Goal: Task Accomplishment & Management: Manage account settings

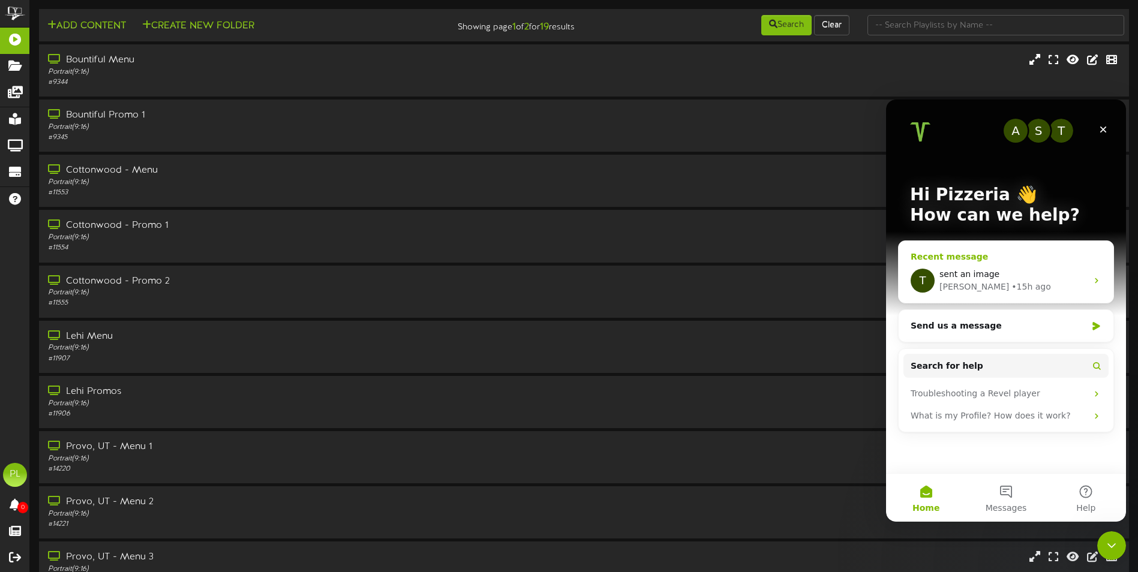
click at [996, 274] on div "sent an image" at bounding box center [1014, 274] width 148 height 13
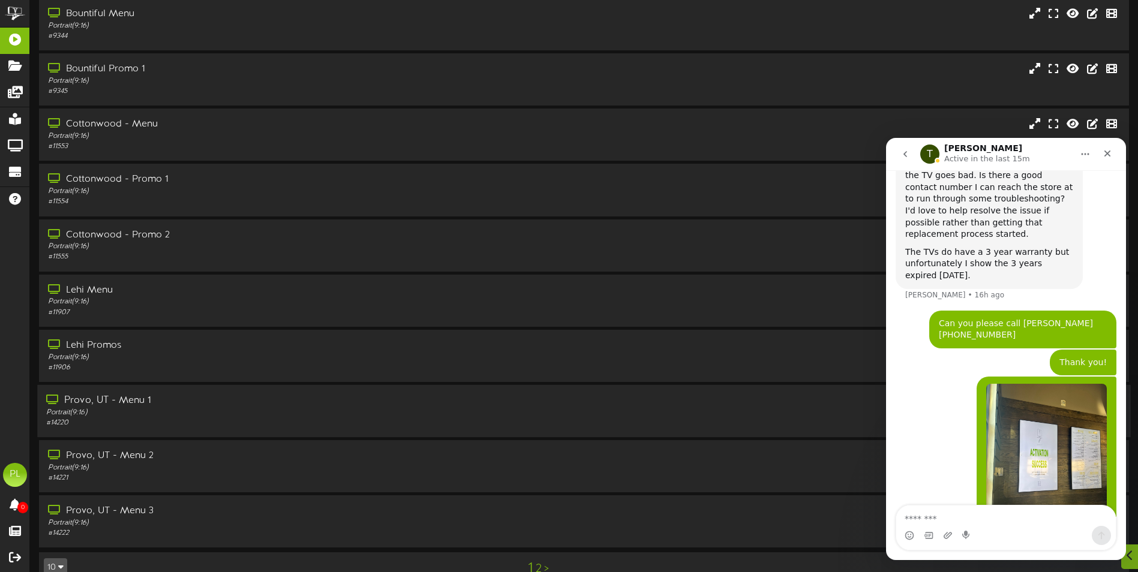
scroll to position [71, 0]
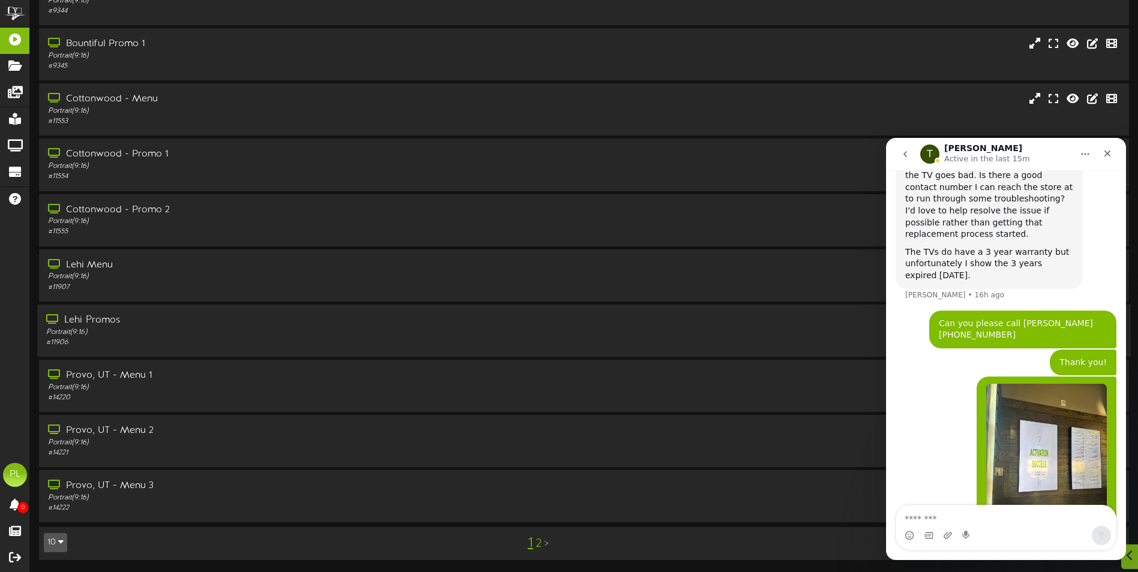
click at [131, 342] on div "# 11906" at bounding box center [264, 343] width 437 height 10
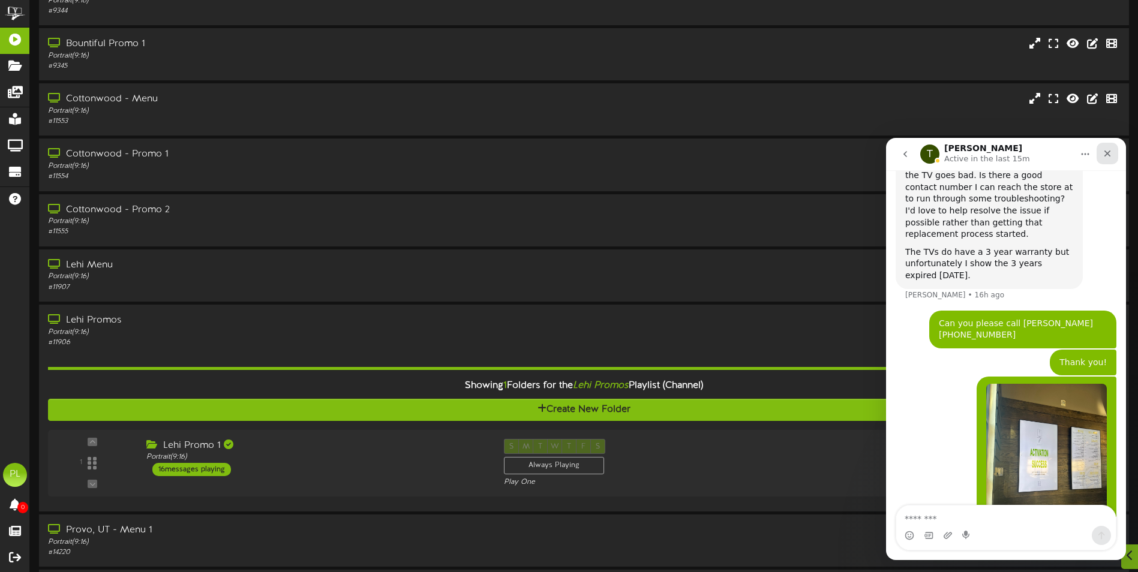
click at [1113, 155] on div "Close" at bounding box center [1108, 154] width 22 height 22
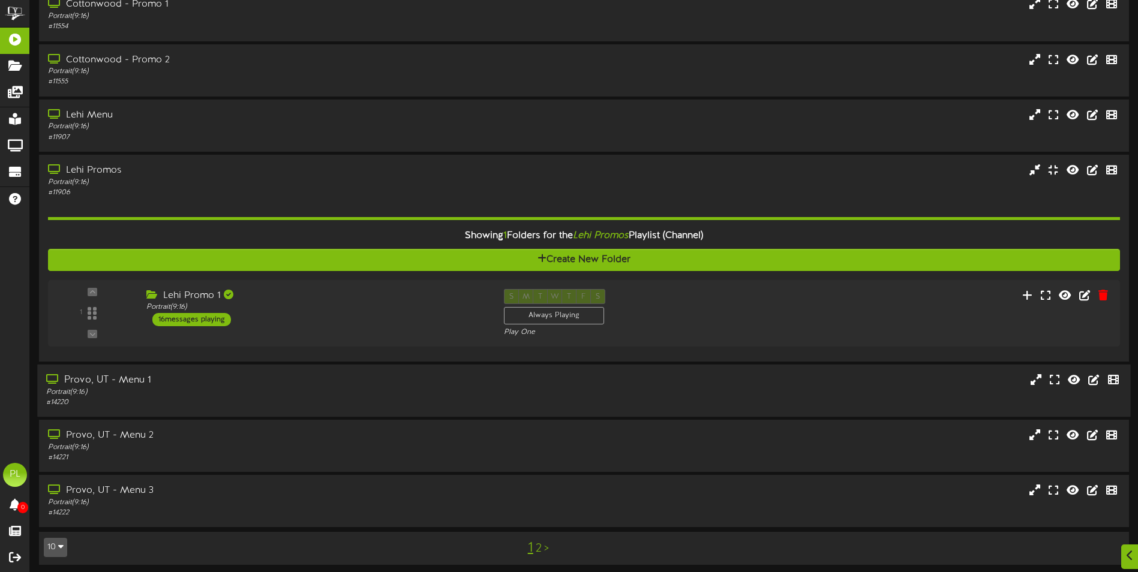
scroll to position [226, 0]
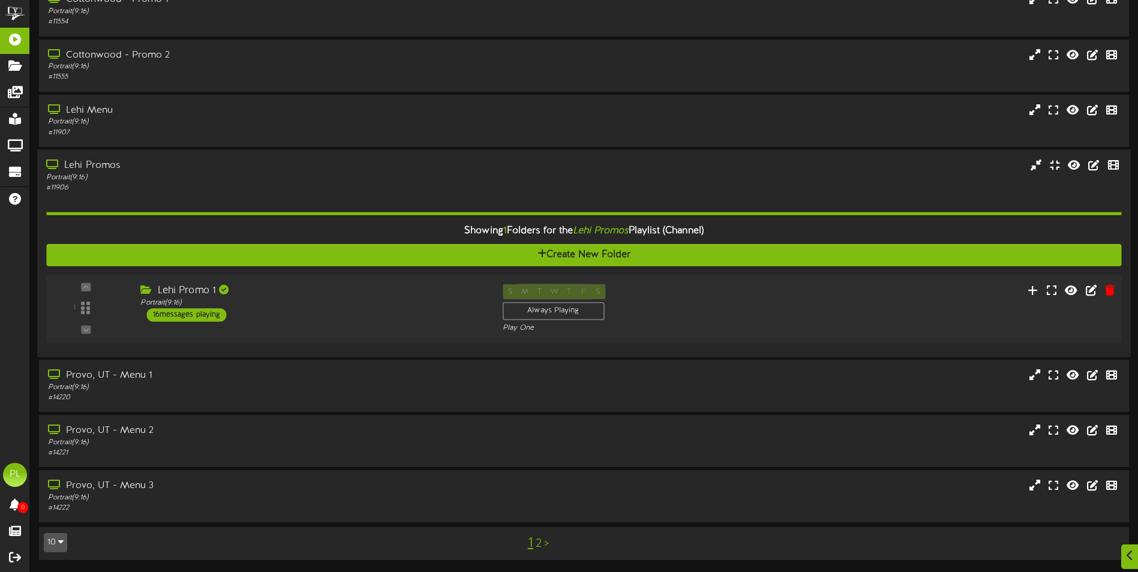
click at [376, 326] on div "1 ( 9:16" at bounding box center [584, 308] width 1086 height 49
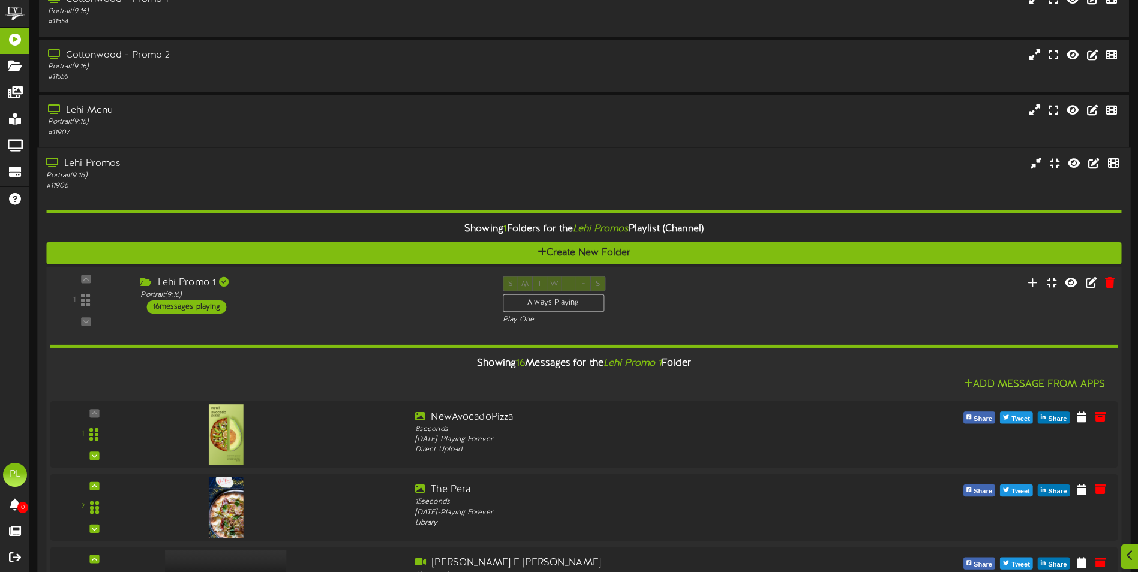
click at [398, 320] on div "1 ( 9:16" at bounding box center [584, 300] width 1086 height 49
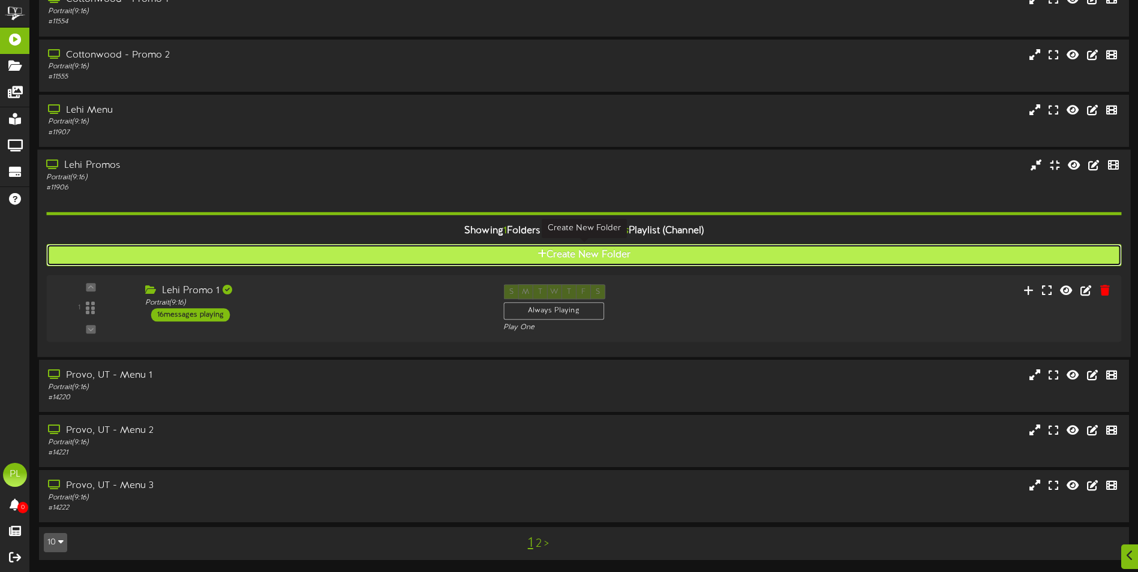
click at [649, 257] on button "Create New Folder" at bounding box center [583, 255] width 1075 height 22
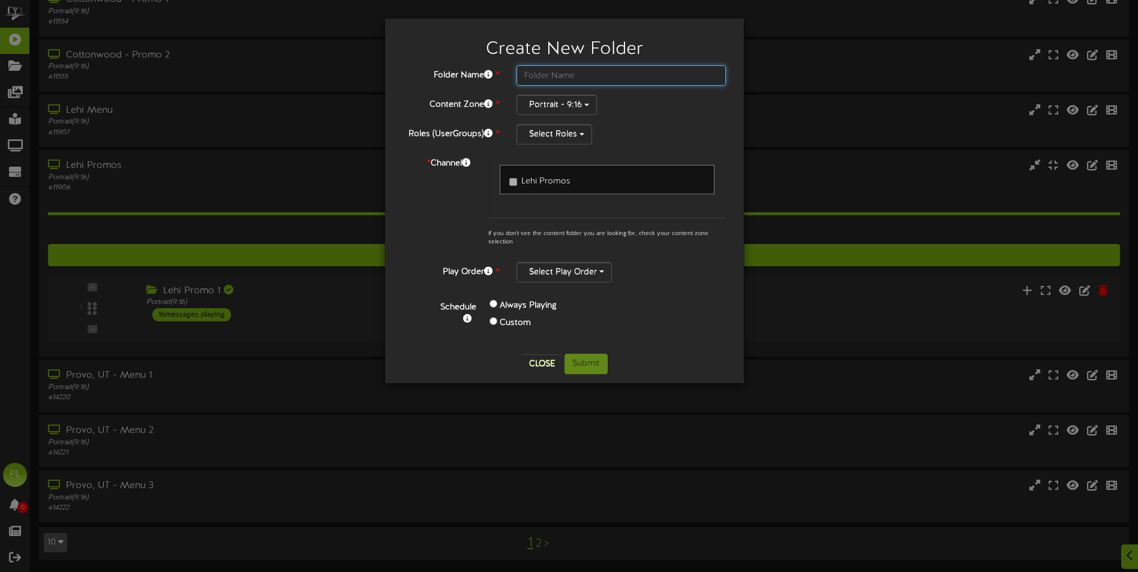
click at [534, 76] on input "text" at bounding box center [621, 75] width 209 height 20
type input "Lehi Test"
click at [583, 134] on span "button" at bounding box center [582, 134] width 5 height 2
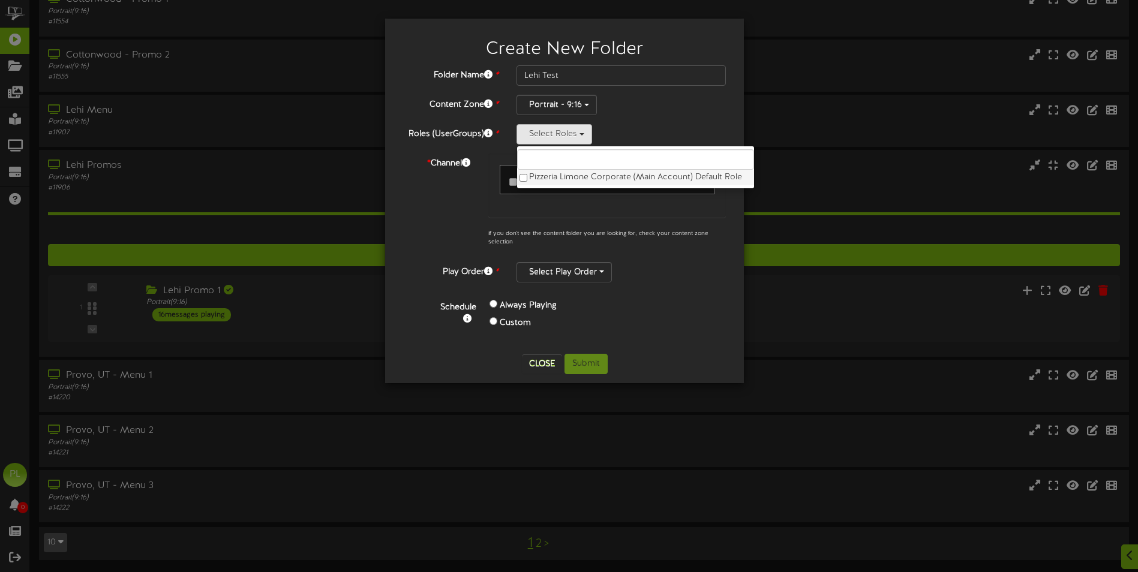
click at [586, 178] on label "Pizzeria Limone Corporate (Main Account) Default Role" at bounding box center [635, 178] width 237 height 16
click at [559, 179] on label "Pizzeria Limone Corporate (Main Account) Default Role" at bounding box center [635, 178] width 237 height 16
click at [566, 178] on label "Pizzeria Limone Corporate (Main Account) Default Role" at bounding box center [635, 178] width 237 height 16
click at [674, 306] on div "Always Playing Custom" at bounding box center [579, 315] width 196 height 35
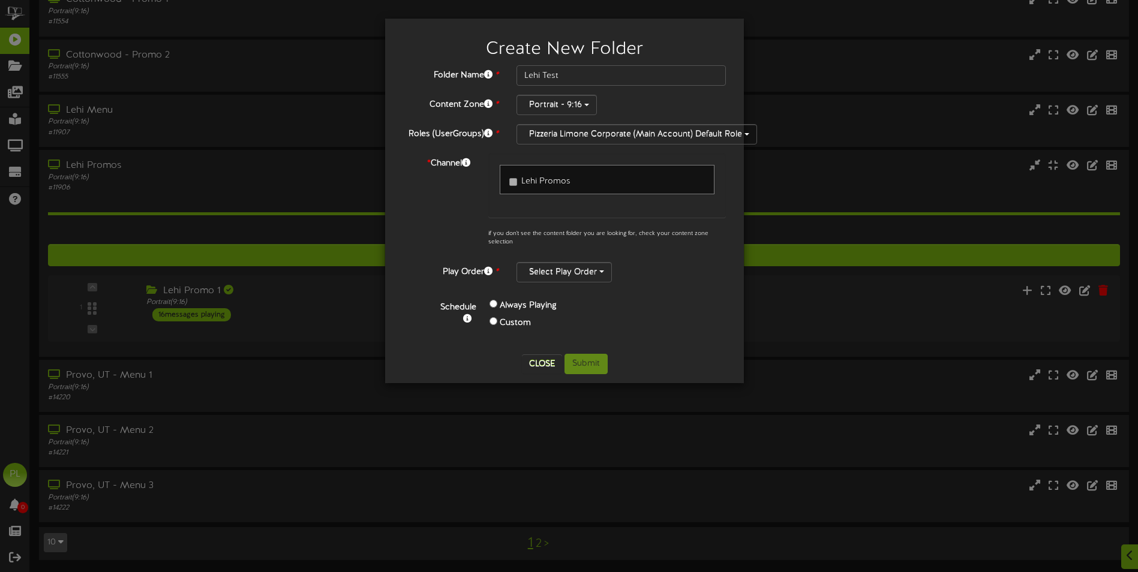
click at [500, 320] on label "Custom" at bounding box center [515, 323] width 31 height 12
click at [497, 320] on div "Custom" at bounding box center [570, 323] width 160 height 17
click at [518, 320] on label "Custom" at bounding box center [515, 323] width 31 height 12
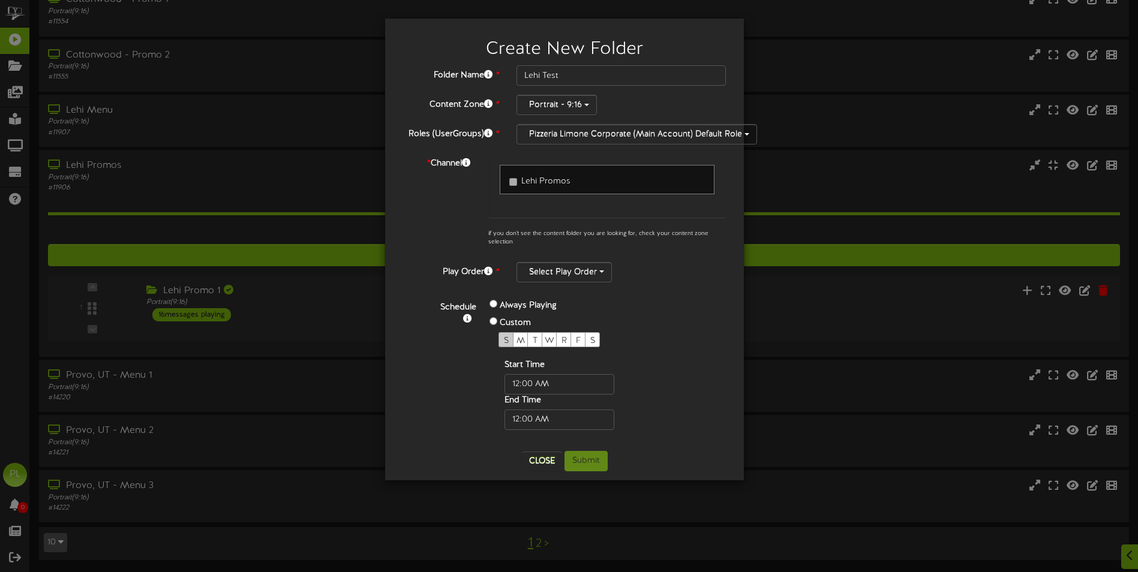
click at [502, 337] on div "S" at bounding box center [506, 339] width 15 height 15
click at [520, 337] on span "M" at bounding box center [521, 341] width 8 height 9
click at [536, 338] on span "T" at bounding box center [535, 341] width 5 height 9
click at [549, 340] on span "W" at bounding box center [550, 341] width 10 height 9
click at [561, 340] on div "R" at bounding box center [563, 339] width 15 height 15
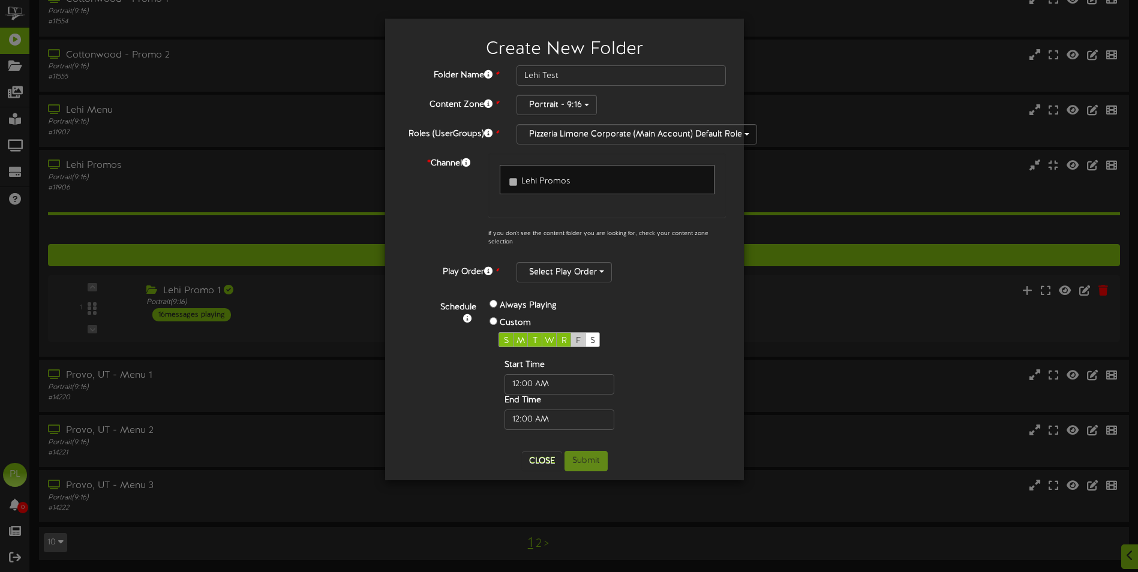
click at [580, 338] on span "F" at bounding box center [578, 341] width 5 height 9
click at [597, 334] on div "S" at bounding box center [592, 339] width 15 height 15
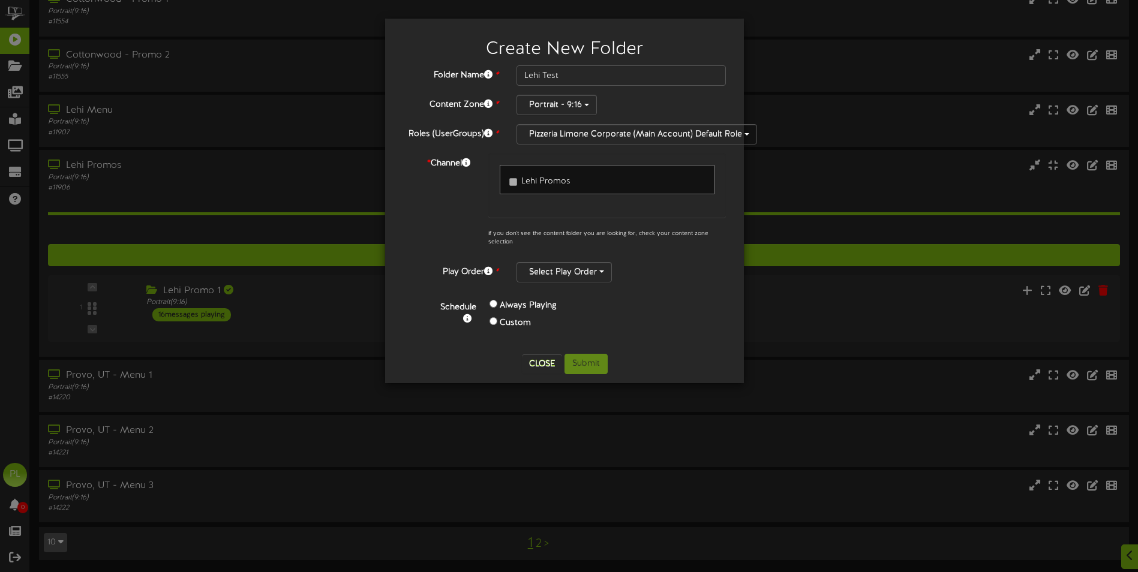
click at [744, 265] on div "Create New Folder Folder Name * Lehi Test Content Zone * Portrait - 9:16 Roles …" at bounding box center [565, 201] width 360 height 366
click at [595, 135] on button "Pizzeria Limone Corporate (Main Account) Default Role" at bounding box center [637, 134] width 241 height 20
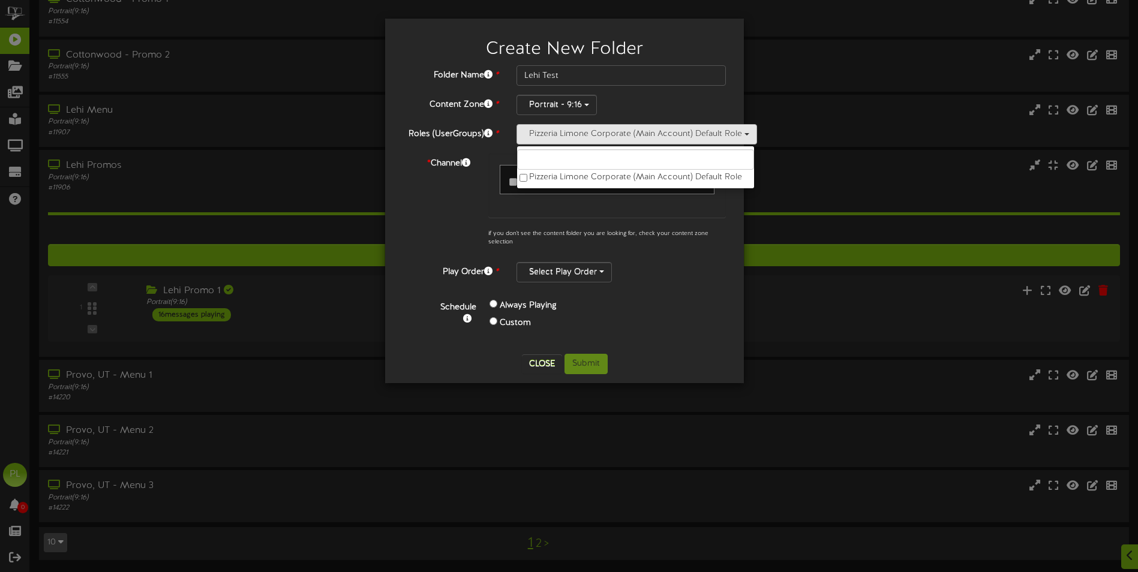
click at [710, 64] on div "Create New Folder" at bounding box center [564, 47] width 341 height 38
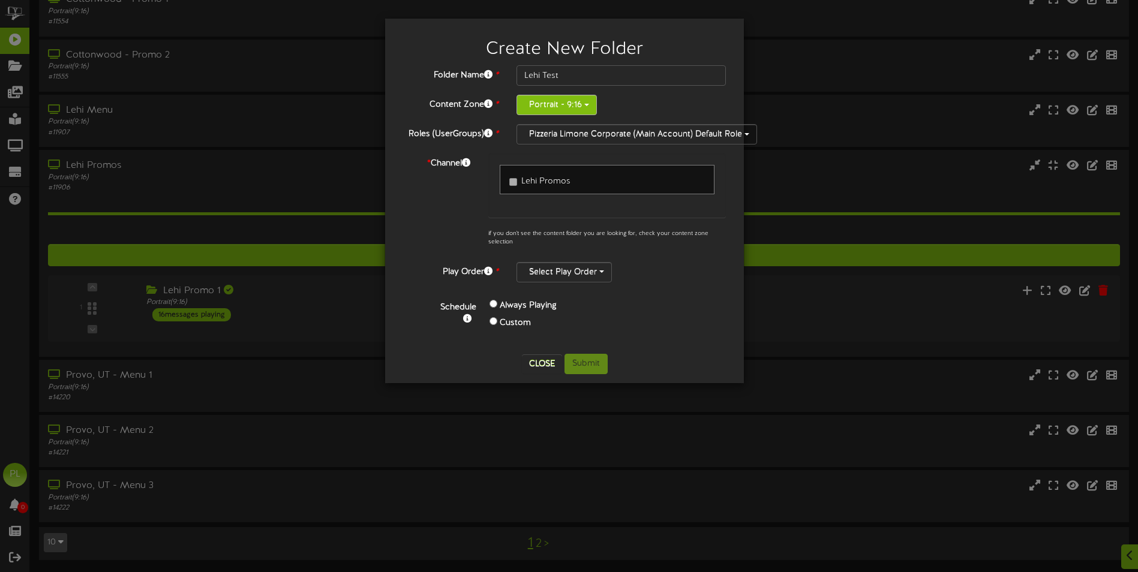
click at [589, 106] on button "Portrait - 9:16" at bounding box center [557, 105] width 80 height 20
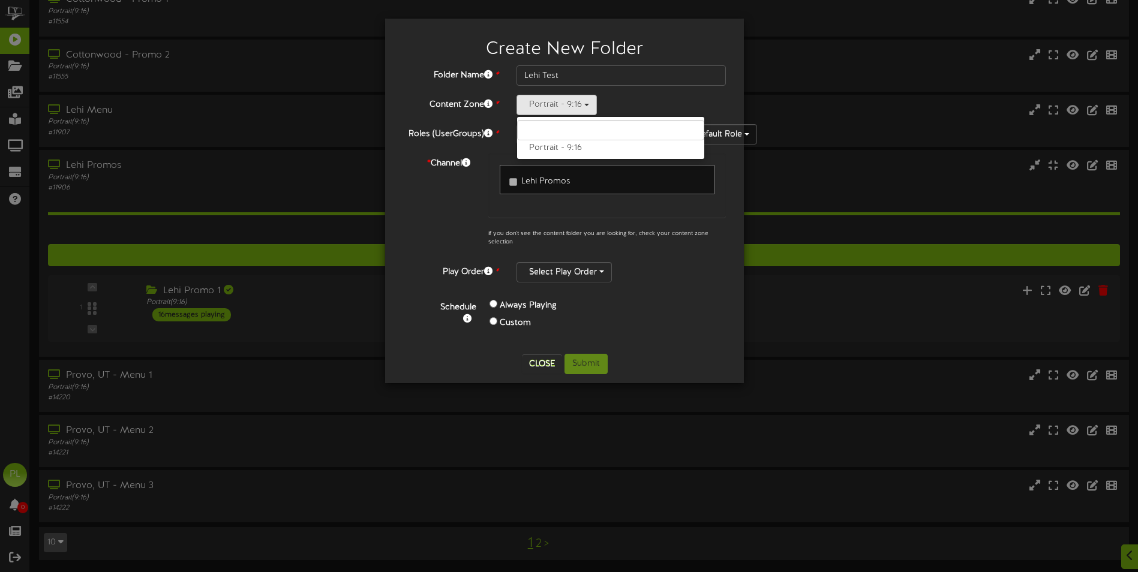
click at [715, 110] on div "Portrait - 9:16 Portrait - 9:16" at bounding box center [621, 105] width 209 height 20
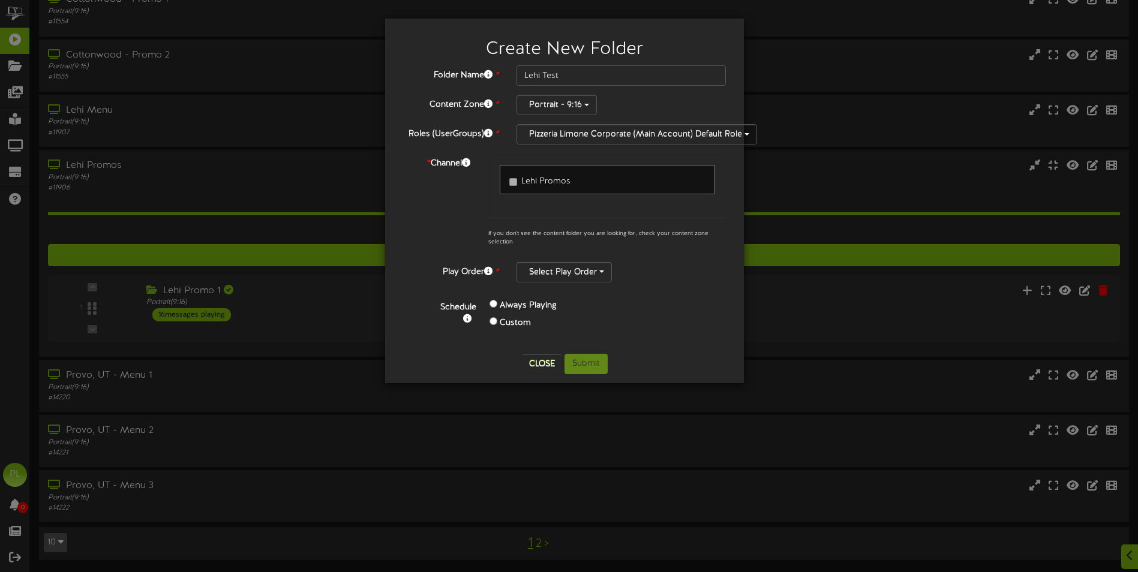
click at [680, 305] on div "Schedule Always Playing Custom" at bounding box center [578, 315] width 313 height 35
click at [603, 271] on button "Select Play Order" at bounding box center [564, 272] width 95 height 20
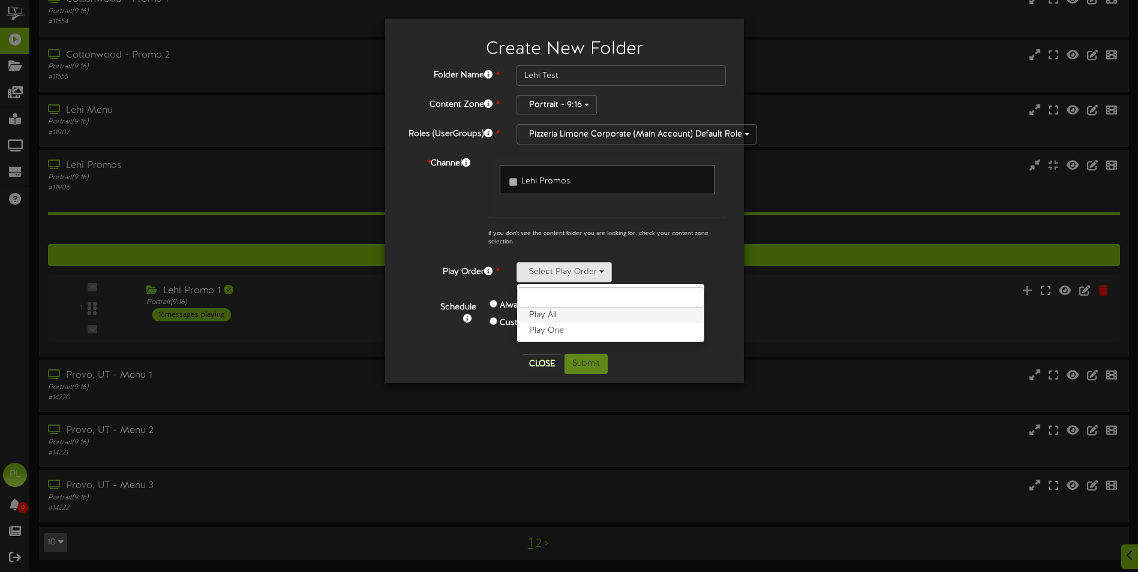
click at [566, 318] on label "Play All" at bounding box center [610, 316] width 187 height 16
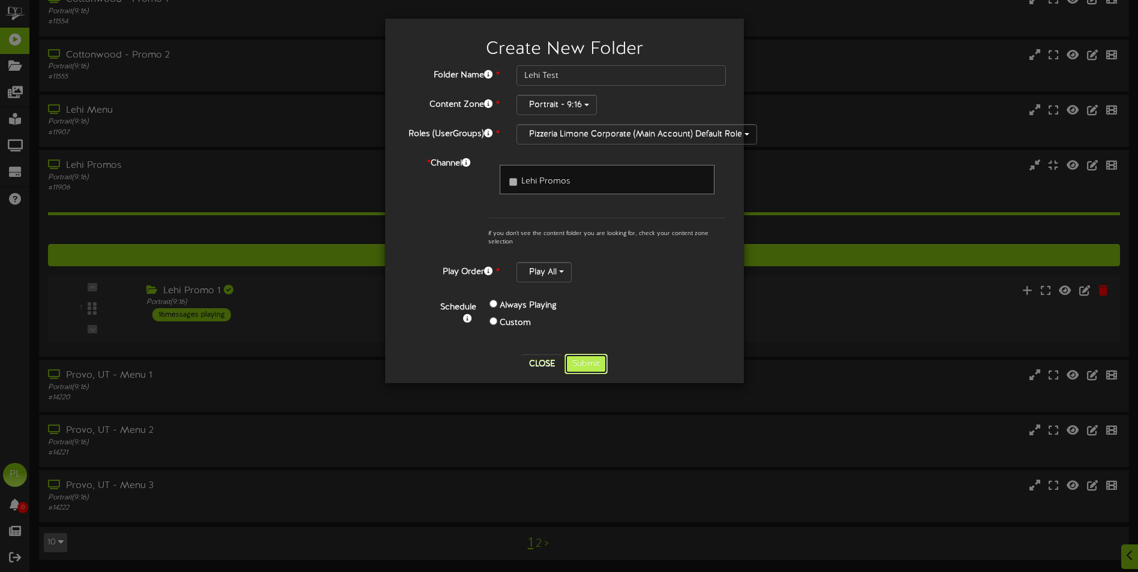
click at [601, 357] on button "Submit" at bounding box center [586, 364] width 43 height 20
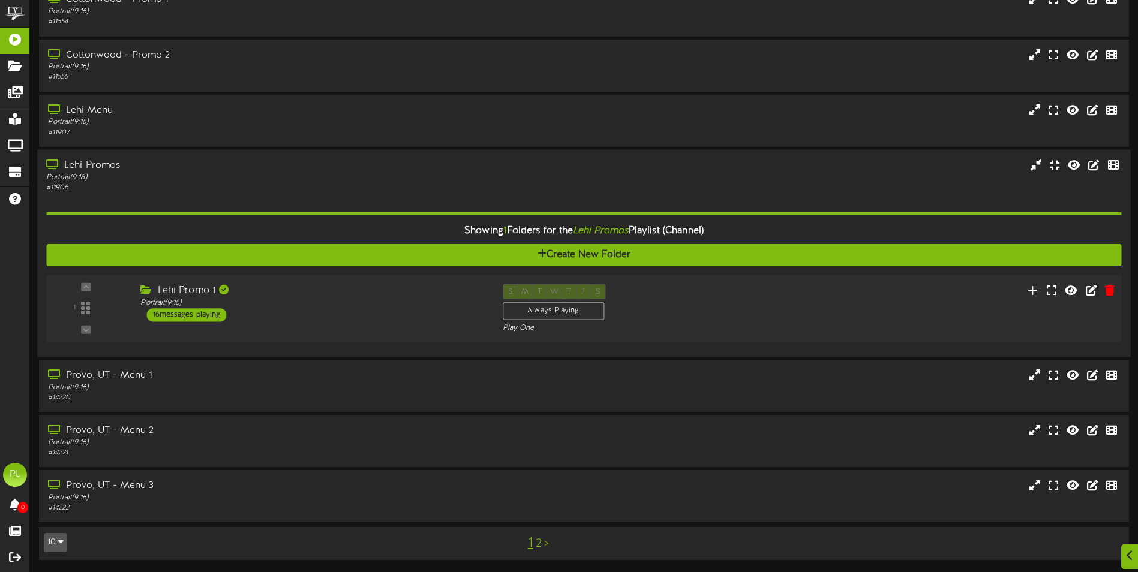
click at [343, 294] on div "Lehi Promo 1" at bounding box center [312, 291] width 344 height 14
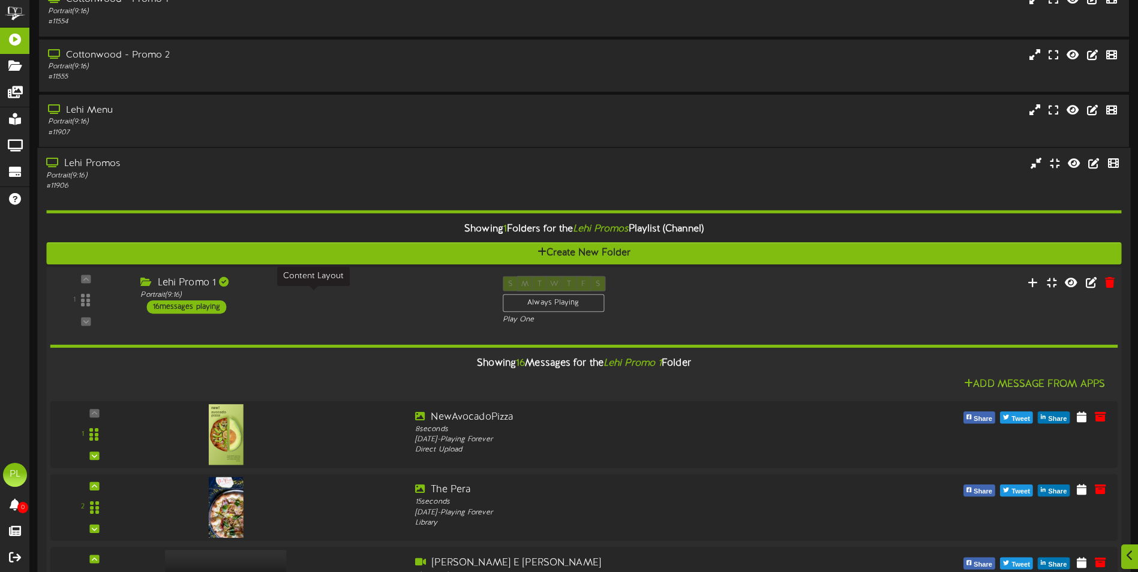
click at [343, 294] on div "Portrait ( 9:16 )" at bounding box center [312, 295] width 344 height 10
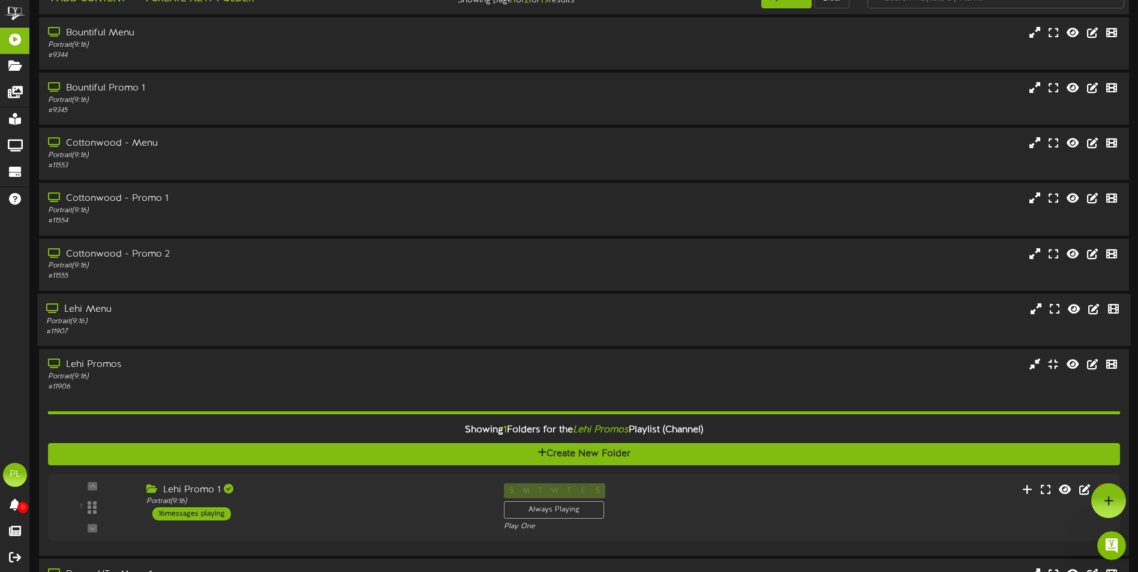
scroll to position [0, 0]
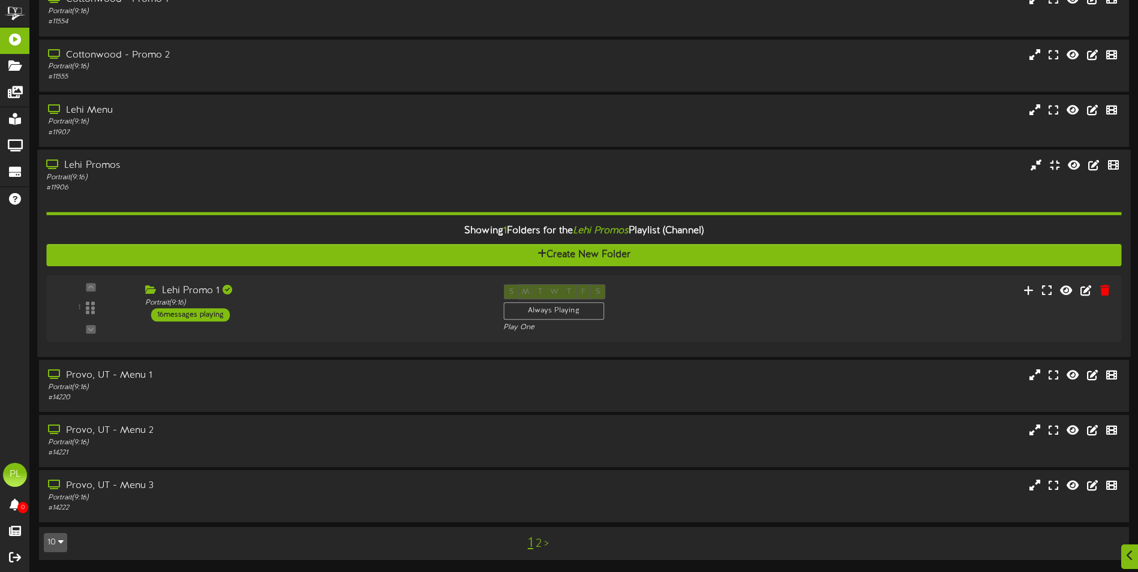
click at [412, 230] on div "Showing 1 Folders for the Lehi Promos Playlist (Channel)" at bounding box center [583, 231] width 1093 height 26
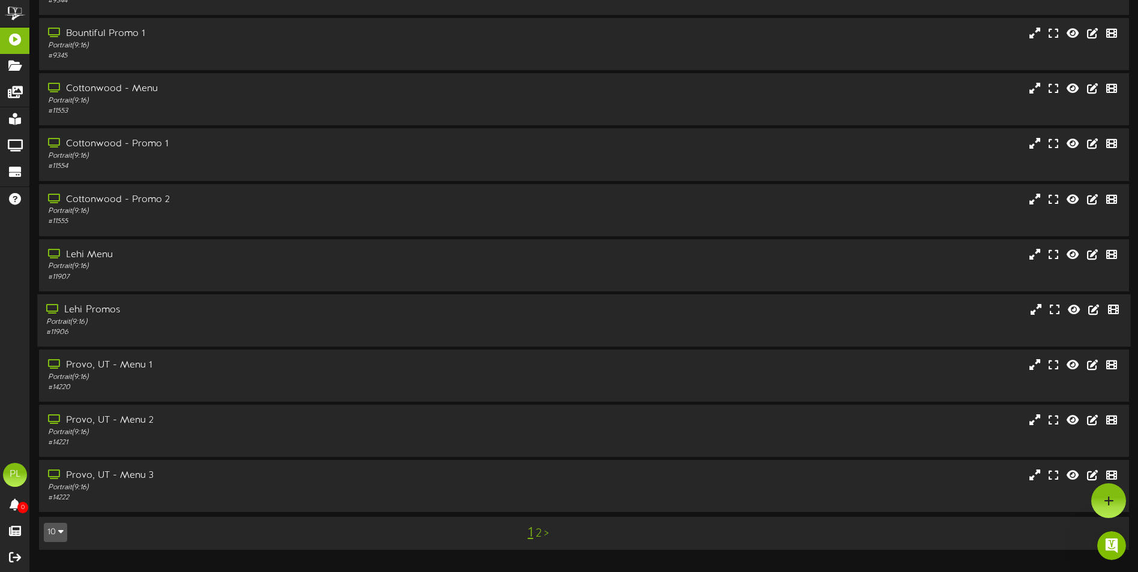
click at [204, 313] on div "Lehi Promos" at bounding box center [264, 311] width 437 height 14
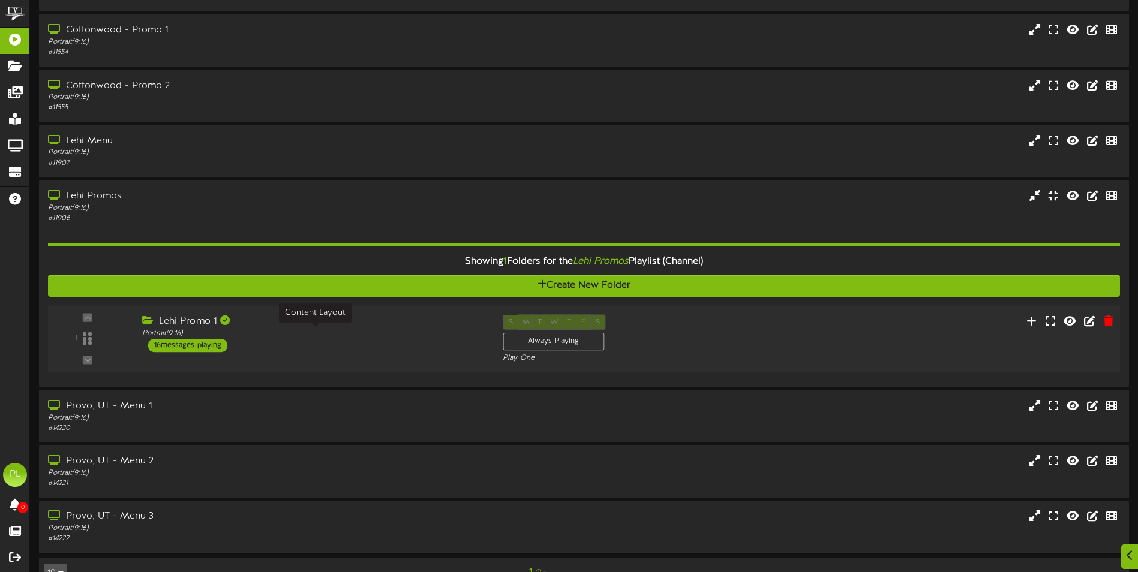
scroll to position [226, 0]
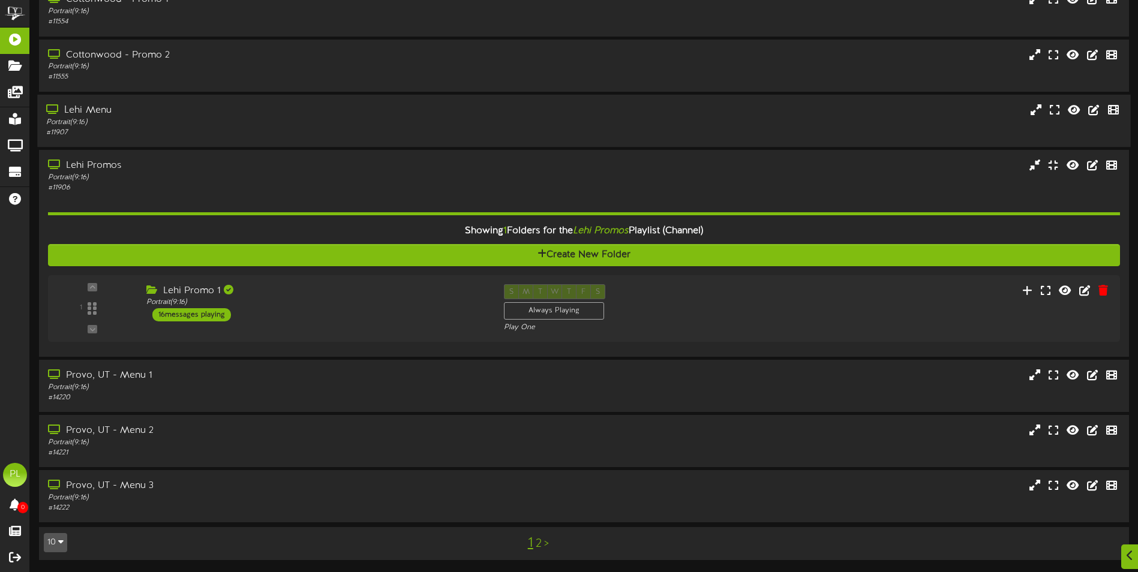
click at [183, 109] on div "Lehi Menu" at bounding box center [264, 111] width 437 height 14
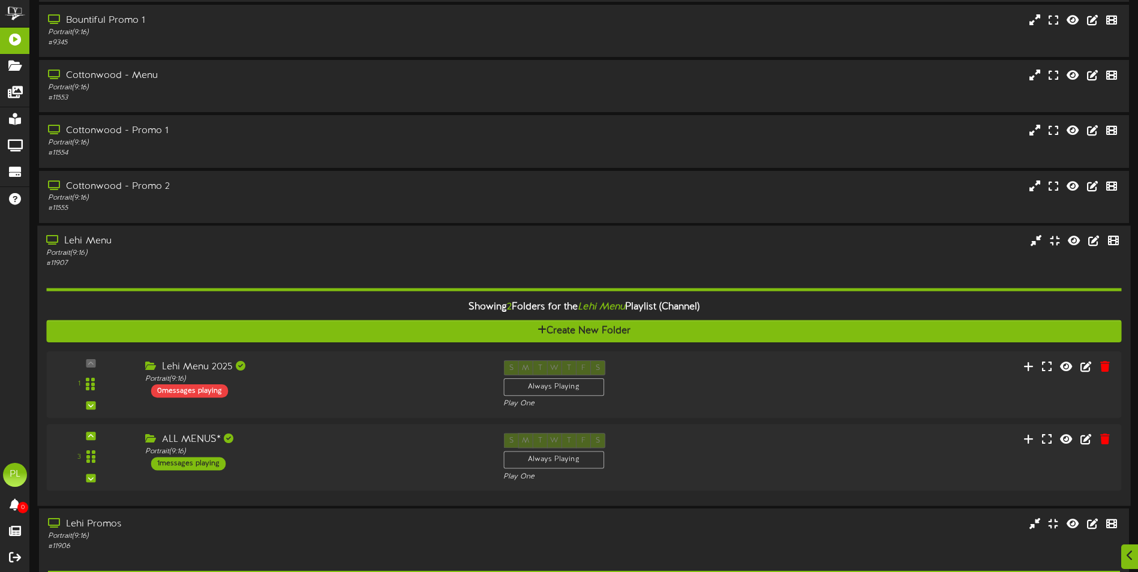
scroll to position [180, 0]
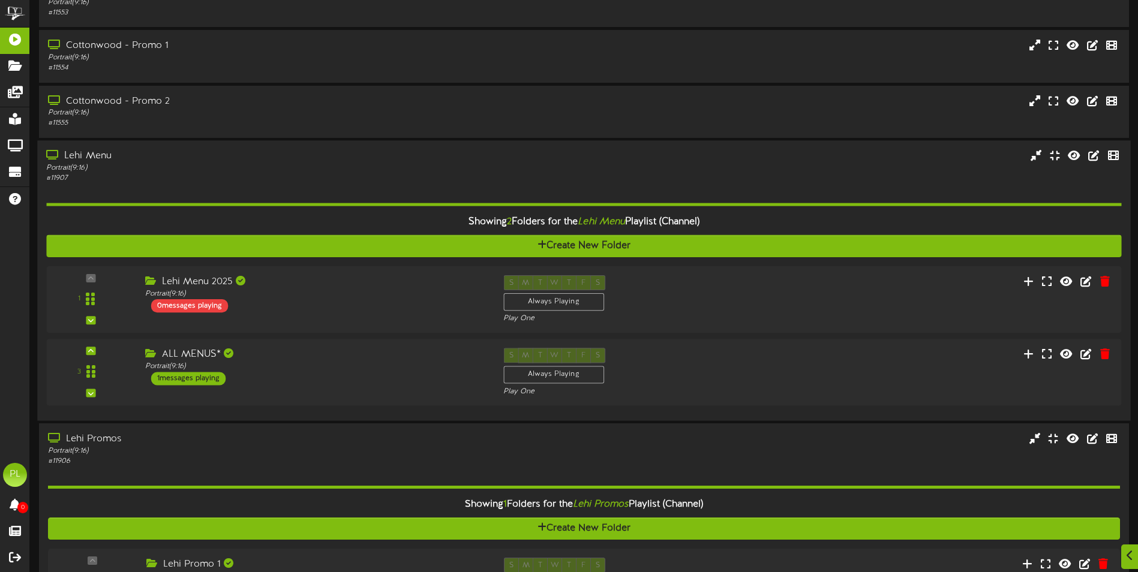
click at [305, 175] on div "# 11907" at bounding box center [264, 178] width 437 height 10
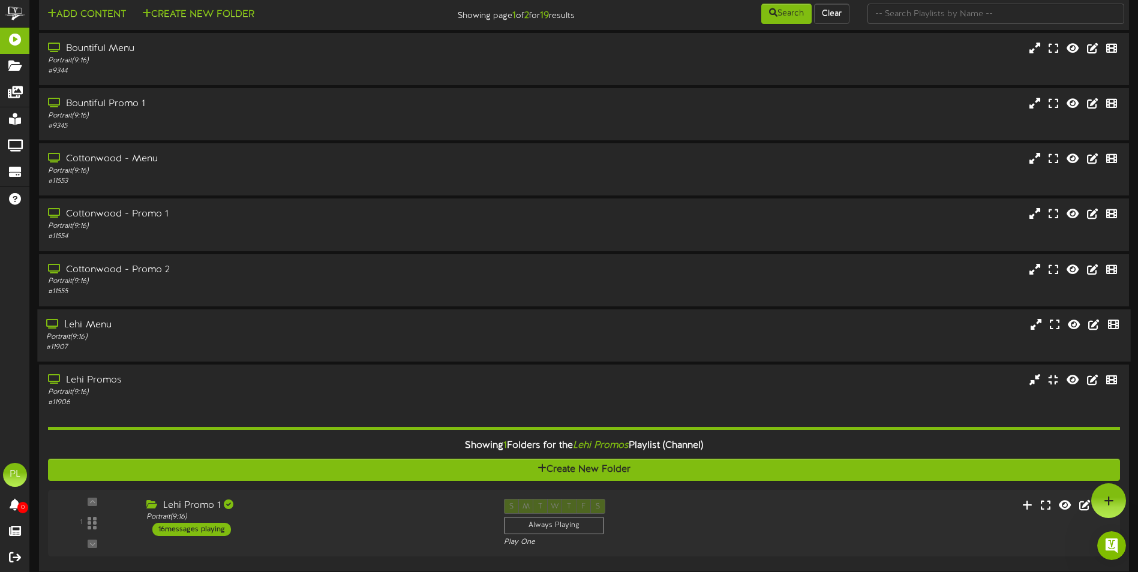
scroll to position [0, 0]
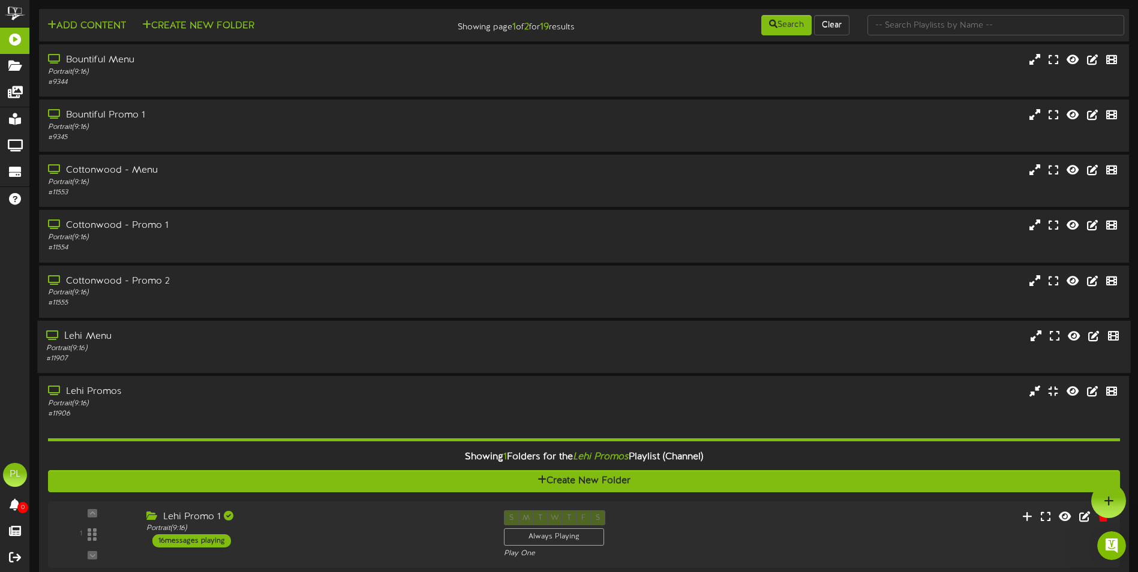
click at [243, 341] on div "Lehi Menu" at bounding box center [264, 337] width 437 height 14
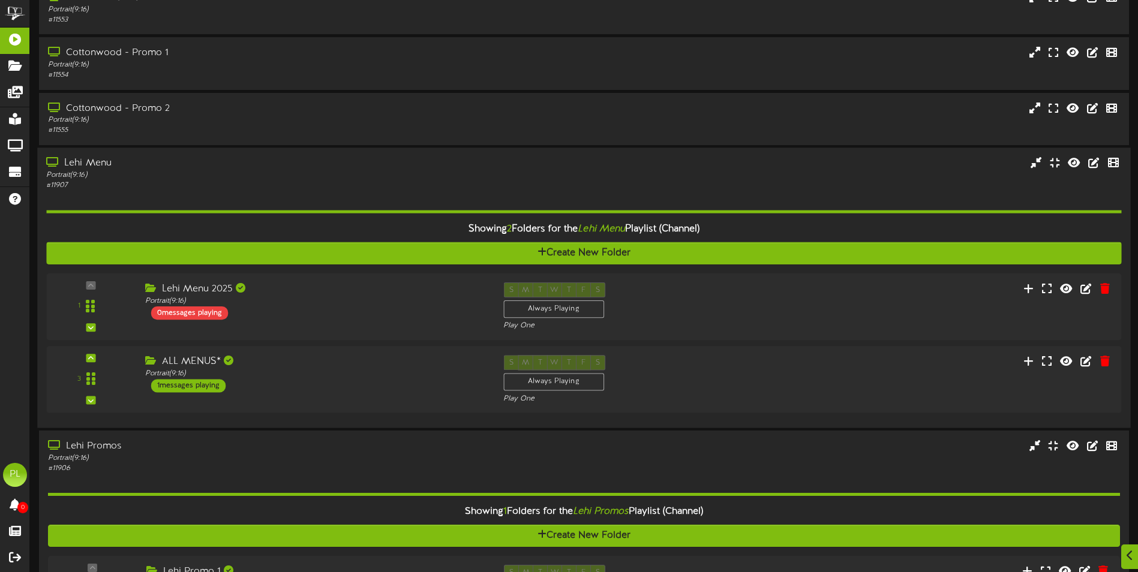
scroll to position [240, 0]
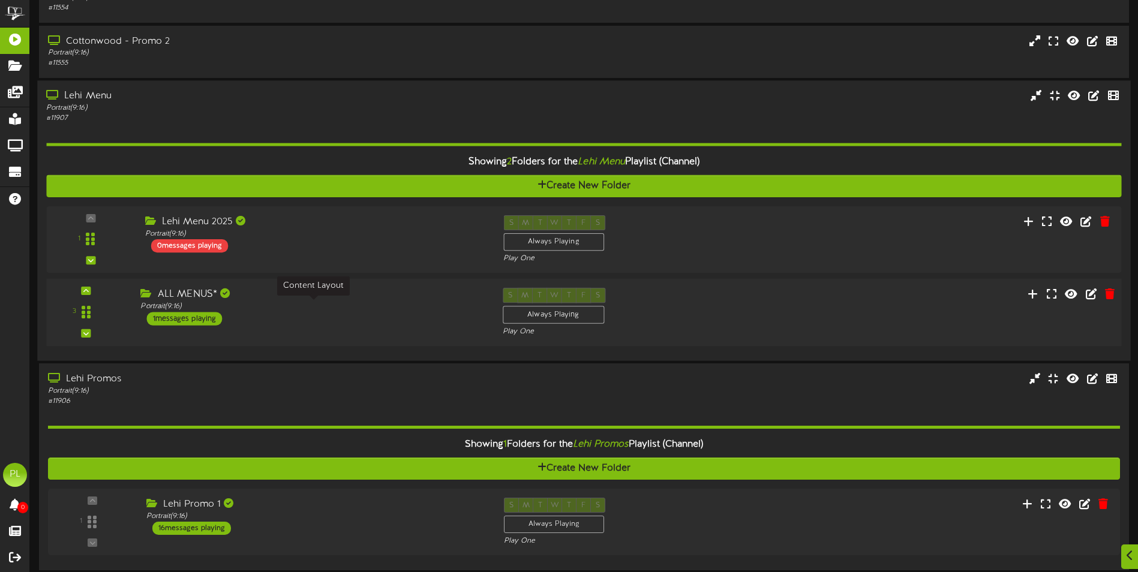
click at [352, 311] on div "Portrait ( 9:16 )" at bounding box center [312, 307] width 344 height 10
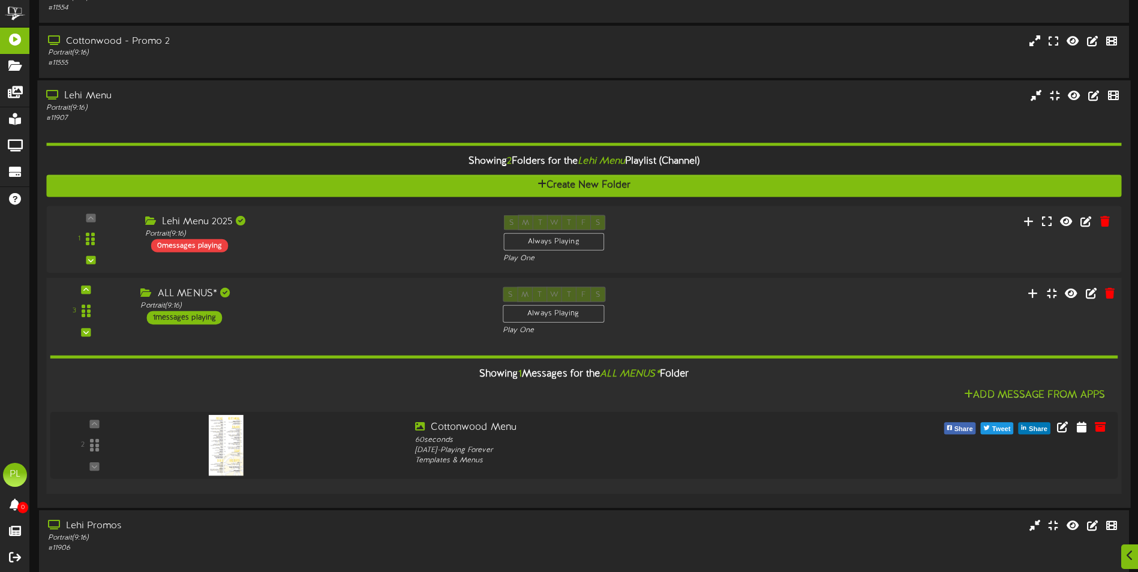
click at [395, 316] on div "ALL MENUS* Portrait ( 9:16 ) 1 messages playing" at bounding box center [312, 306] width 362 height 38
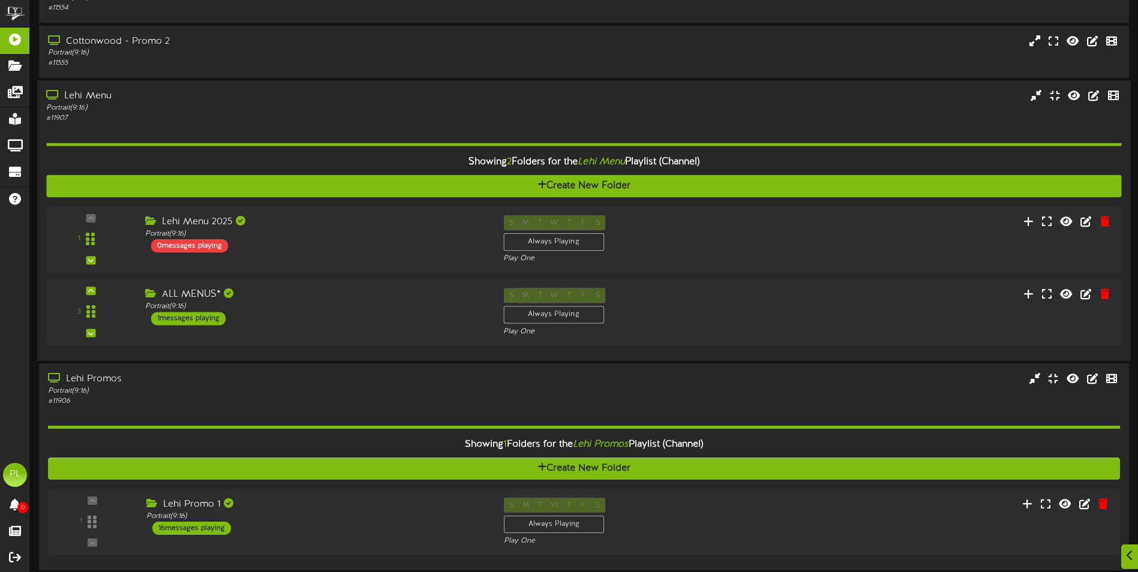
click at [299, 99] on div "Lehi Menu" at bounding box center [264, 96] width 437 height 14
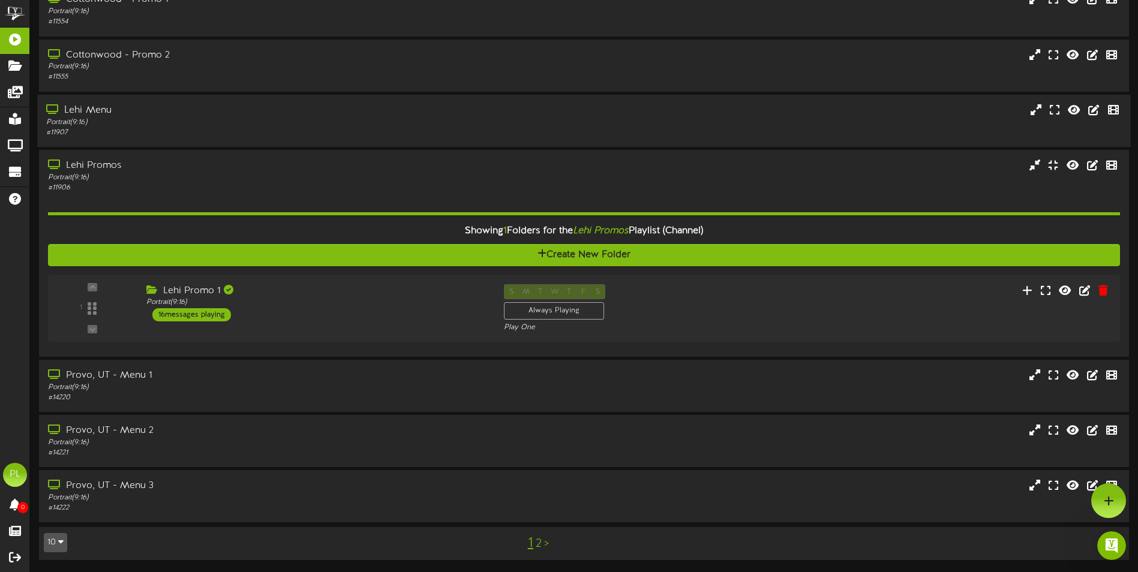
scroll to position [0, 0]
click at [379, 290] on div "Lehi Promo 1" at bounding box center [312, 291] width 344 height 14
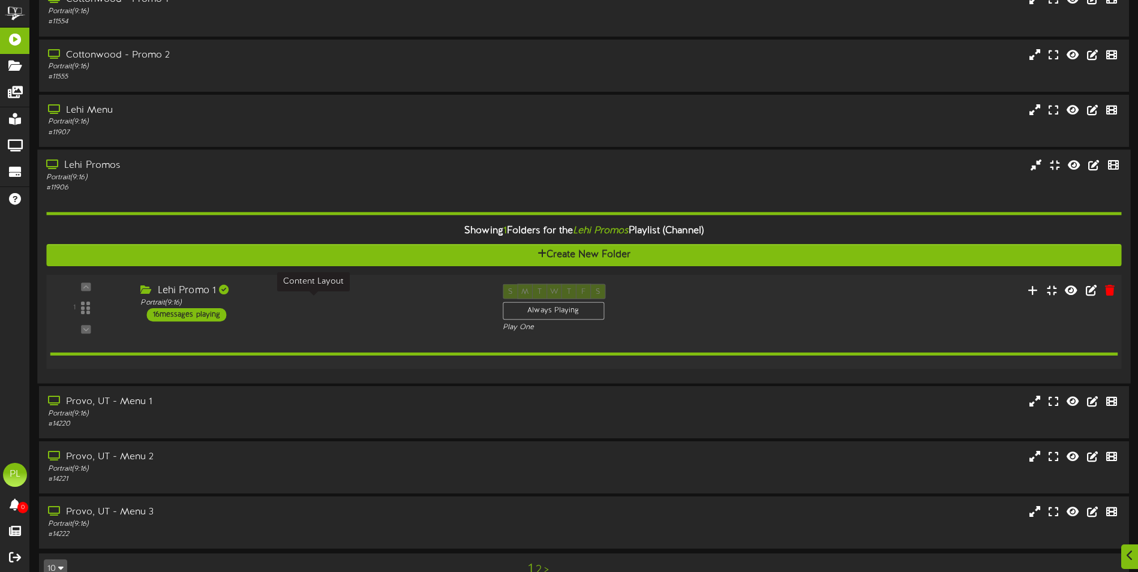
scroll to position [240, 0]
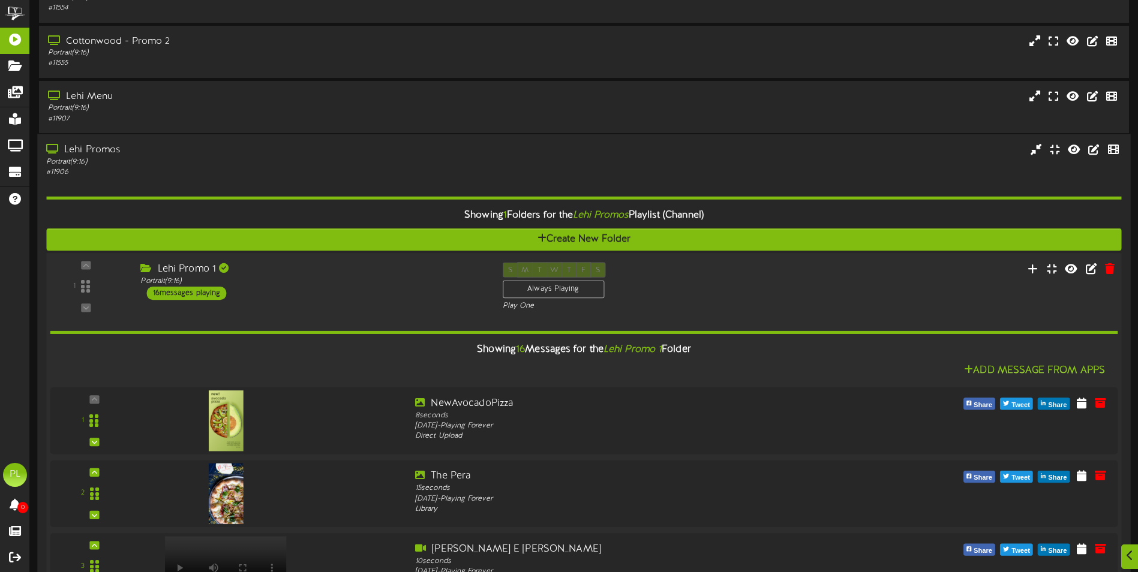
click at [379, 290] on div "Lehi Promo 1 Portrait ( 9:16 ) 16 messages playing" at bounding box center [312, 281] width 362 height 38
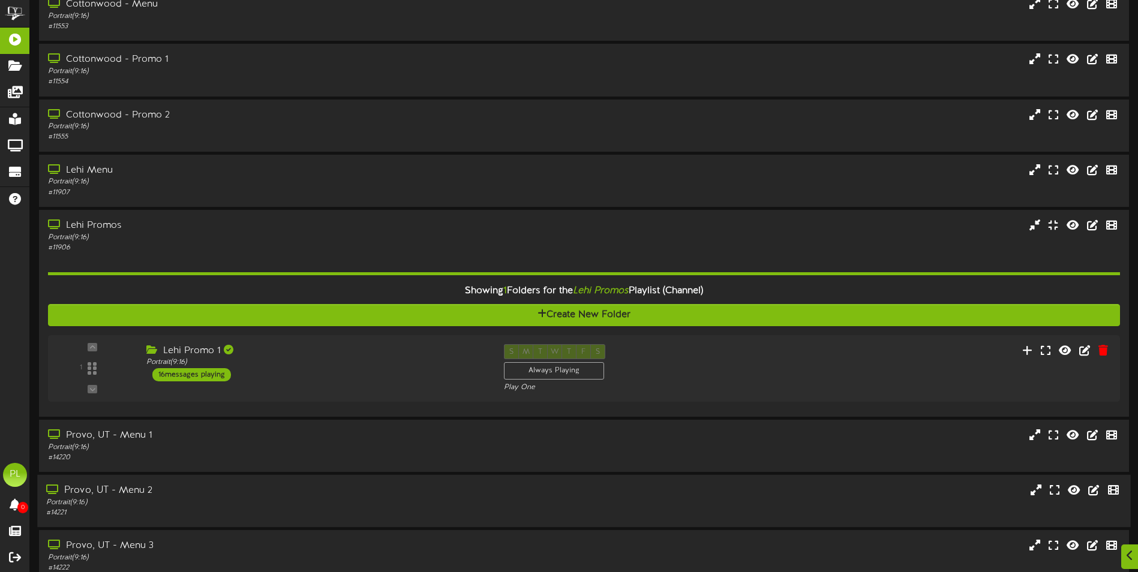
scroll to position [226, 0]
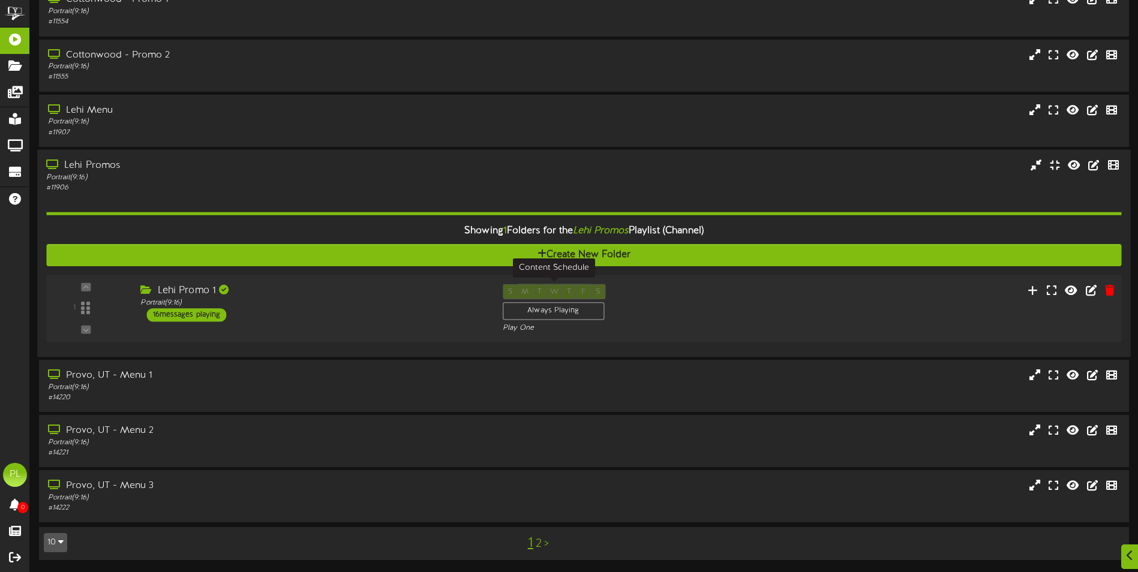
click at [534, 305] on div "Always Playing" at bounding box center [553, 311] width 101 height 18
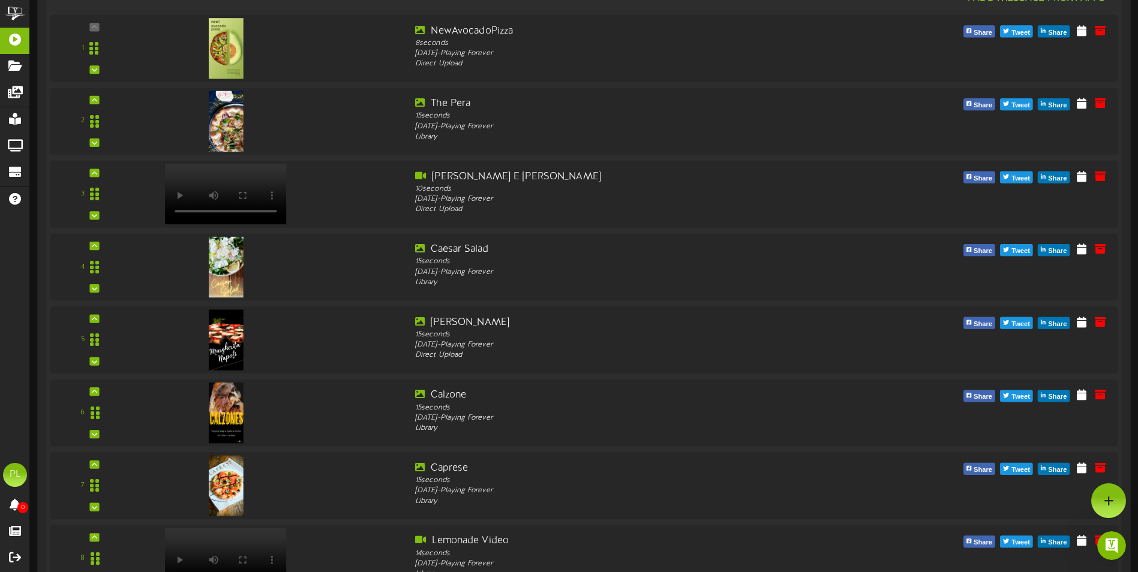
scroll to position [373, 0]
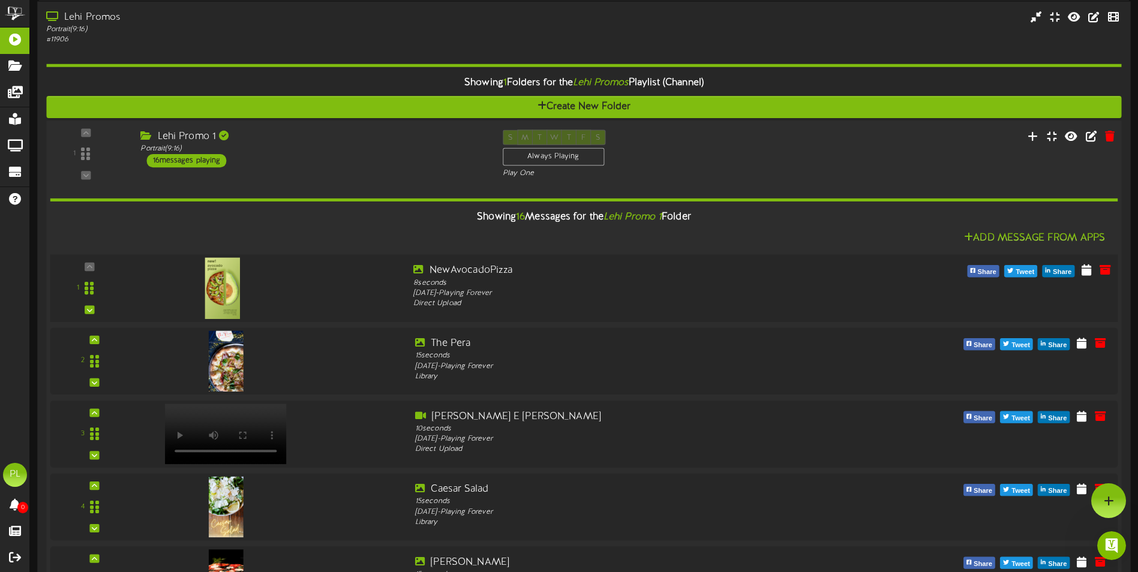
drag, startPoint x: 272, startPoint y: 290, endPoint x: 283, endPoint y: 291, distance: 11.4
click at [283, 291] on div at bounding box center [221, 275] width 141 height 61
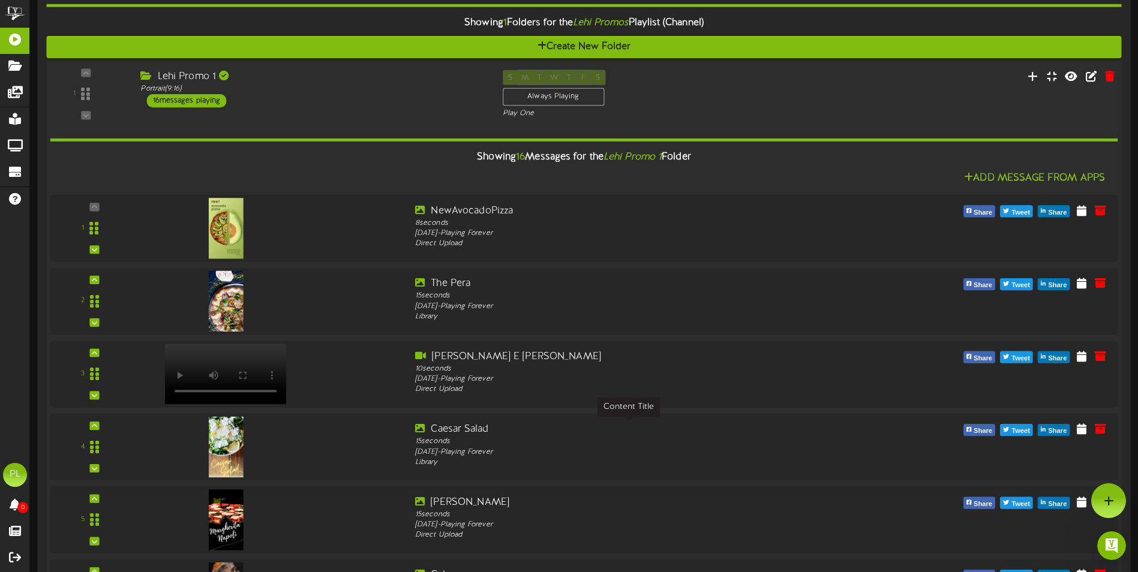
scroll to position [0, 0]
click at [97, 245] on div "1" at bounding box center [89, 227] width 71 height 49
click at [94, 247] on div at bounding box center [90, 249] width 10 height 8
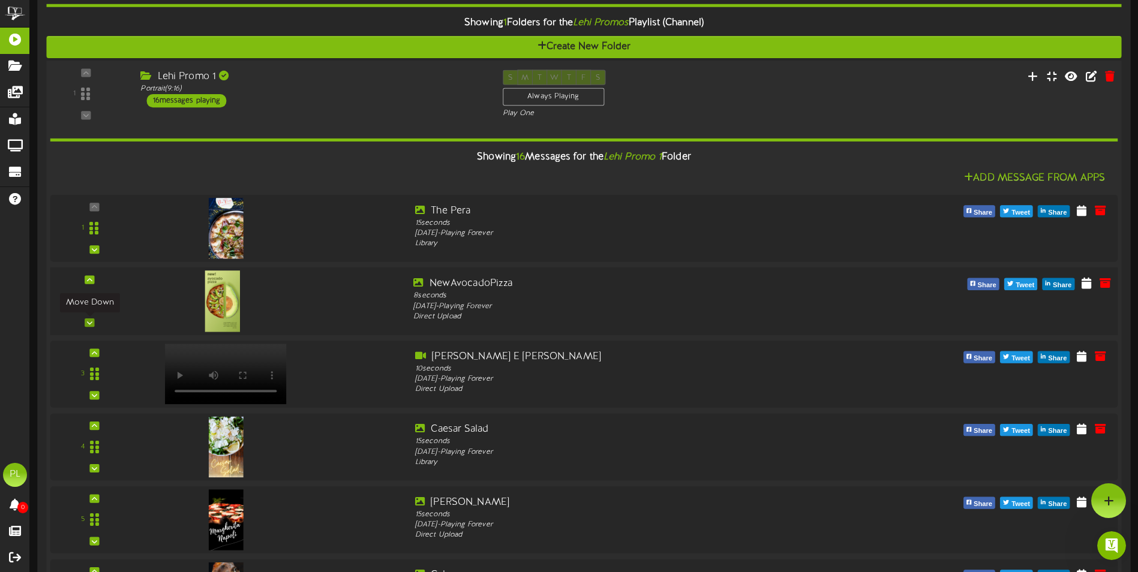
click at [92, 320] on icon at bounding box center [89, 323] width 5 height 6
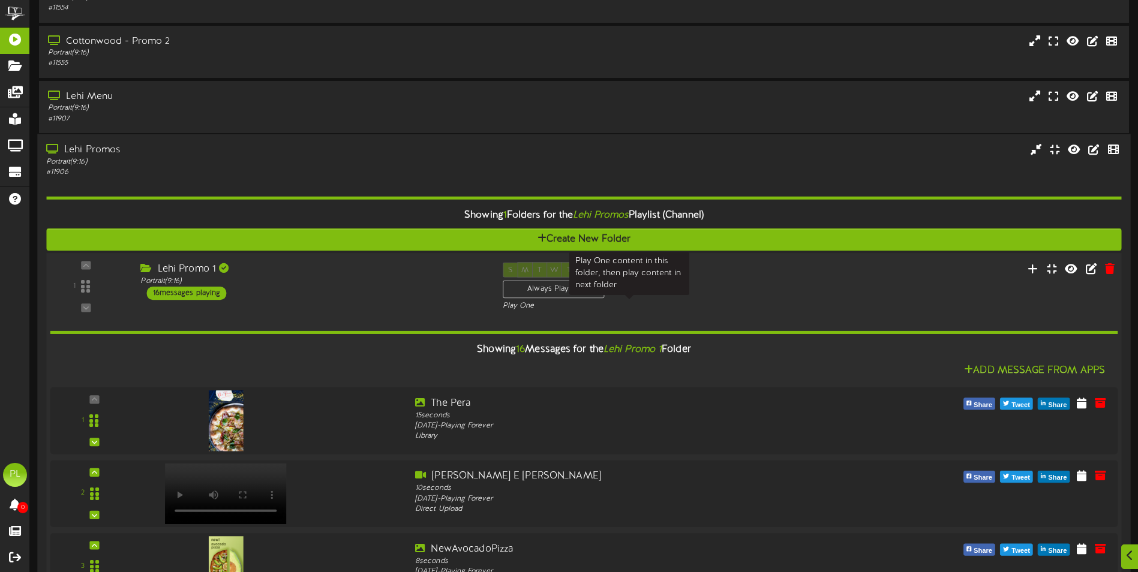
scroll to position [300, 0]
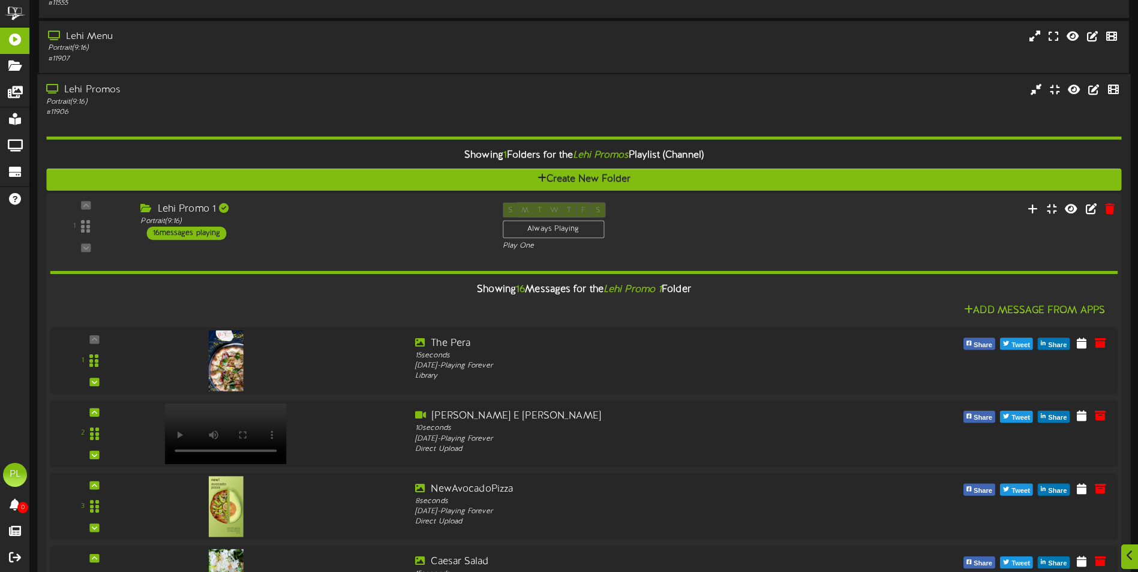
click at [886, 218] on div "1 ( 9:16" at bounding box center [584, 226] width 1086 height 49
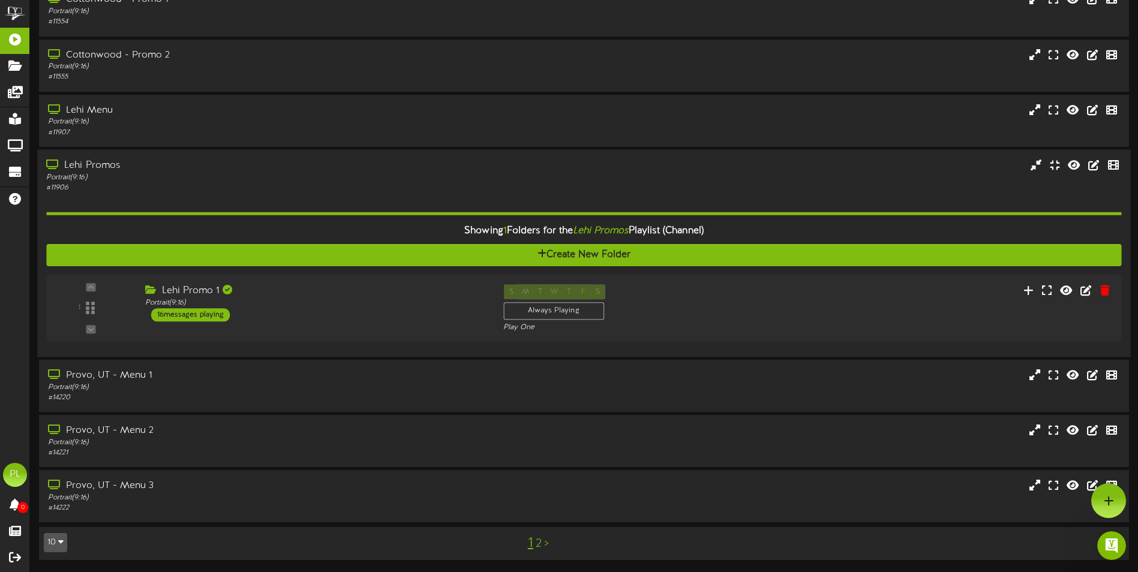
scroll to position [0, 0]
click at [1072, 289] on icon at bounding box center [1071, 289] width 14 height 13
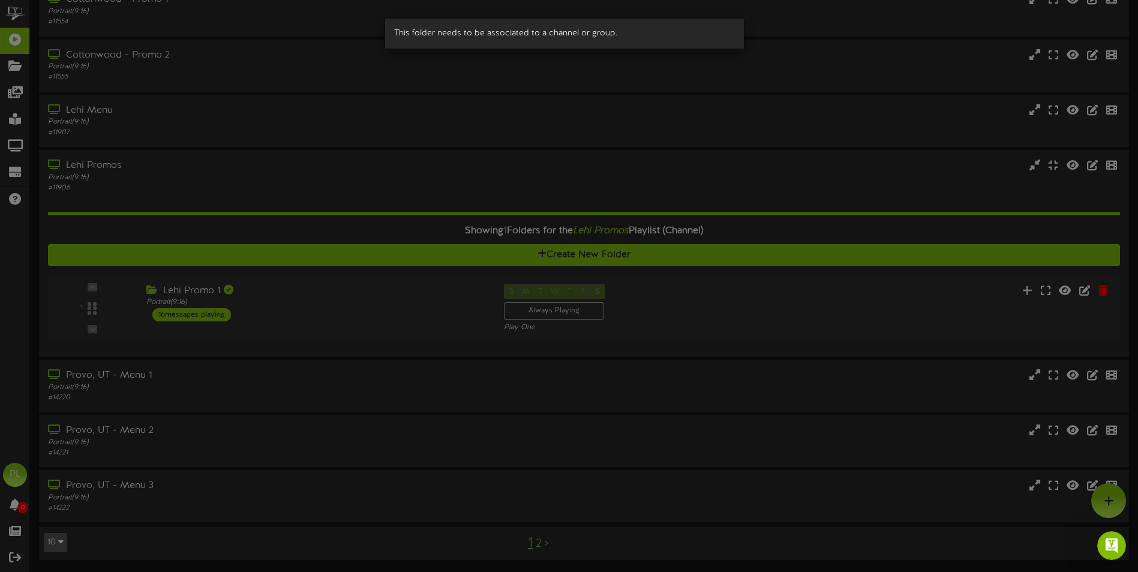
click at [392, 310] on div "This folder needs to be associated to a channel or group." at bounding box center [569, 286] width 1138 height 572
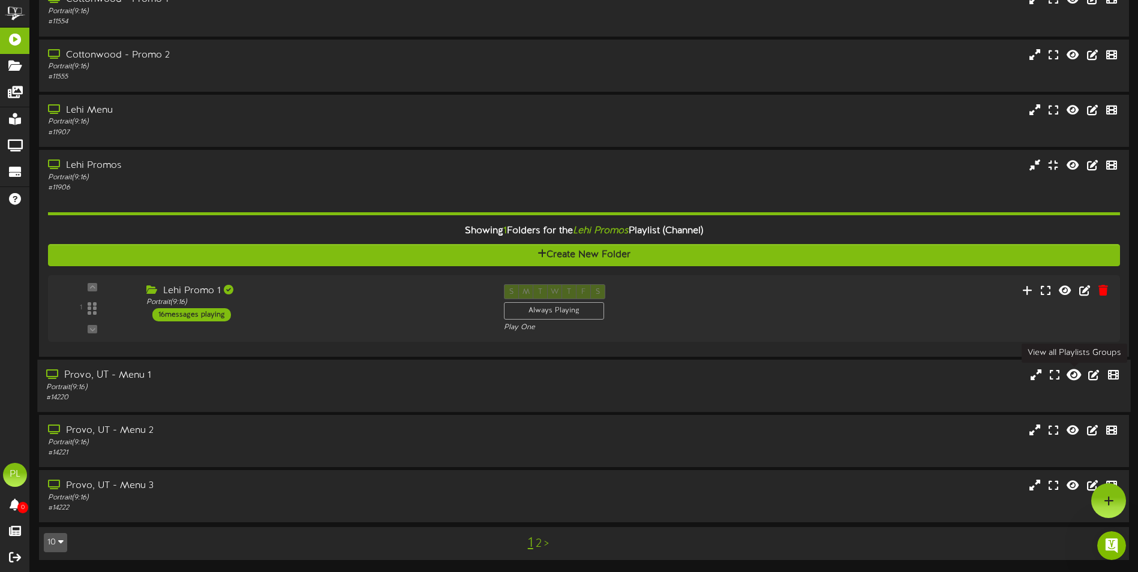
click at [1074, 379] on icon at bounding box center [1074, 374] width 14 height 13
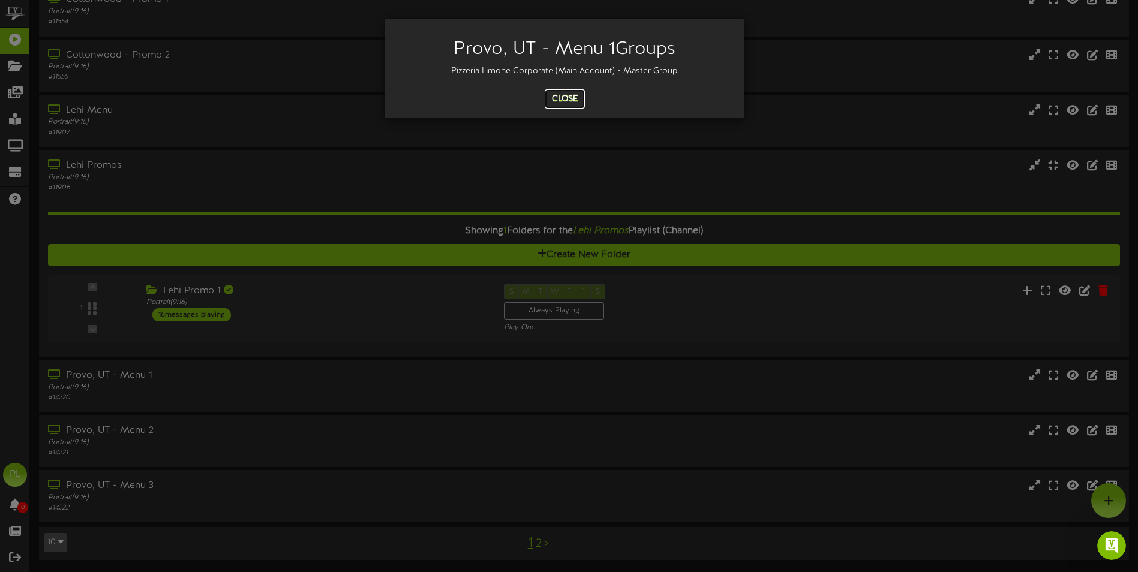
click at [572, 101] on button "Close" at bounding box center [565, 98] width 40 height 19
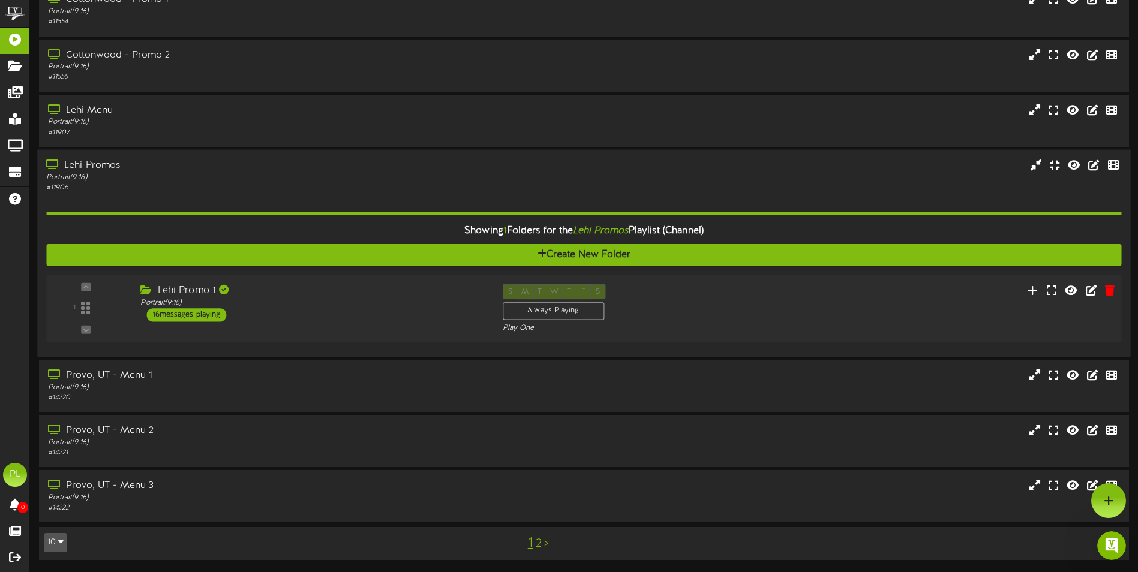
click at [702, 298] on div "S M T W T F S Always Playing Play One" at bounding box center [630, 308] width 272 height 49
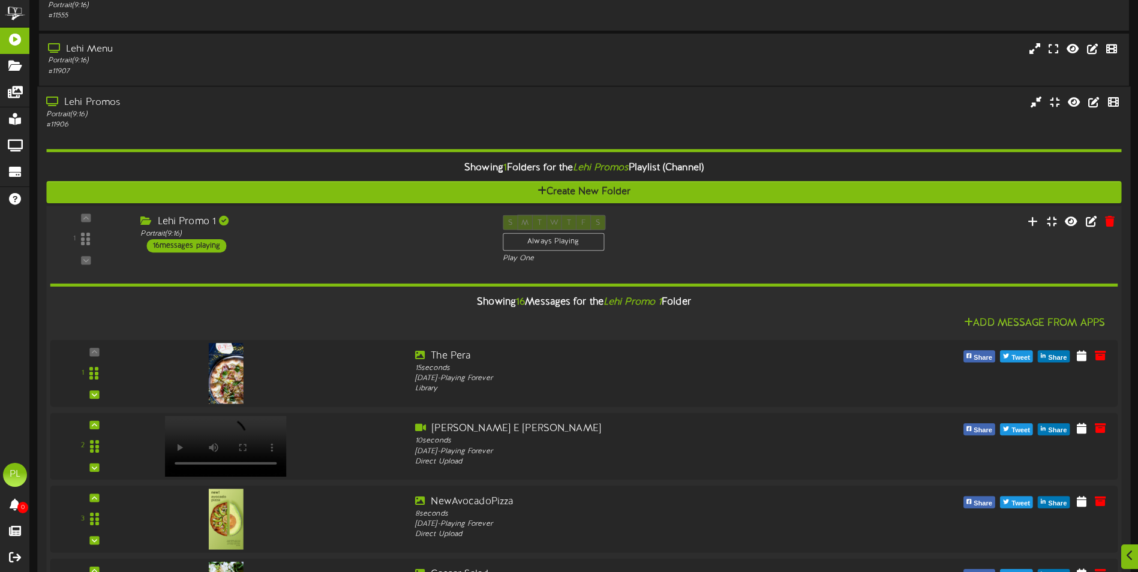
scroll to position [346, 0]
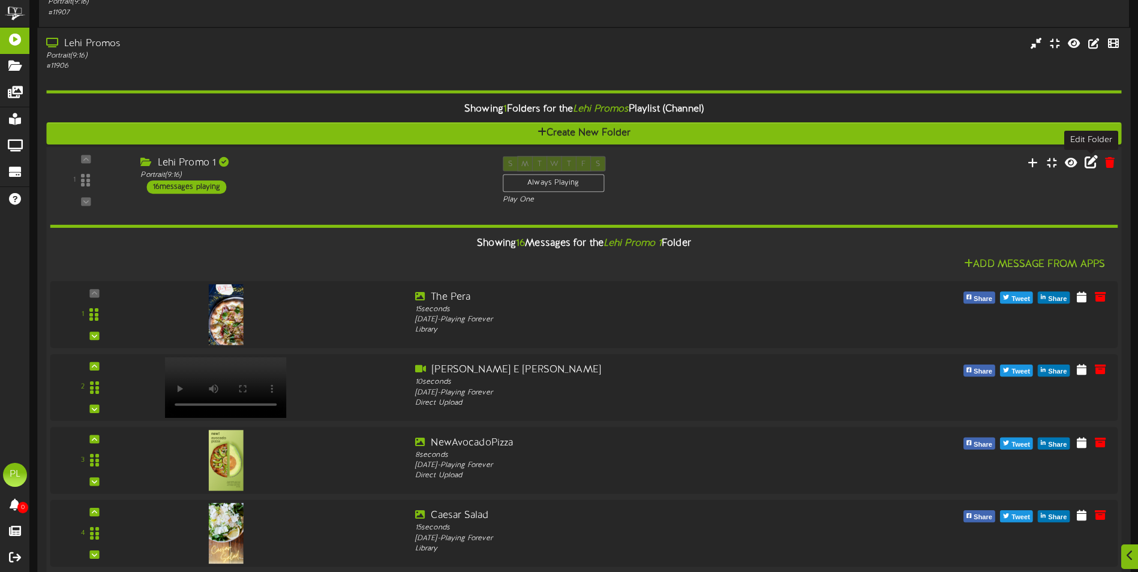
click at [1091, 163] on icon at bounding box center [1091, 161] width 13 height 13
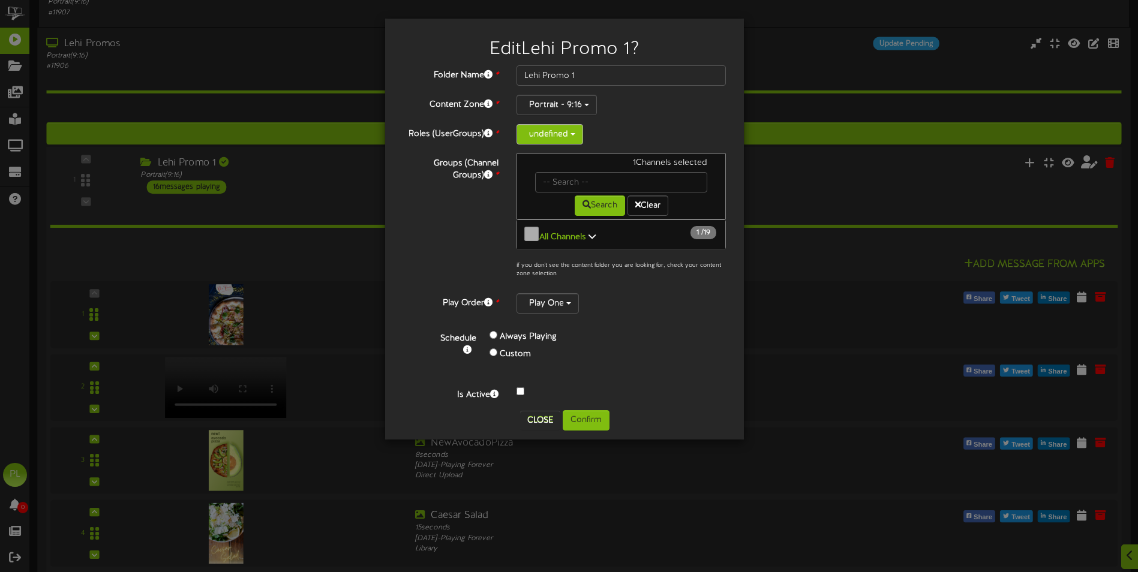
click at [571, 133] on button "undefined" at bounding box center [550, 134] width 67 height 20
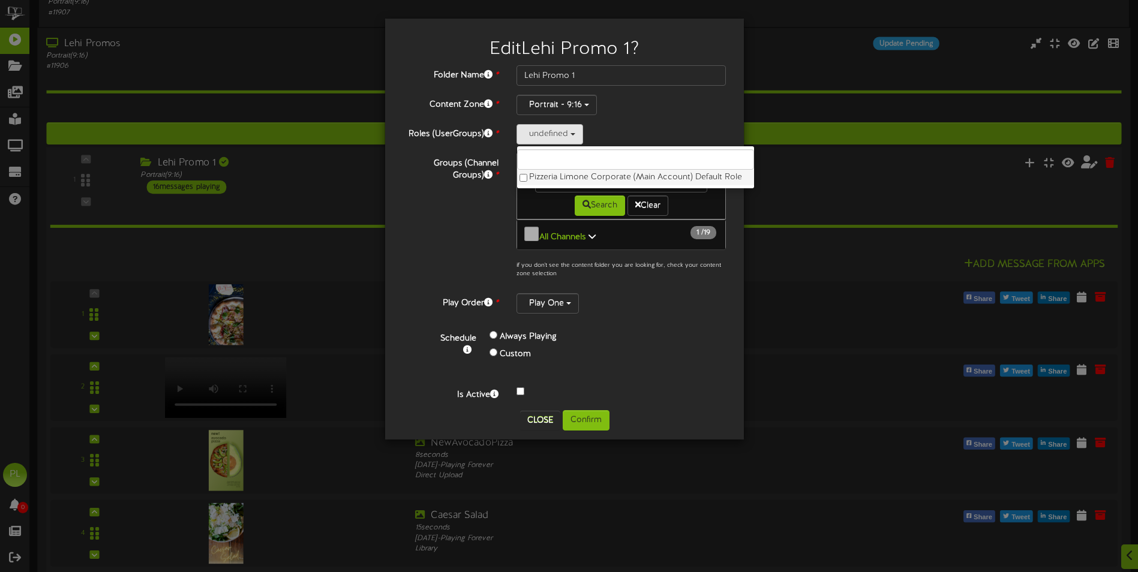
click at [573, 178] on label "Pizzeria Limone Corporate (Main Account) Default Role" at bounding box center [635, 178] width 237 height 16
click at [599, 415] on button "Confirm" at bounding box center [586, 420] width 47 height 20
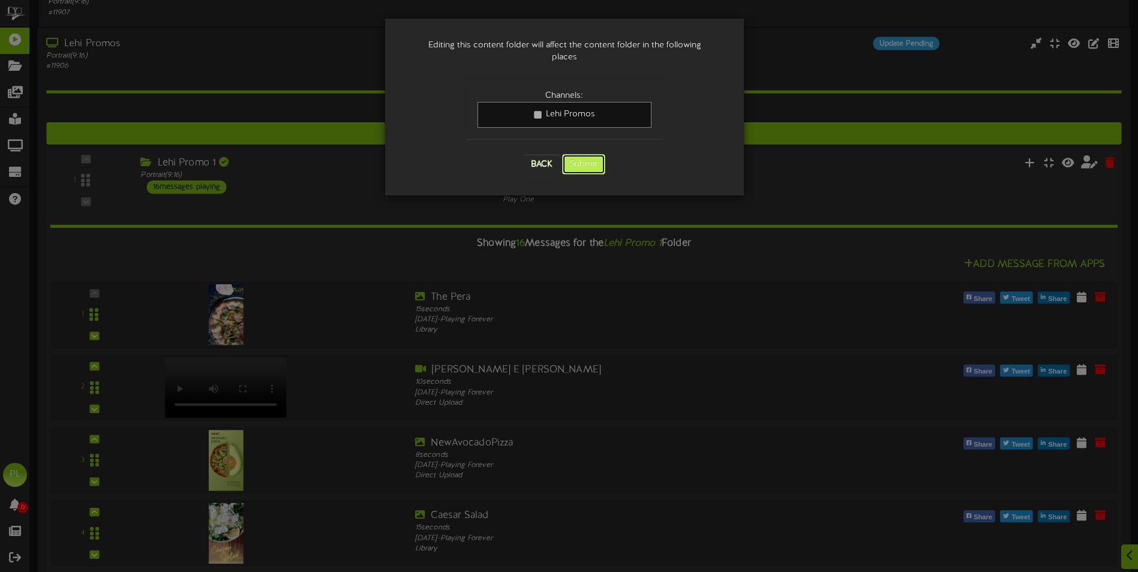
click at [600, 155] on button "Submit" at bounding box center [583, 164] width 43 height 20
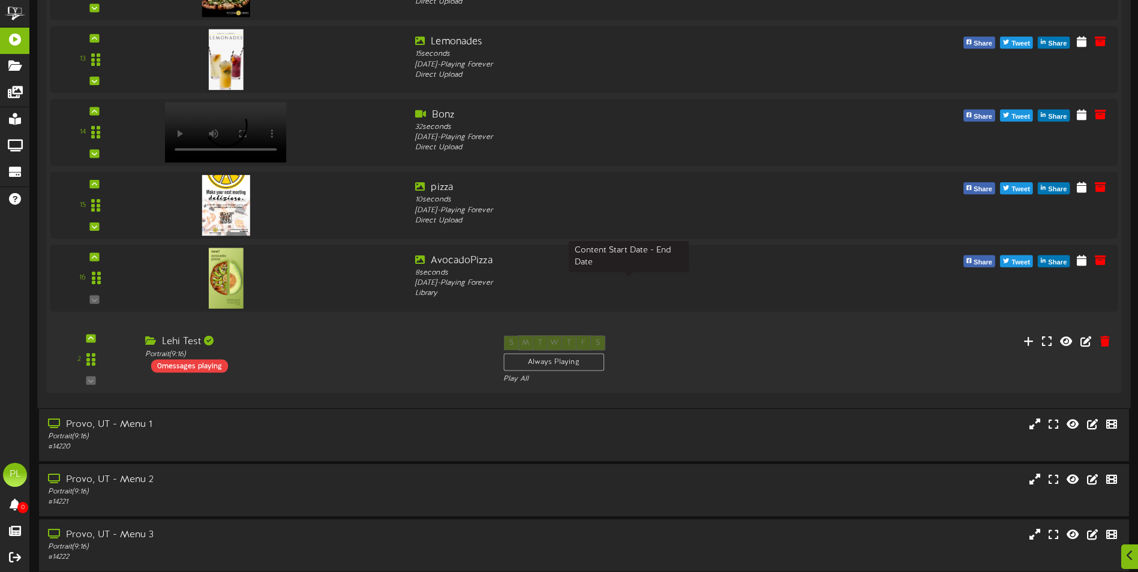
scroll to position [1525, 0]
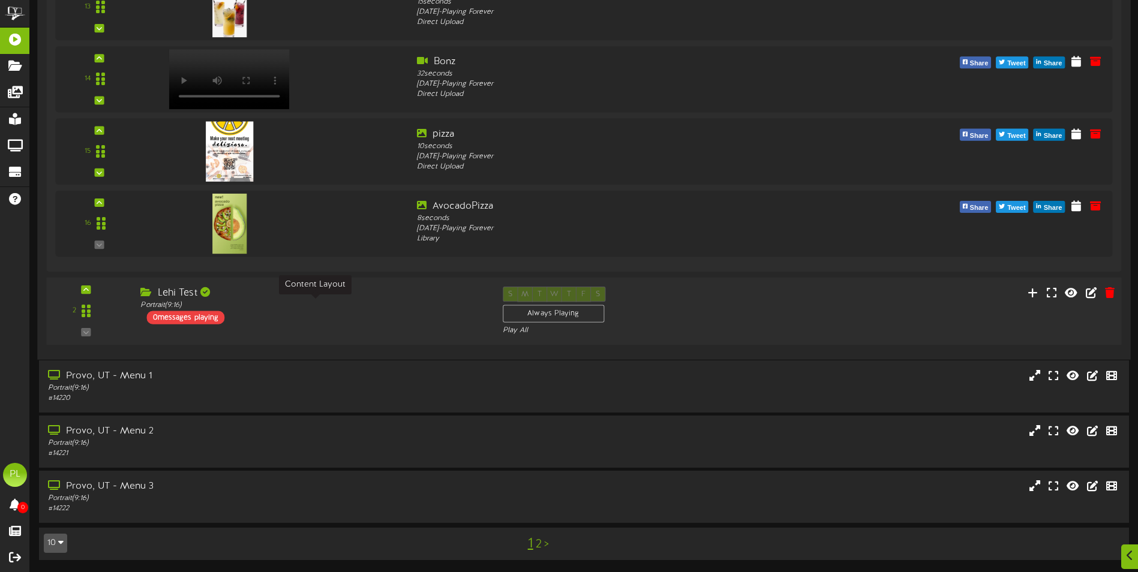
click at [286, 310] on div "Portrait ( 9:16 )" at bounding box center [312, 306] width 344 height 10
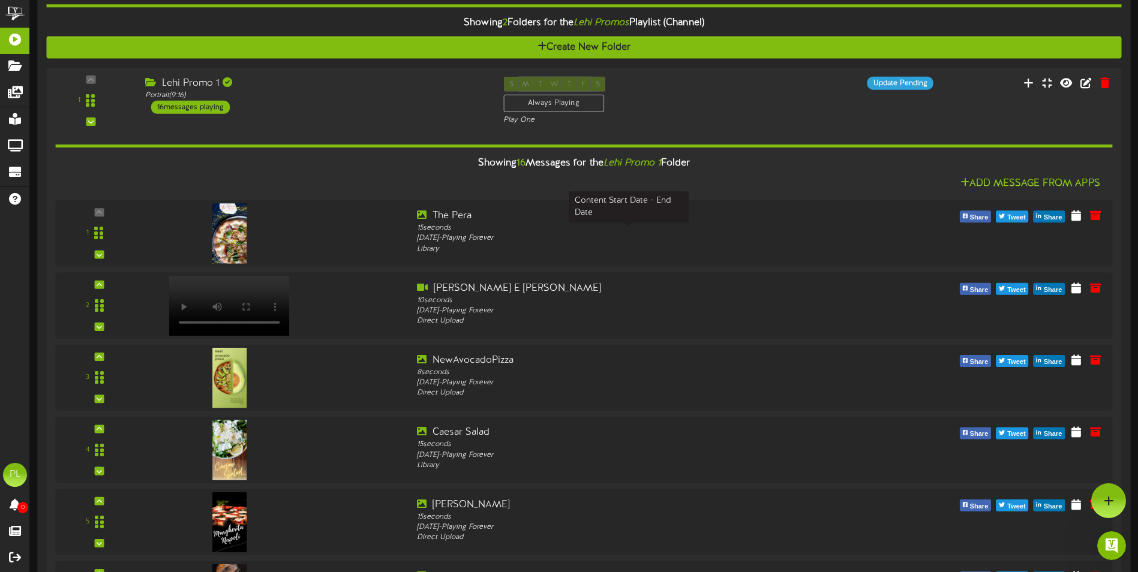
scroll to position [252, 0]
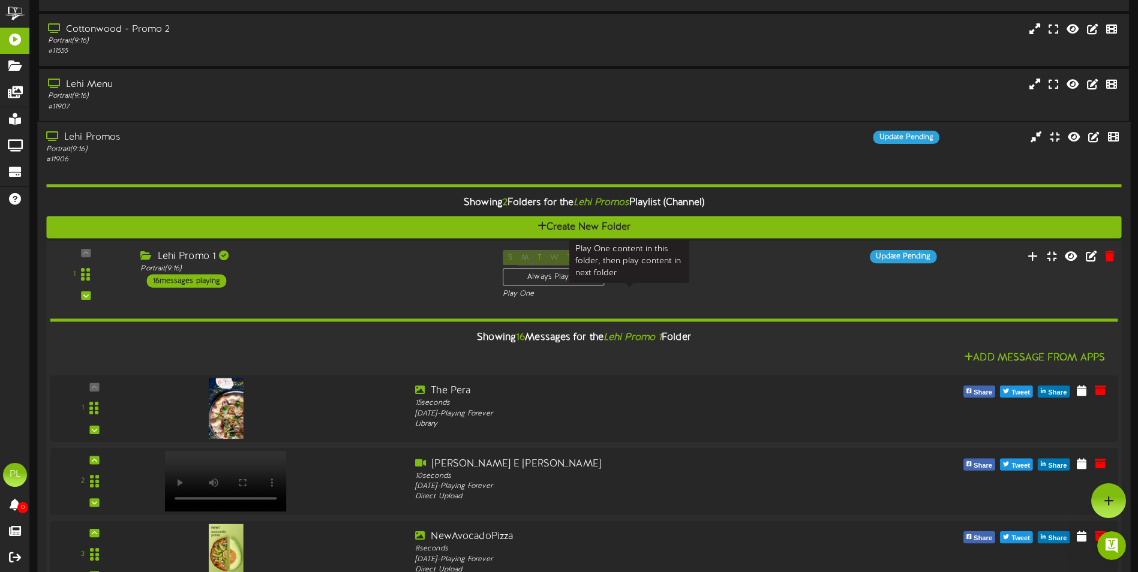
click at [679, 289] on div "Play One" at bounding box center [629, 294] width 253 height 10
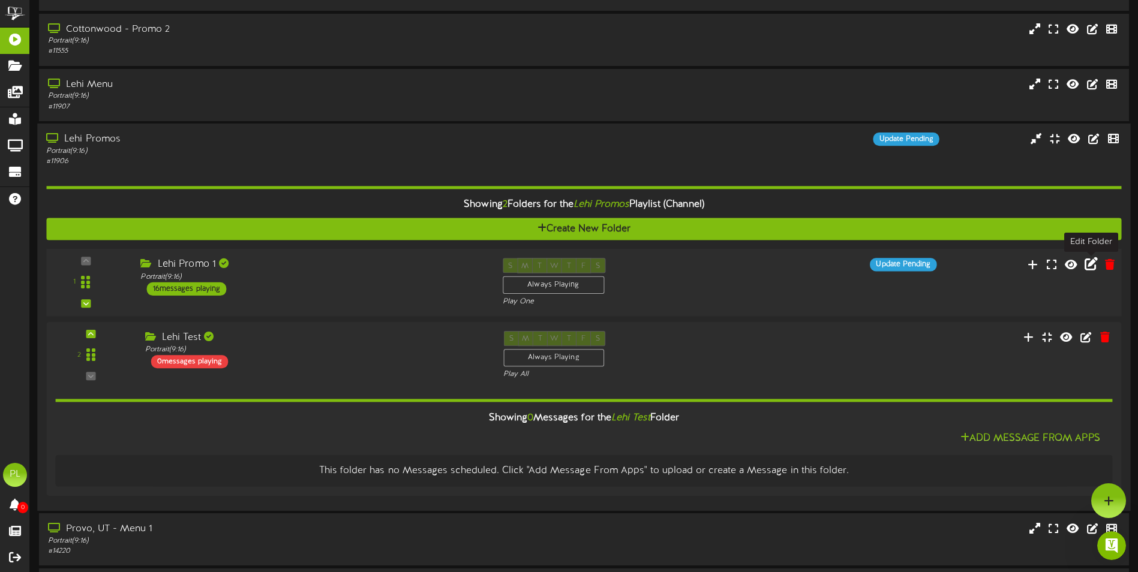
click at [1094, 265] on icon at bounding box center [1091, 263] width 13 height 13
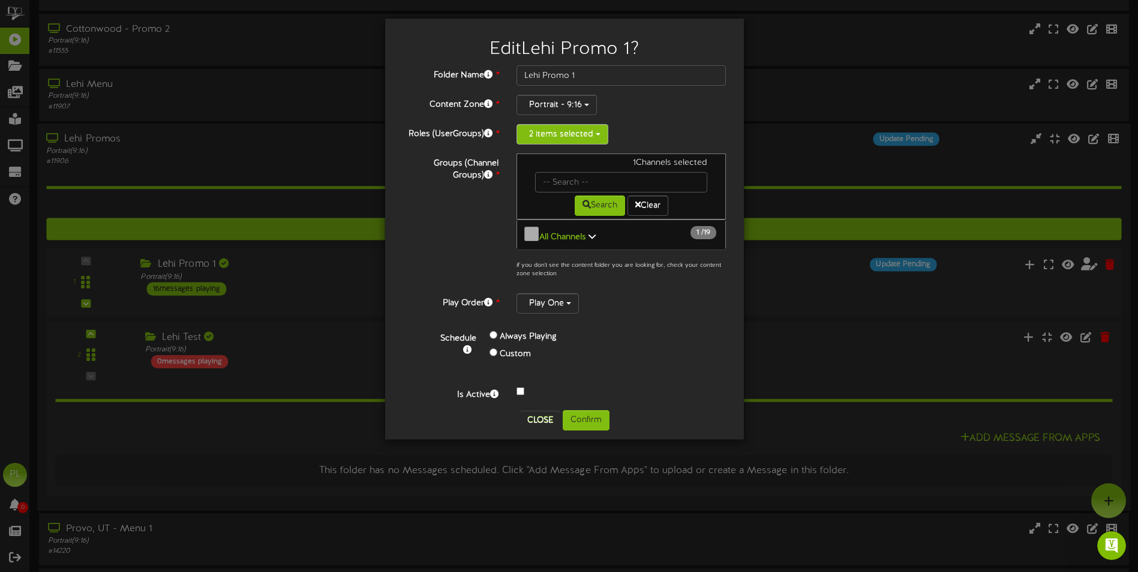
click at [601, 135] on button "2 items selected" at bounding box center [563, 134] width 92 height 20
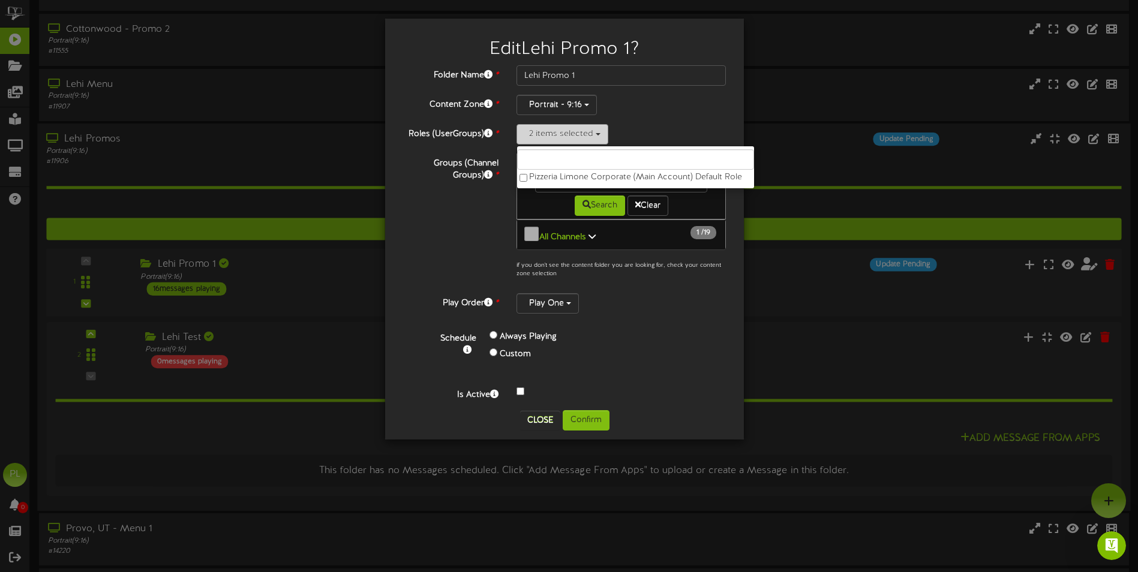
click at [601, 135] on button "2 items selected" at bounding box center [563, 134] width 92 height 20
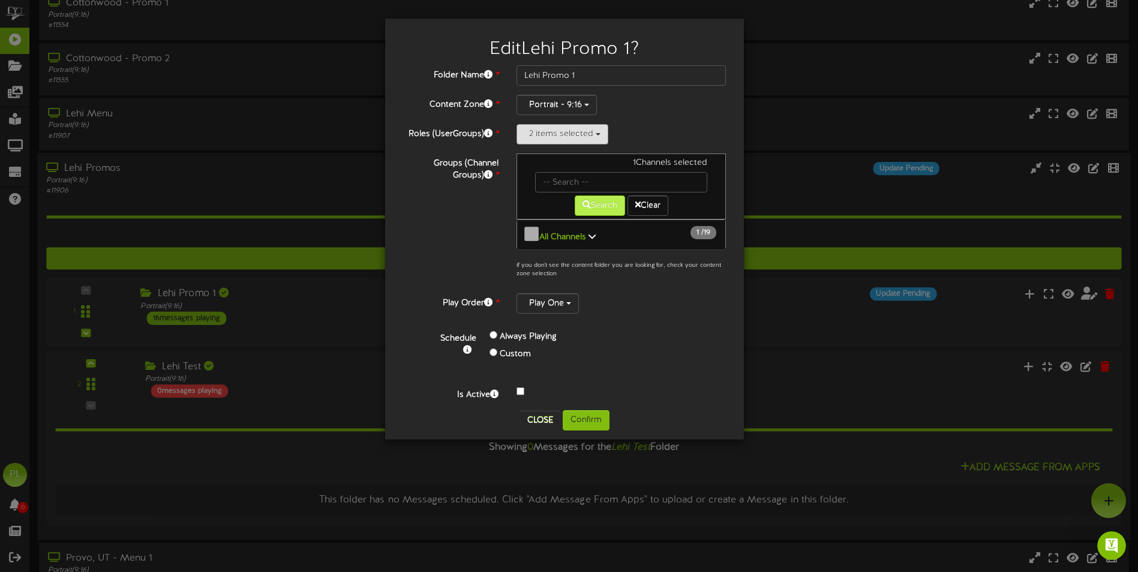
scroll to position [192, 0]
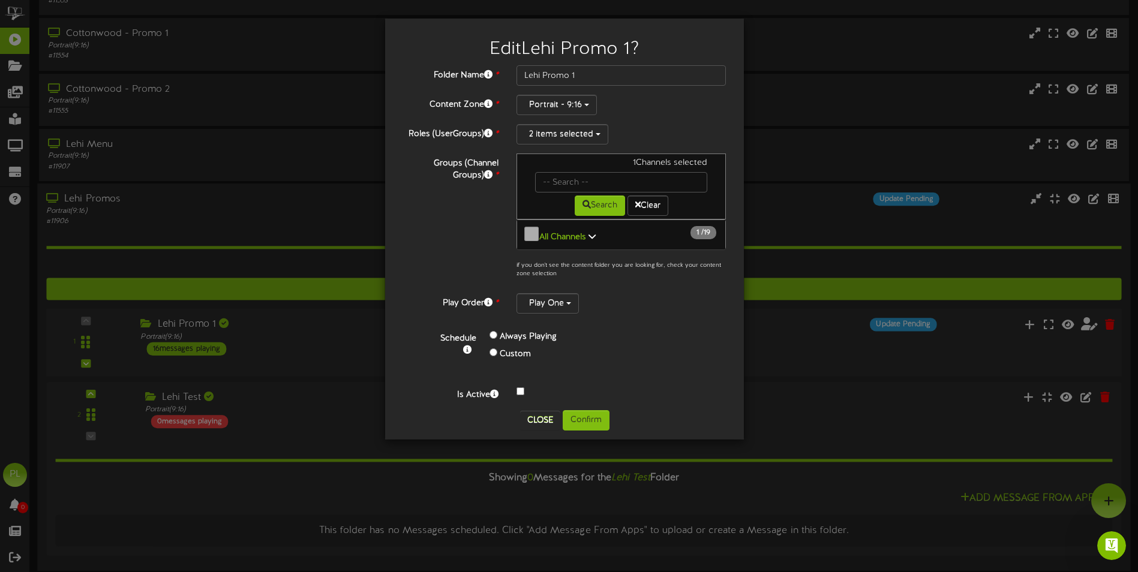
click at [586, 234] on link "All Channels 1 / 19" at bounding box center [563, 237] width 49 height 9
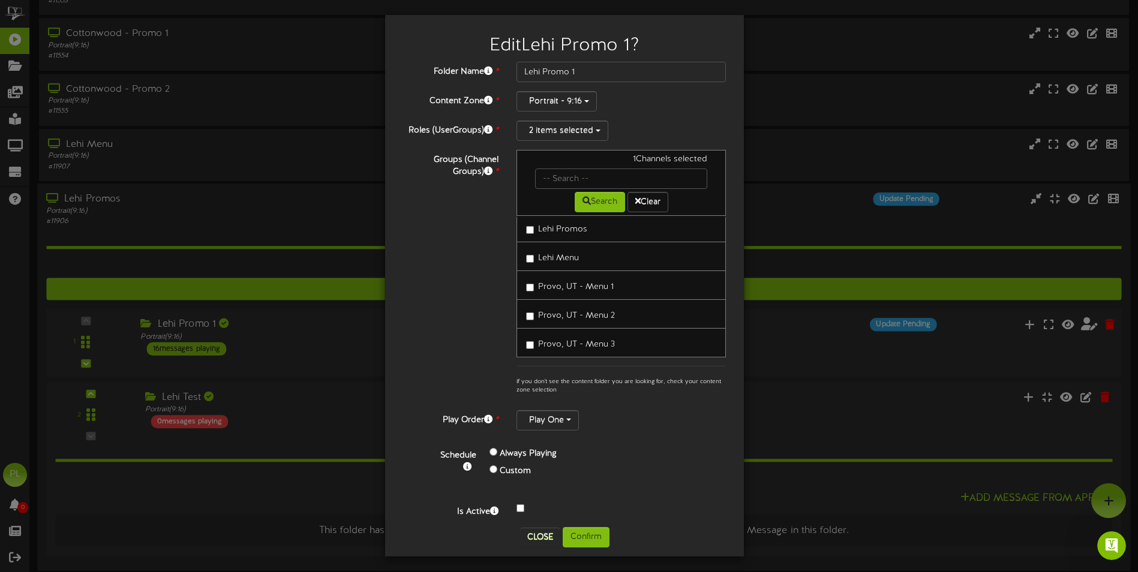
scroll to position [4, 0]
click at [661, 423] on div "Play One" at bounding box center [621, 420] width 209 height 20
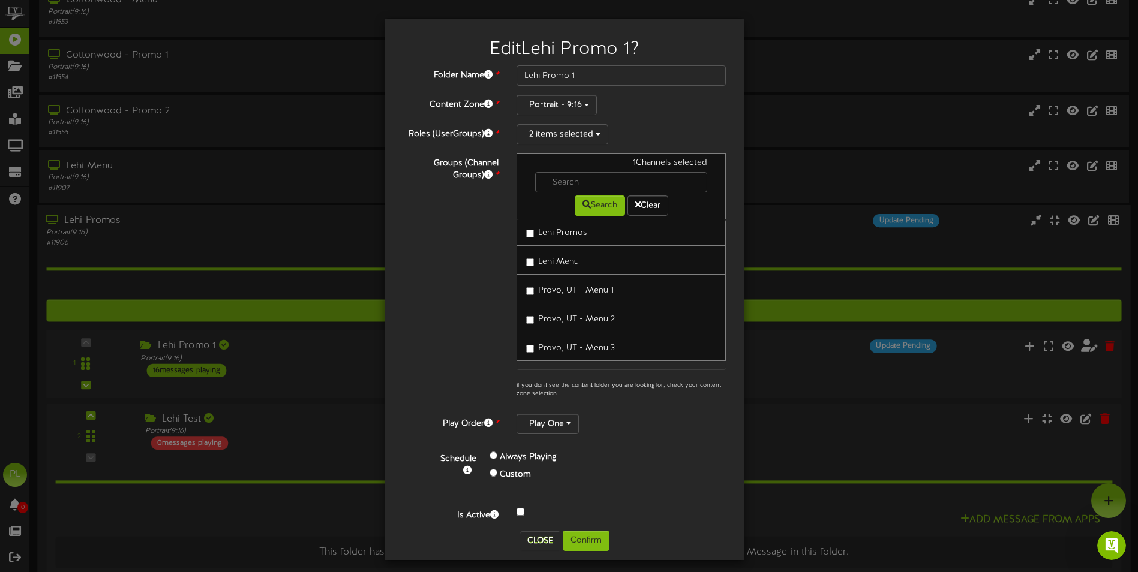
scroll to position [132, 0]
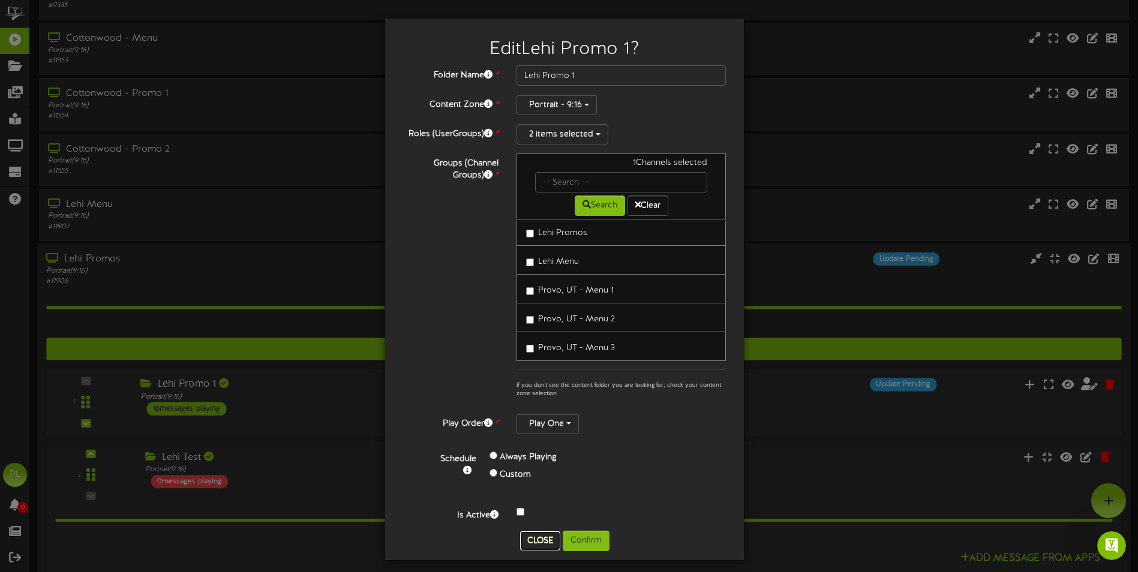
click at [533, 542] on button "Close" at bounding box center [540, 541] width 40 height 19
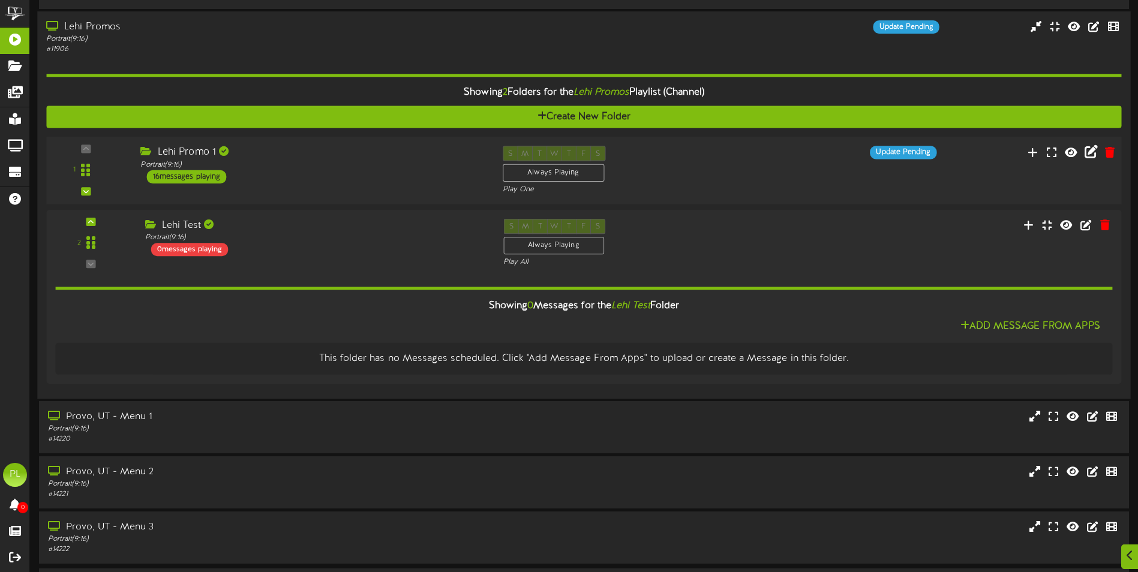
scroll to position [372, 0]
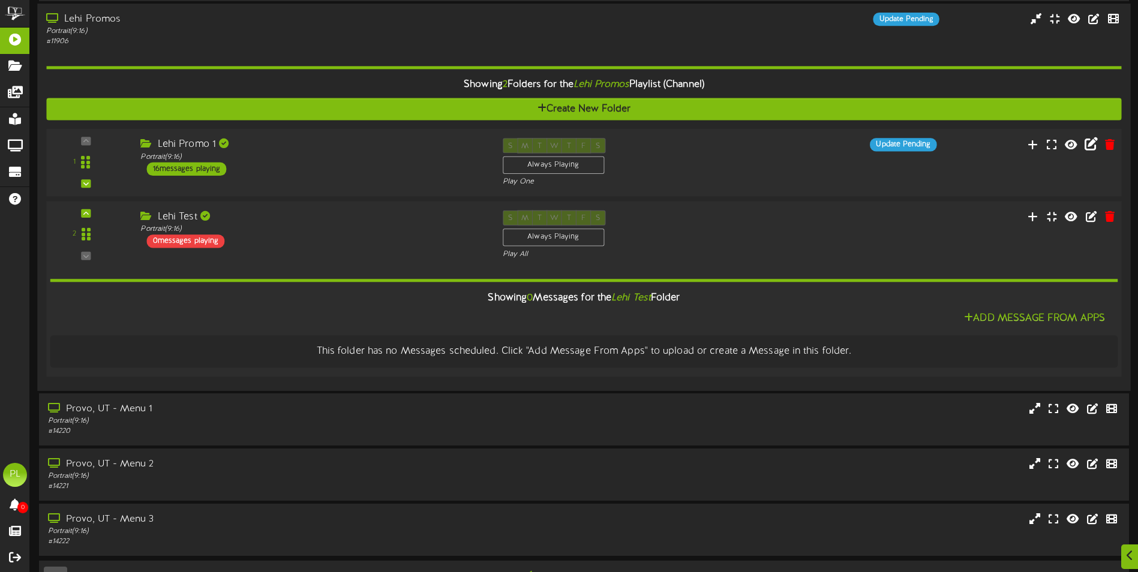
click at [311, 259] on div "2 Lehi Test" at bounding box center [584, 235] width 1086 height 49
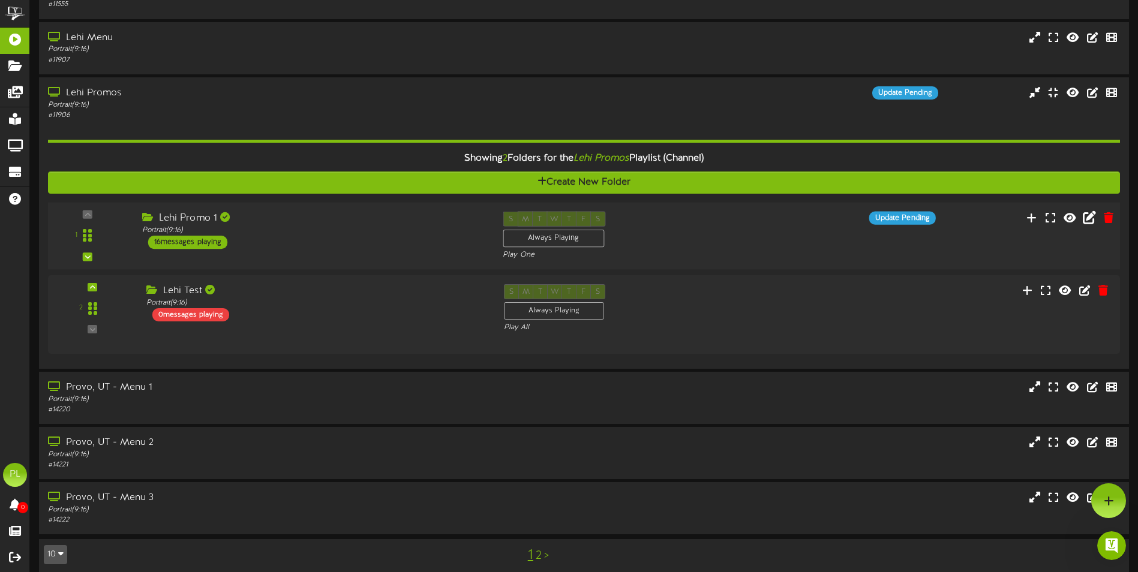
scroll to position [0, 0]
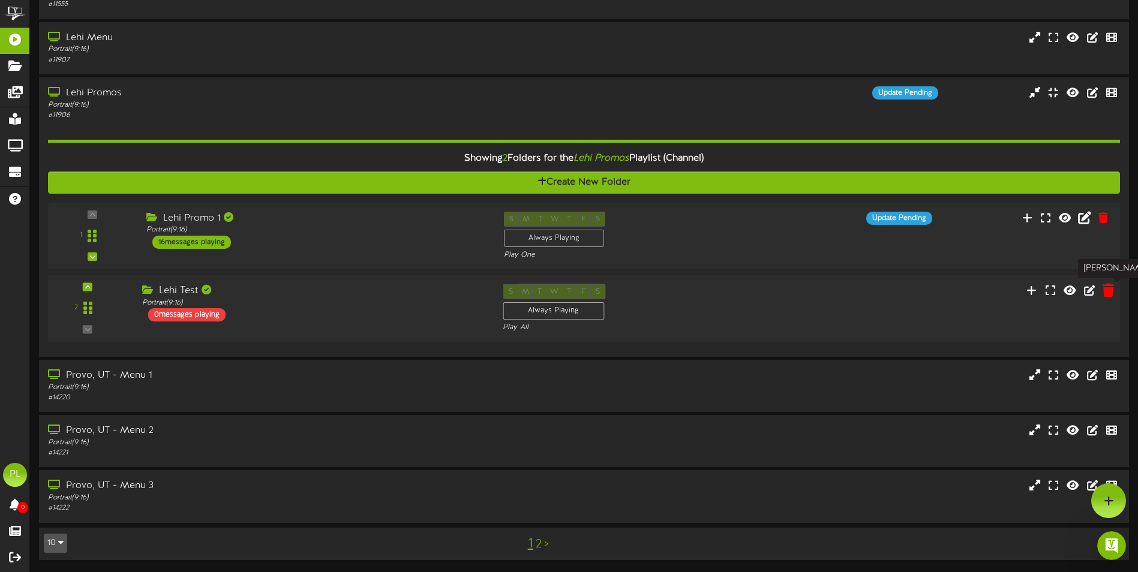
click at [1107, 291] on icon at bounding box center [1108, 289] width 11 height 13
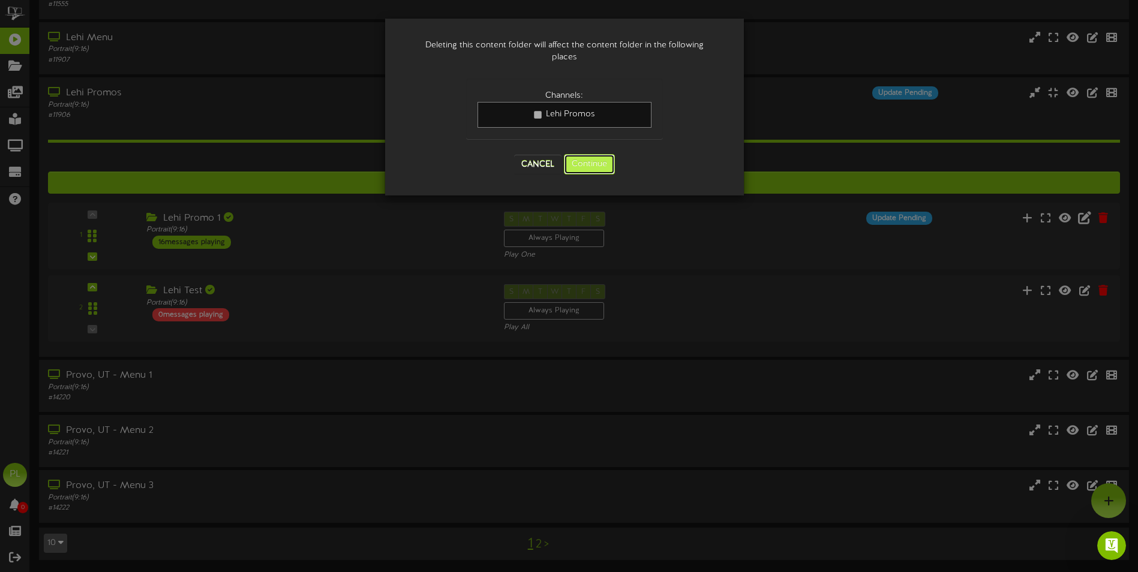
click at [610, 160] on button "Continue" at bounding box center [589, 164] width 51 height 20
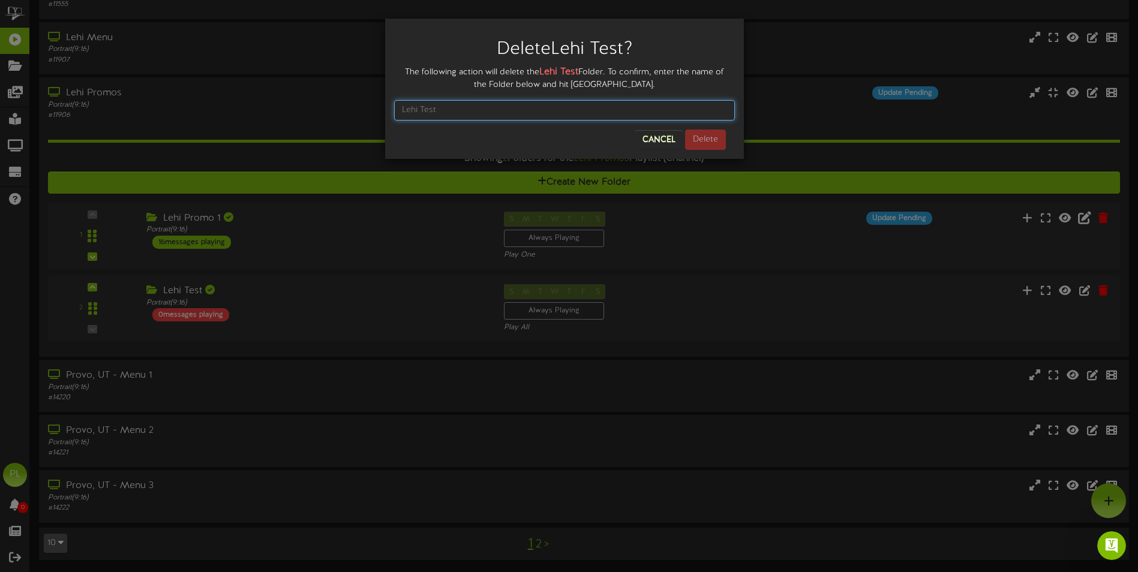
click at [510, 105] on input "text" at bounding box center [564, 110] width 341 height 20
drag, startPoint x: 600, startPoint y: 104, endPoint x: 590, endPoint y: 109, distance: 11.3
click at [599, 104] on input "text" at bounding box center [564, 110] width 341 height 20
drag, startPoint x: 448, startPoint y: 106, endPoint x: 454, endPoint y: 105, distance: 6.7
click at [447, 105] on input "text" at bounding box center [564, 110] width 341 height 20
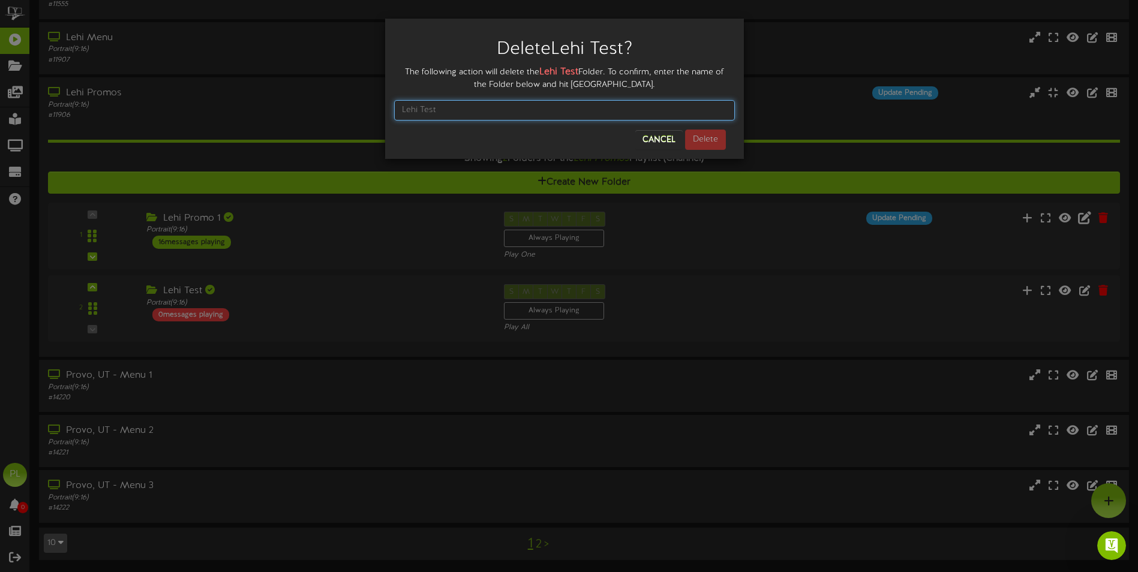
click at [440, 111] on input "text" at bounding box center [564, 110] width 341 height 20
click at [742, 60] on div "[PERSON_NAME] Test ? The following action will delete the Lehi Test Folder. To …" at bounding box center [564, 89] width 359 height 140
drag, startPoint x: 695, startPoint y: 64, endPoint x: 691, endPoint y: 75, distance: 11.6
click at [695, 64] on div "[PERSON_NAME] Test ?" at bounding box center [564, 47] width 341 height 38
click at [671, 133] on button "Cancel" at bounding box center [658, 139] width 47 height 19
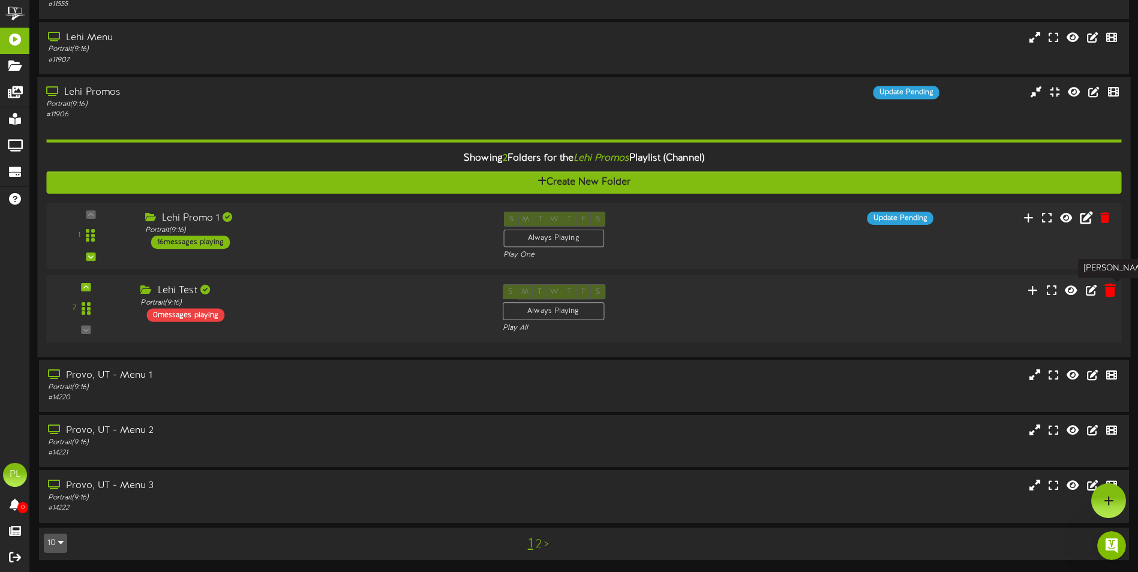
click at [1109, 290] on icon at bounding box center [1109, 289] width 11 height 13
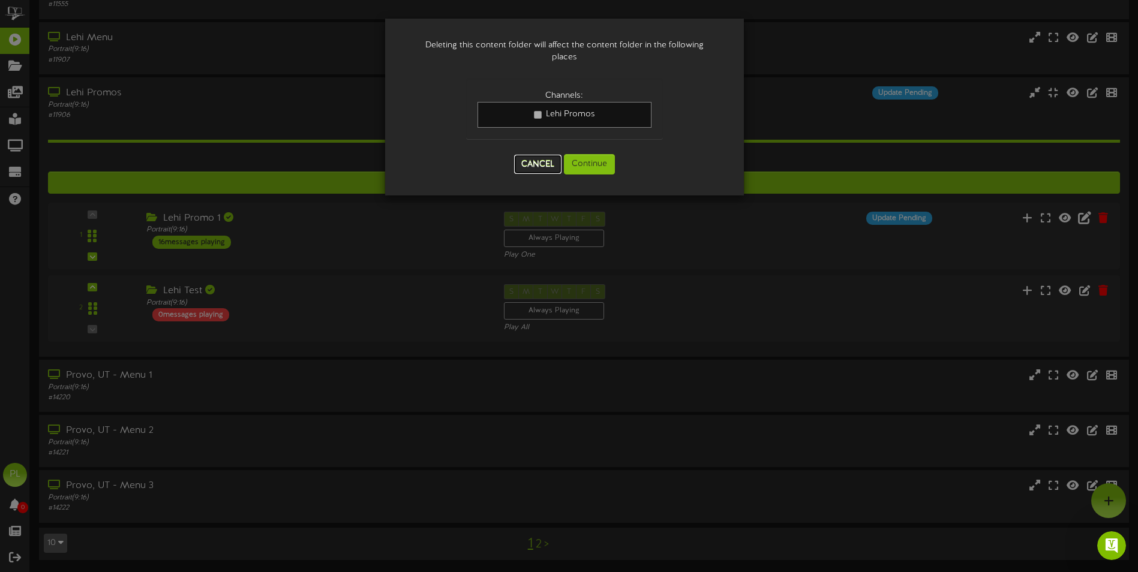
click at [548, 164] on button "Cancel" at bounding box center [537, 164] width 47 height 19
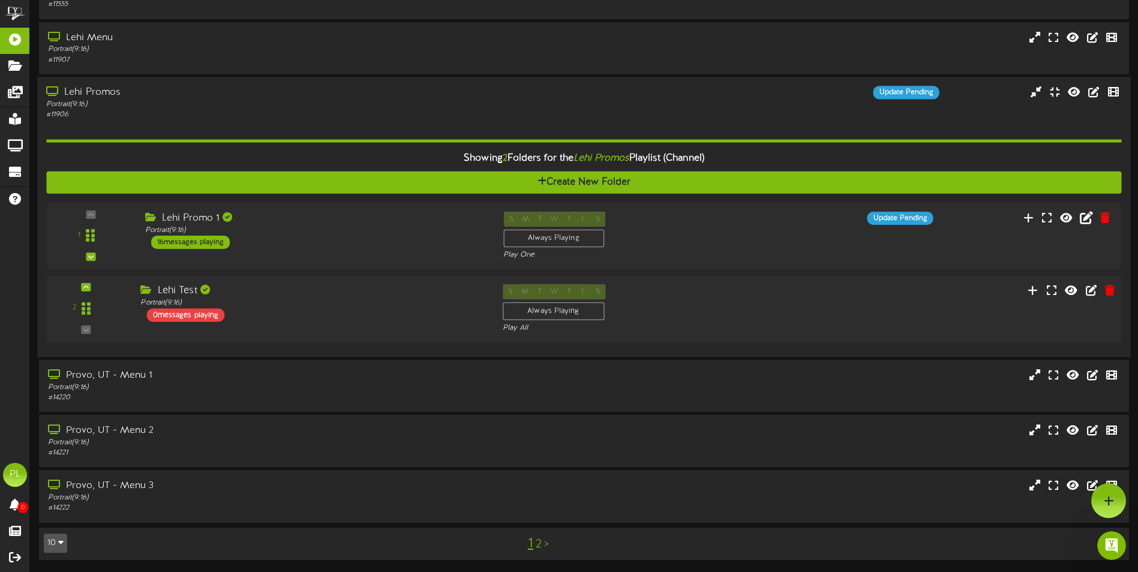
click at [892, 305] on div "2 Lehi Test" at bounding box center [584, 308] width 1086 height 49
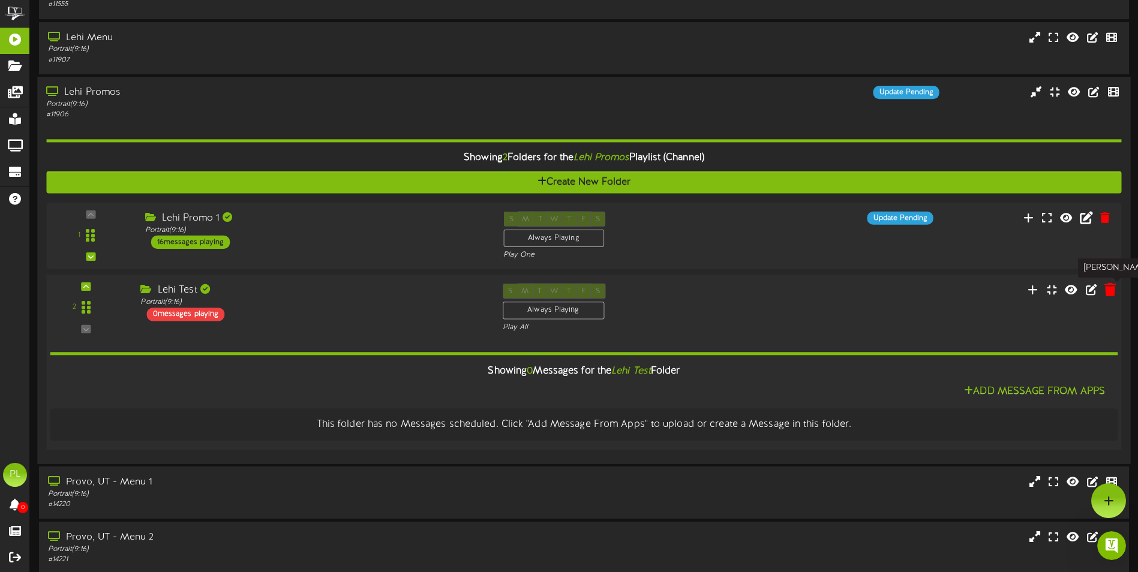
click at [1106, 296] on icon at bounding box center [1109, 289] width 11 height 13
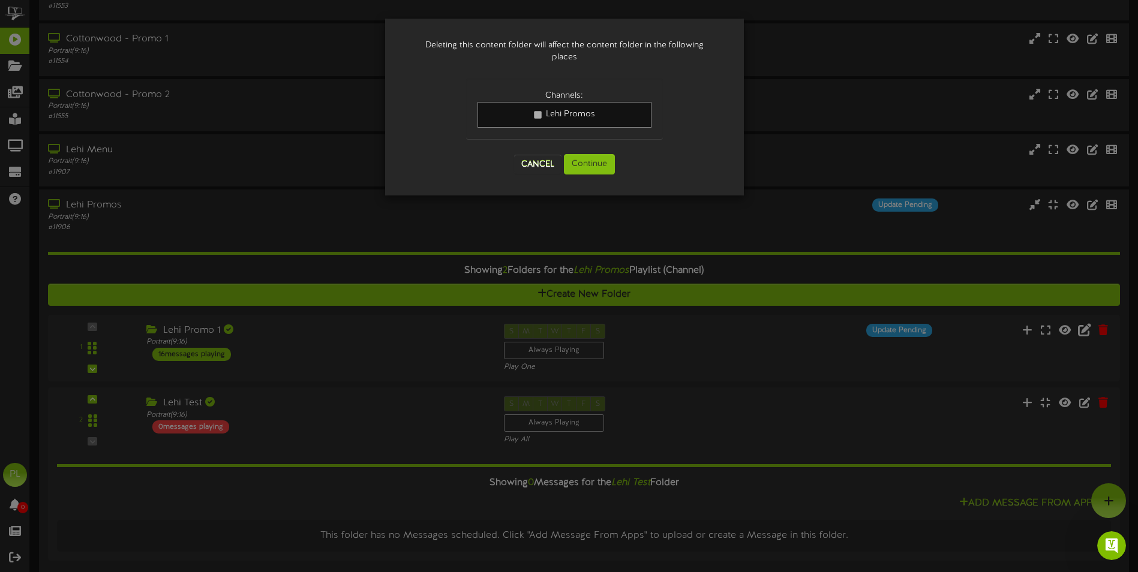
scroll to position [165, 0]
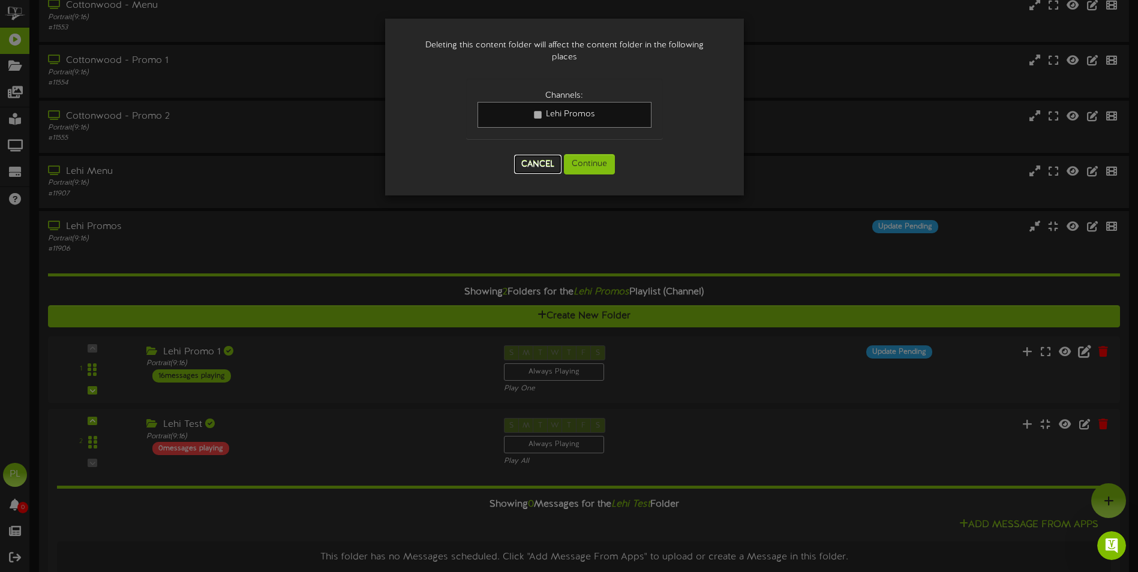
click at [542, 169] on button "Cancel" at bounding box center [537, 164] width 47 height 19
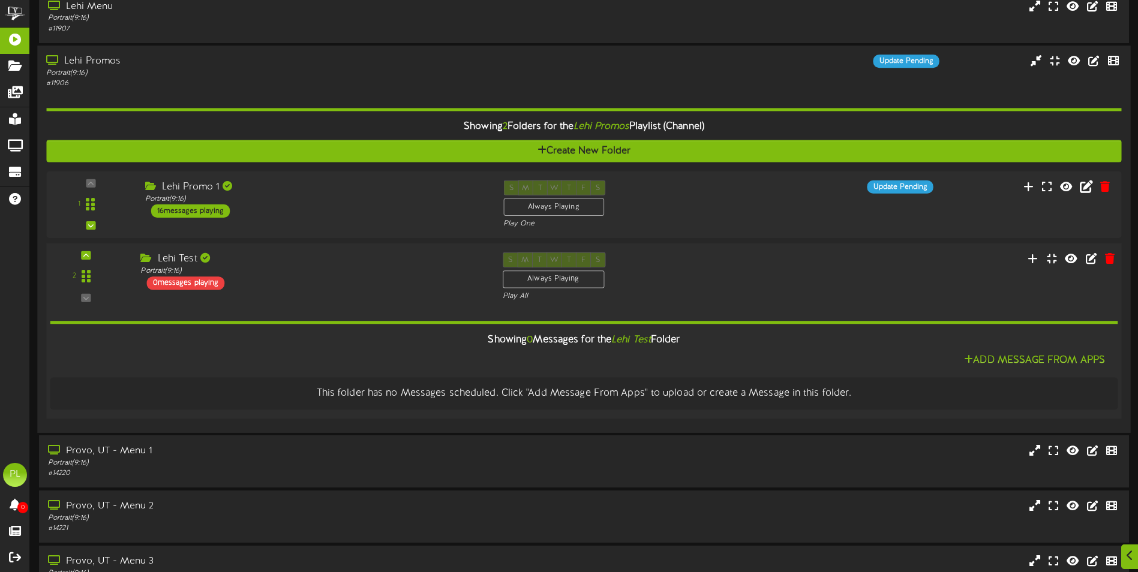
scroll to position [345, 0]
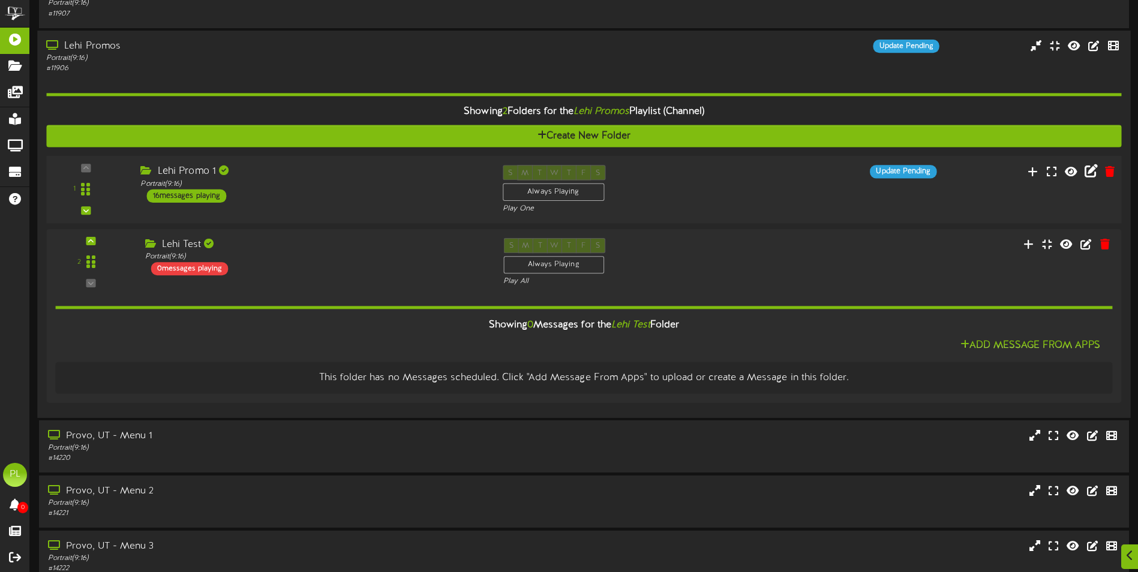
click at [750, 198] on div "S M T W T F S Always Playing Play One" at bounding box center [630, 189] width 272 height 49
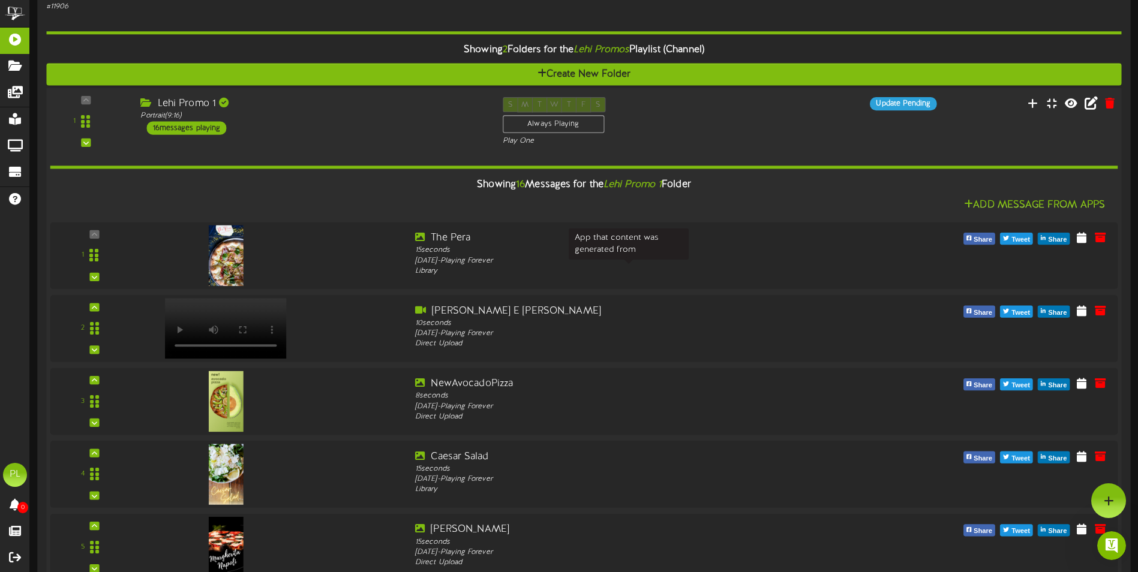
scroll to position [225, 0]
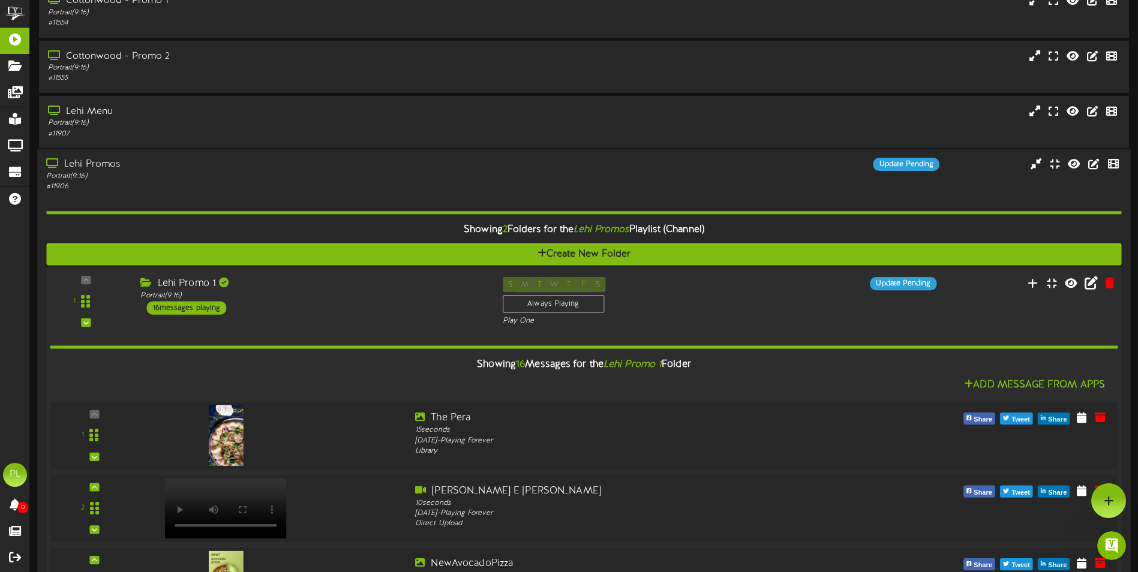
click at [754, 295] on div "S M T W T F S Always Playing Play One" at bounding box center [630, 301] width 272 height 49
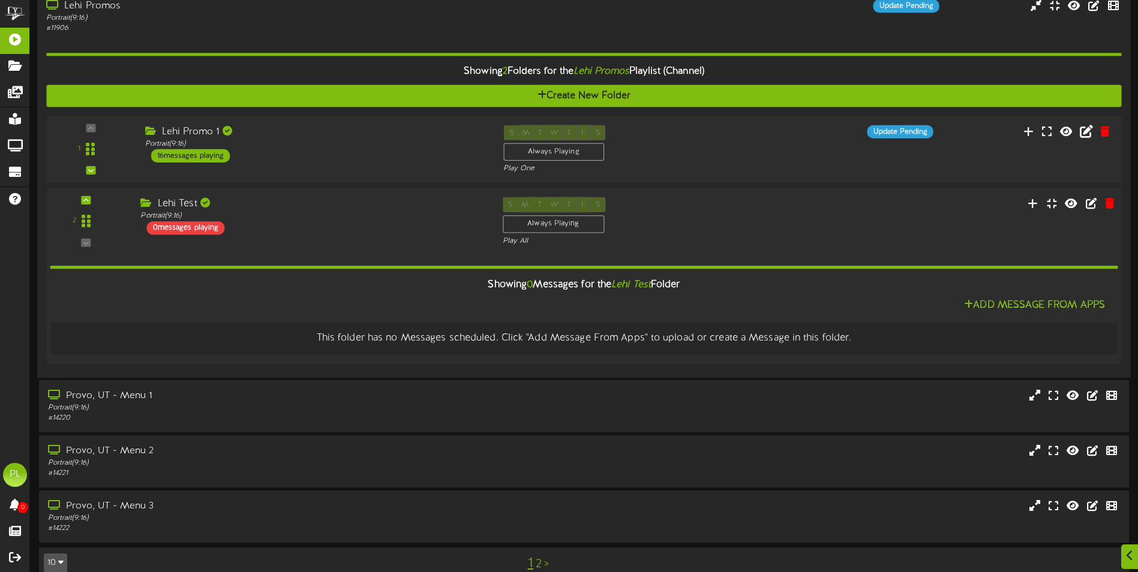
scroll to position [405, 0]
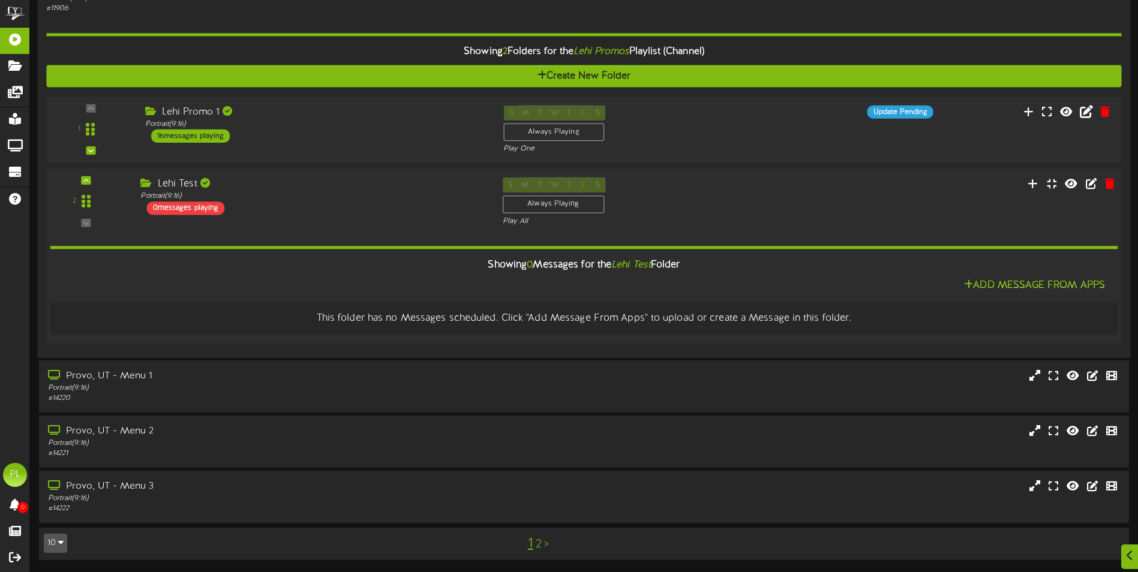
click at [988, 249] on hr at bounding box center [584, 247] width 1068 height 3
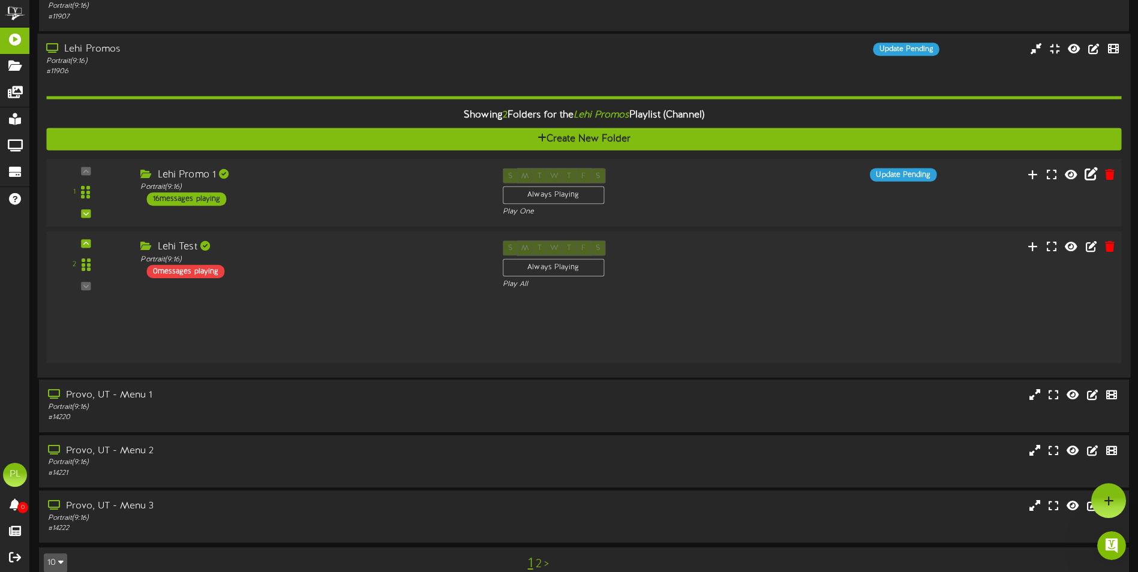
scroll to position [299, 0]
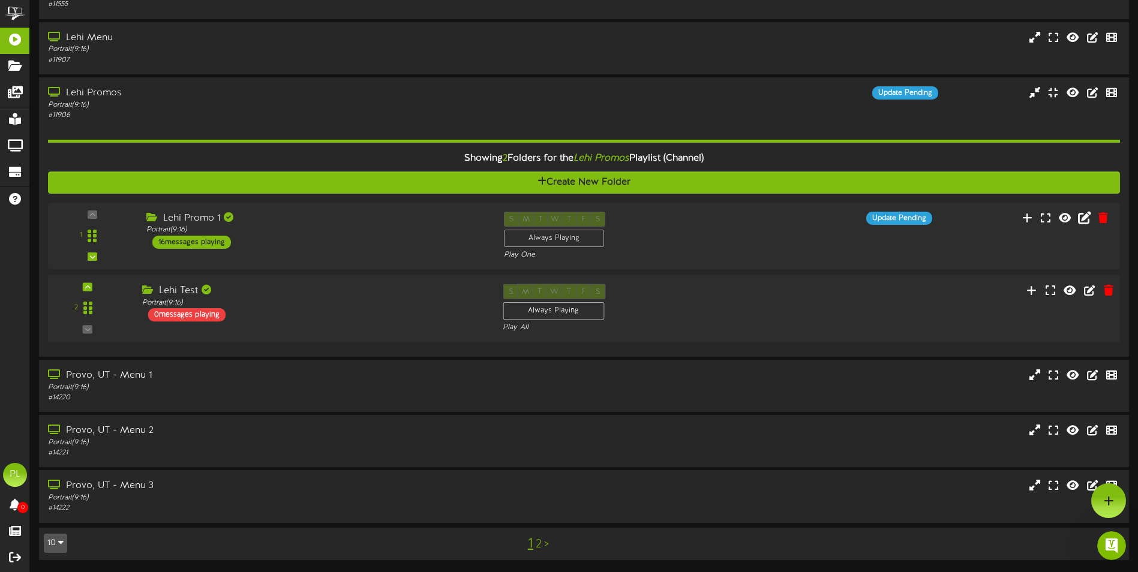
drag, startPoint x: 749, startPoint y: 304, endPoint x: 752, endPoint y: 311, distance: 7.0
click at [752, 308] on div "S M T W T F S Always Playing Play All" at bounding box center [629, 308] width 271 height 49
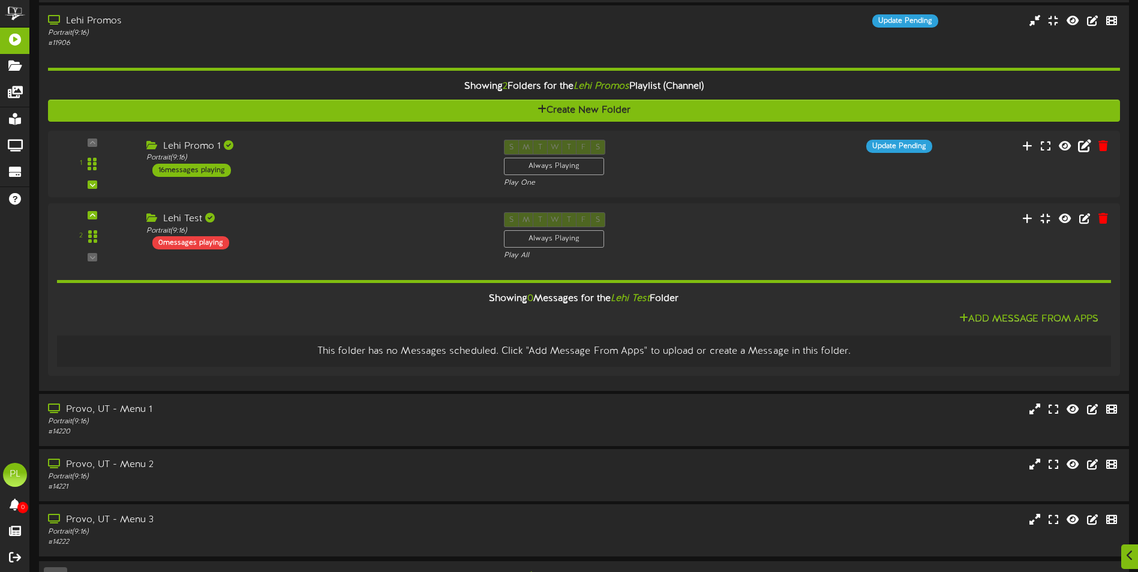
scroll to position [405, 0]
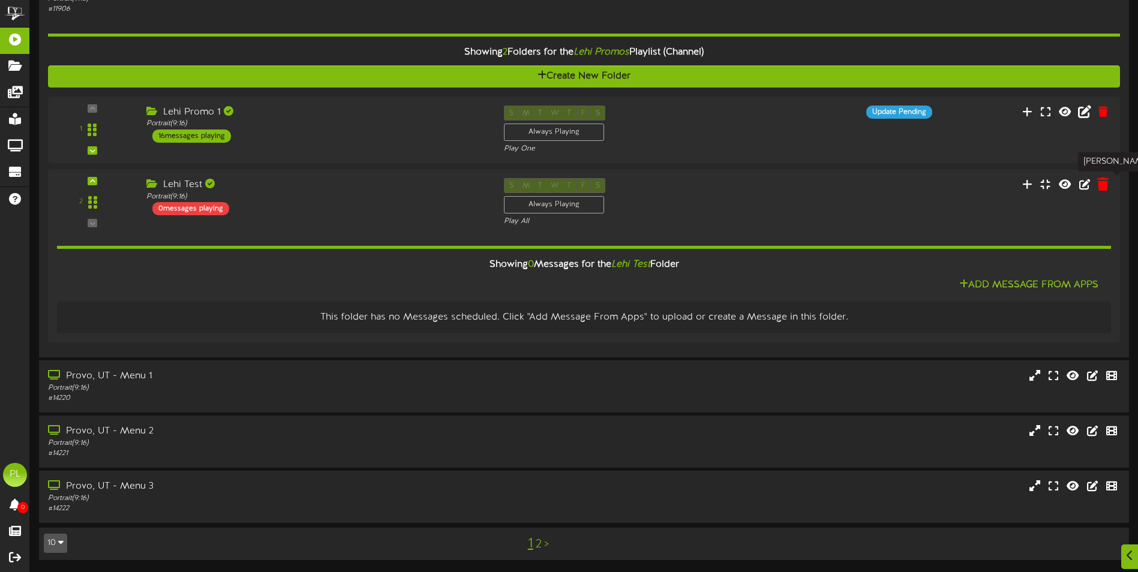
click at [1107, 182] on icon at bounding box center [1102, 183] width 11 height 13
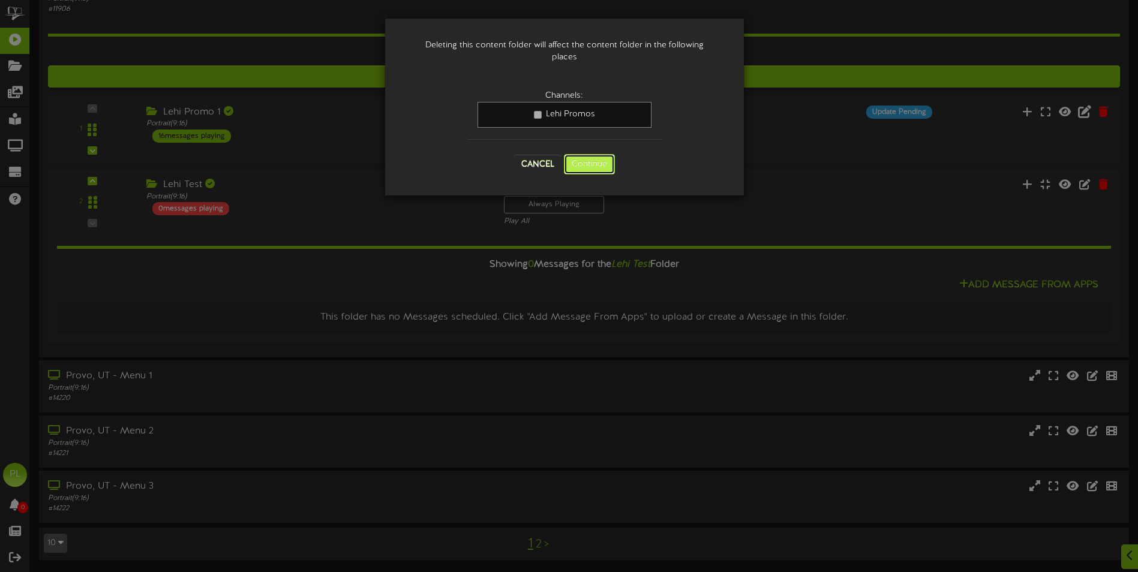
click at [595, 166] on button "Continue" at bounding box center [589, 164] width 51 height 20
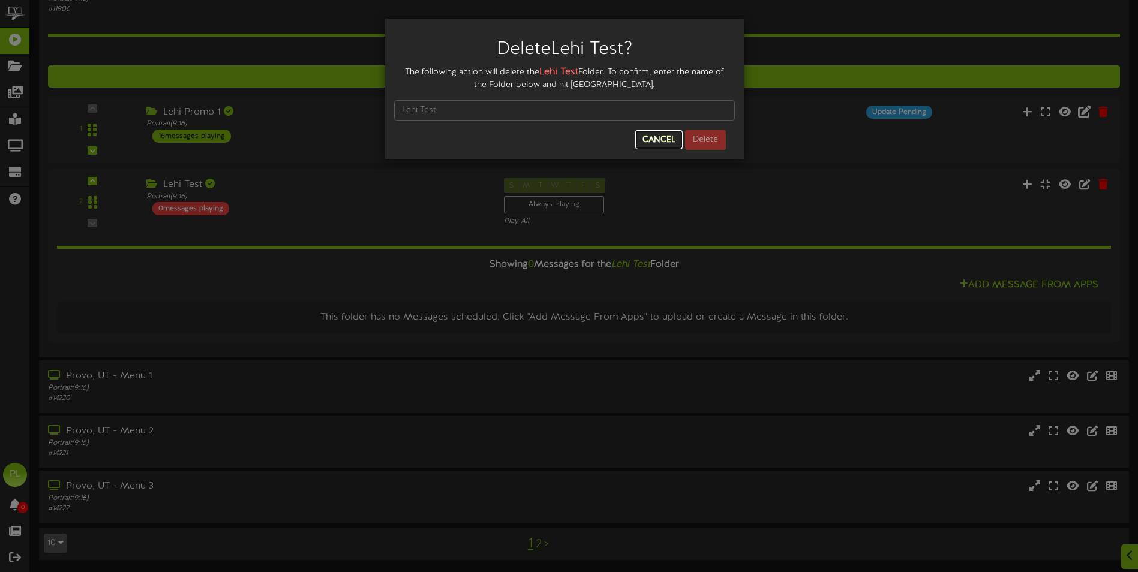
click at [658, 139] on button "Cancel" at bounding box center [658, 139] width 47 height 19
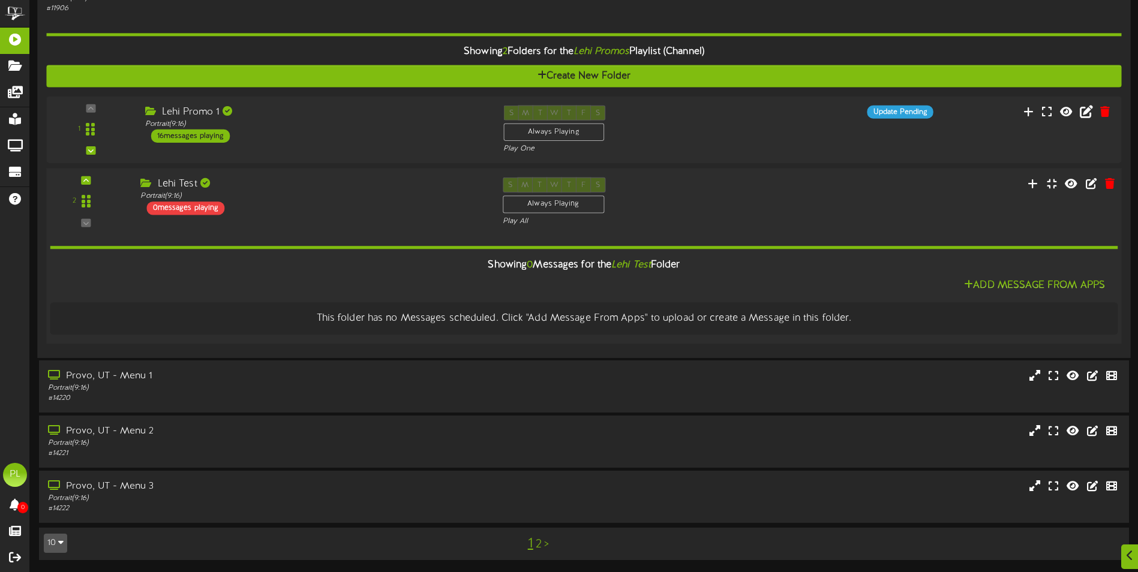
click at [853, 200] on div "2 Lehi Test" at bounding box center [584, 202] width 1086 height 49
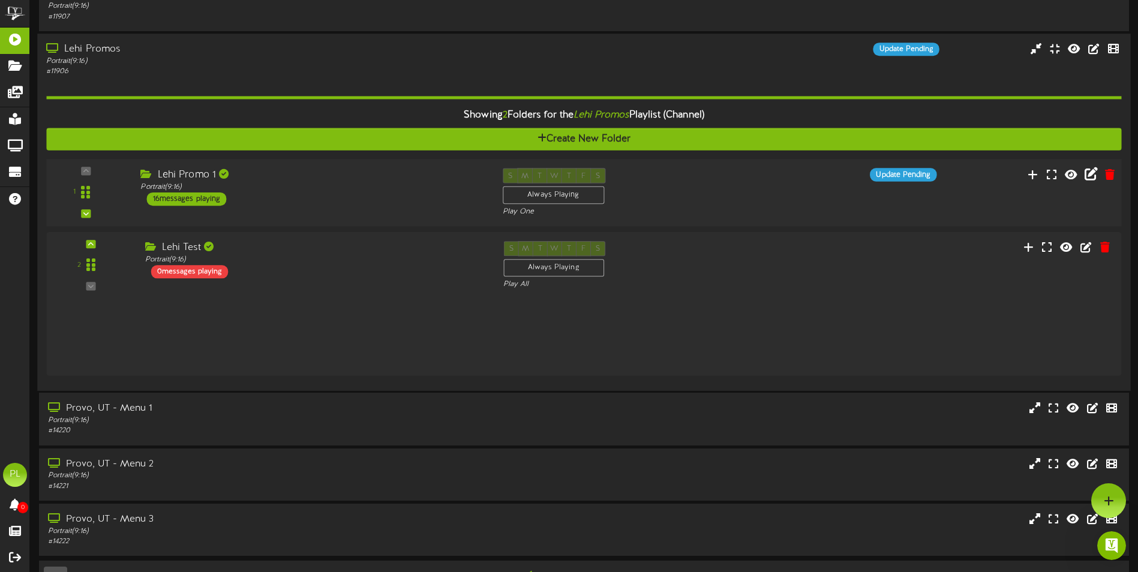
scroll to position [0, 0]
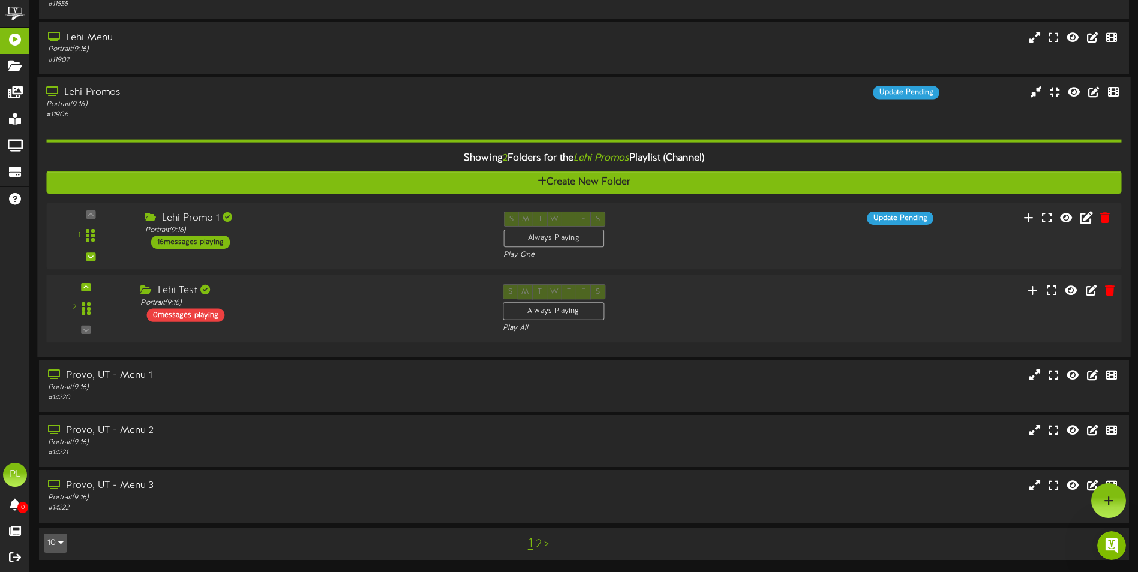
drag, startPoint x: 819, startPoint y: 287, endPoint x: 812, endPoint y: 304, distance: 18.0
click at [818, 288] on div "2 Lehi Test" at bounding box center [584, 308] width 1086 height 49
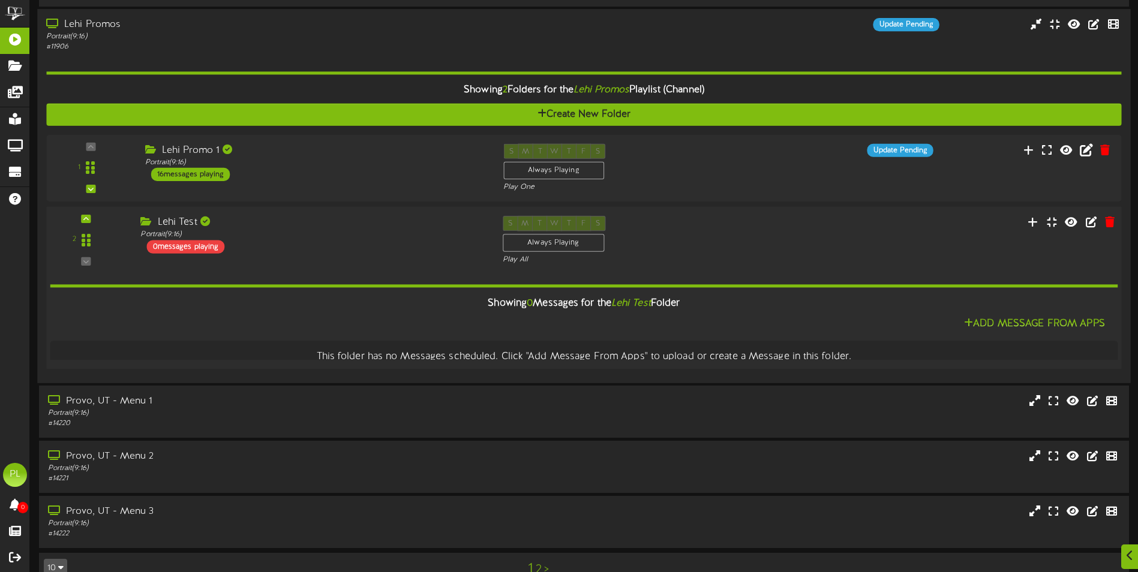
scroll to position [405, 0]
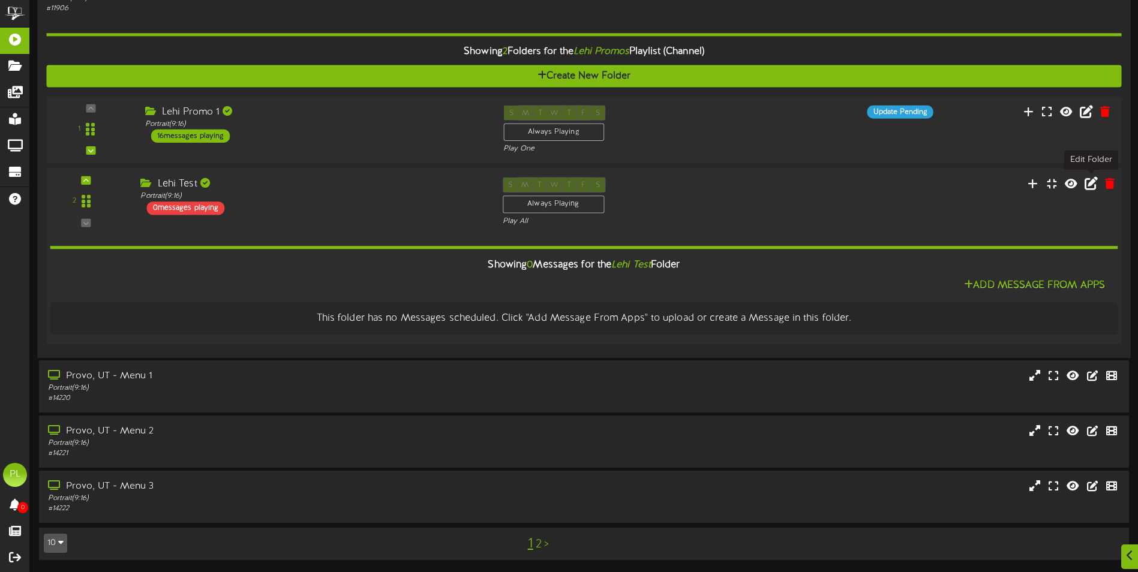
click at [1093, 185] on icon at bounding box center [1091, 182] width 13 height 13
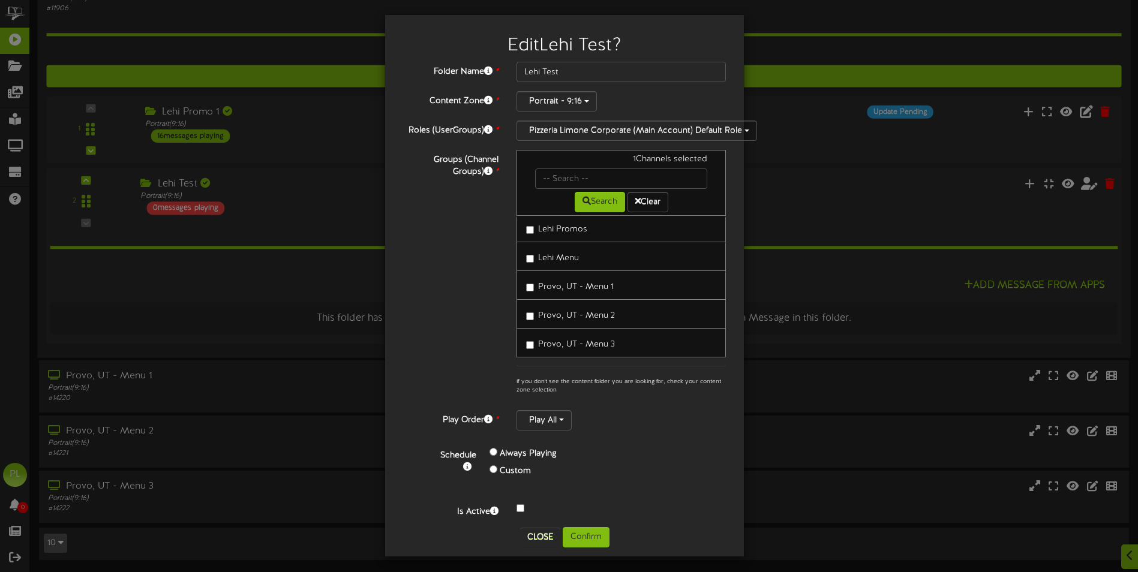
scroll to position [4, 0]
click at [528, 534] on button "Close" at bounding box center [540, 536] width 40 height 19
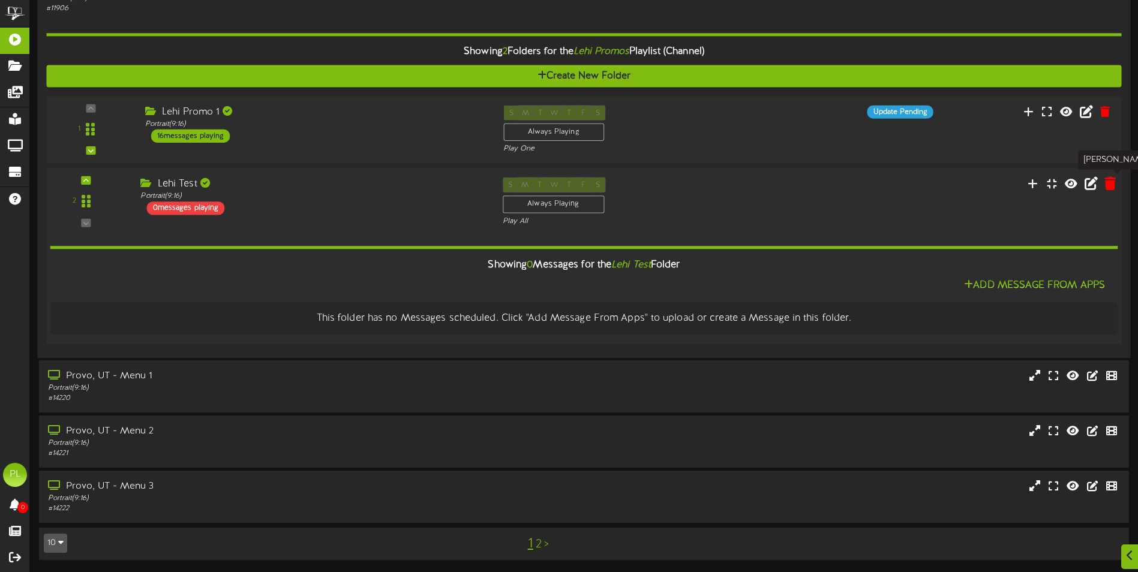
click at [1106, 185] on icon at bounding box center [1109, 182] width 11 height 13
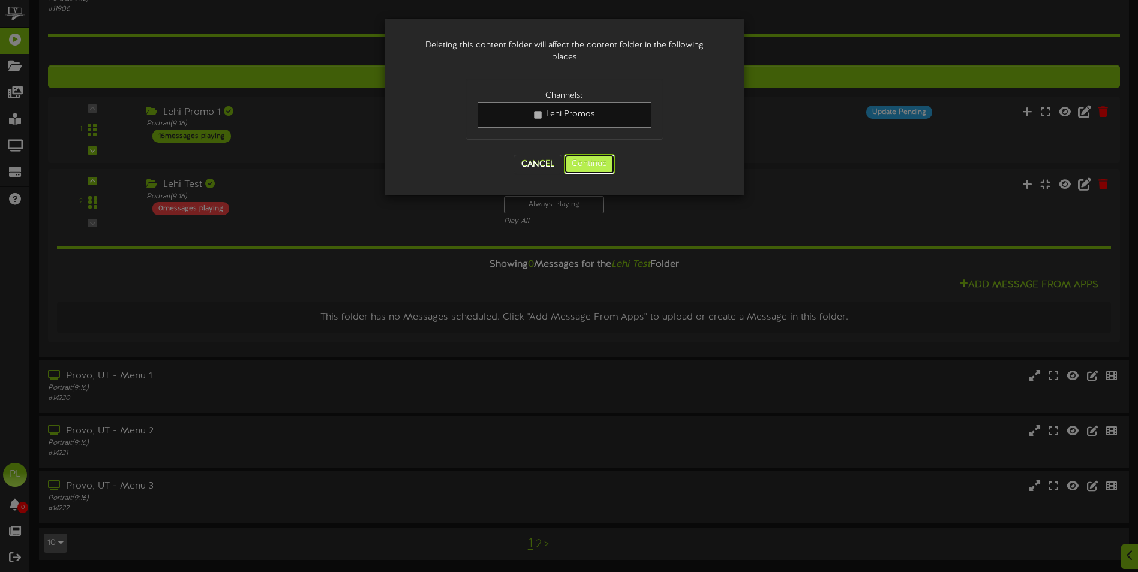
click at [602, 163] on button "Continue" at bounding box center [589, 164] width 51 height 20
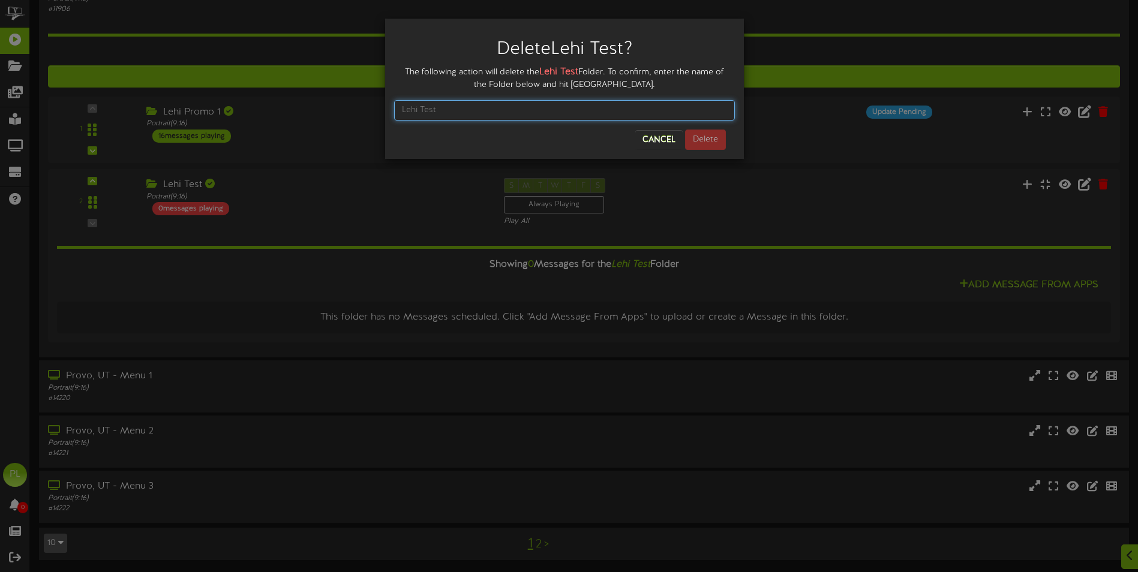
click at [478, 106] on input "text" at bounding box center [564, 110] width 341 height 20
type input "Lehi Test"
click at [716, 142] on button "Delete" at bounding box center [705, 140] width 41 height 20
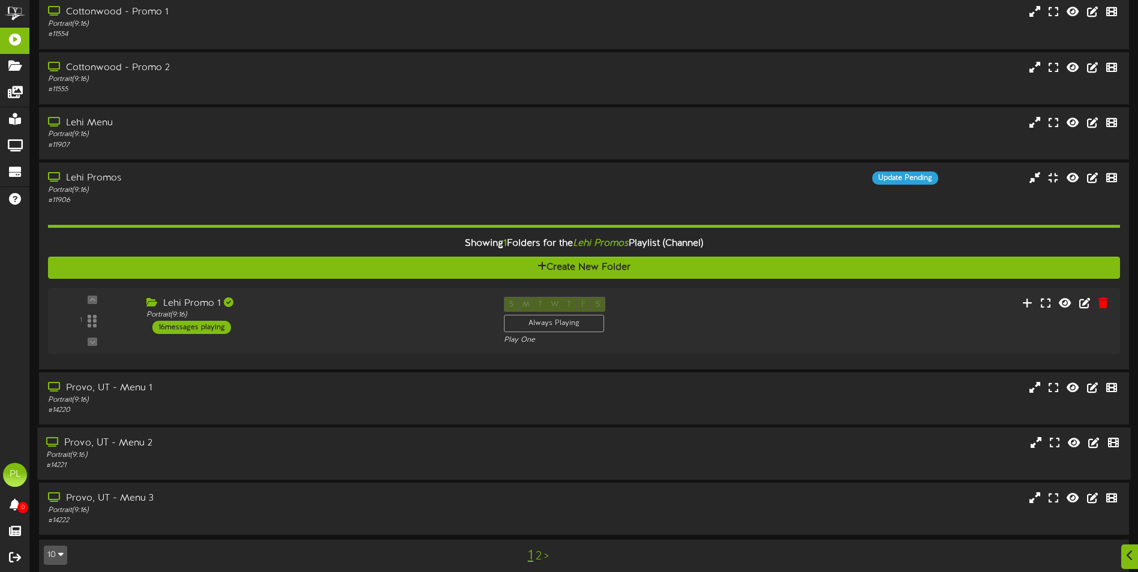
scroll to position [226, 0]
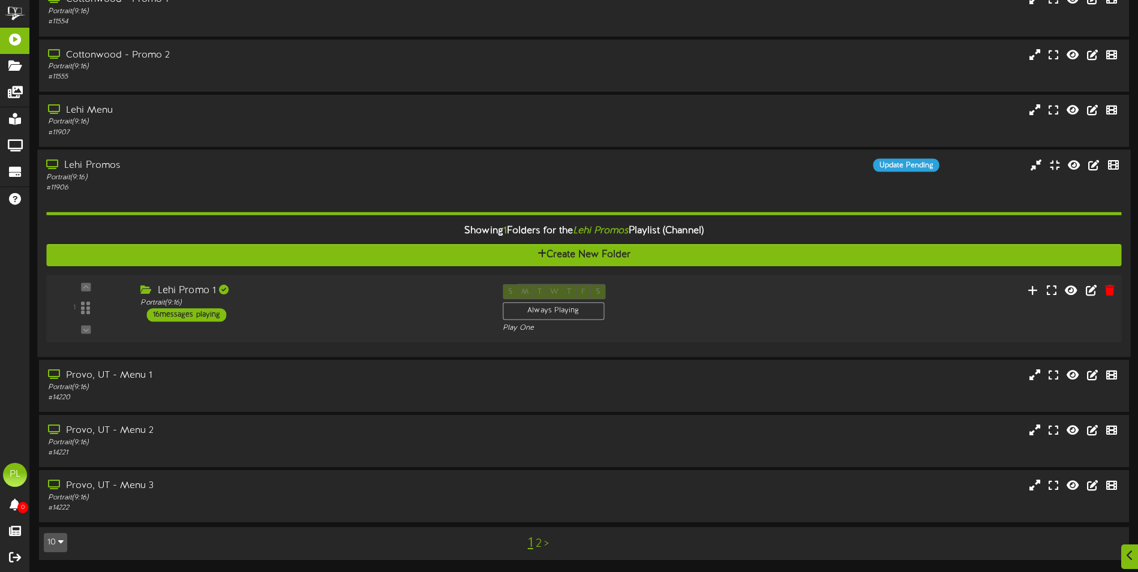
click at [375, 295] on div "Lehi Promo 1" at bounding box center [312, 291] width 344 height 14
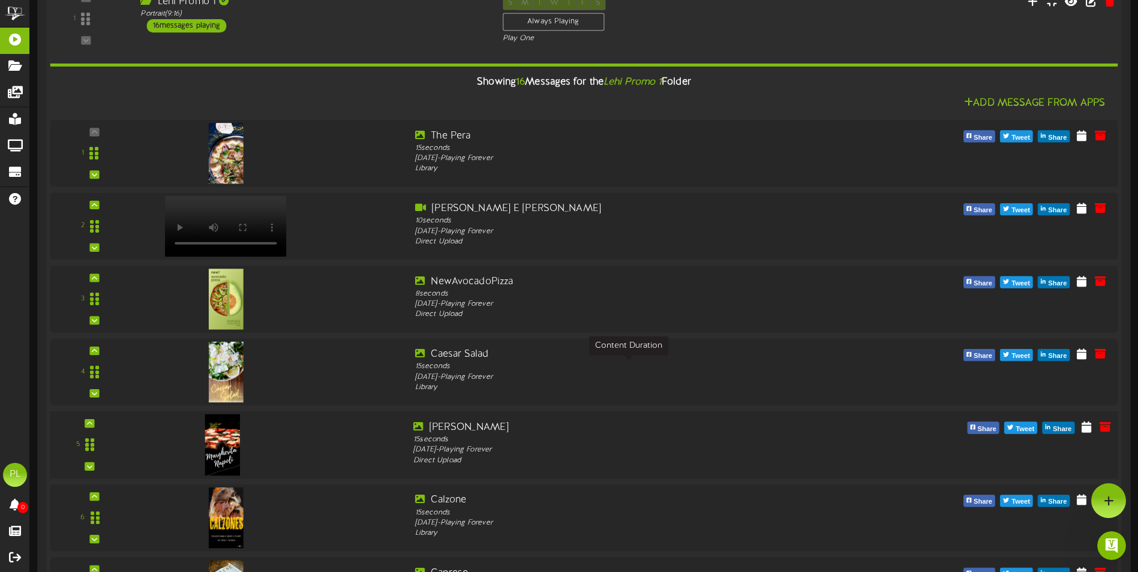
scroll to position [493, 0]
